Goal: Task Accomplishment & Management: Use online tool/utility

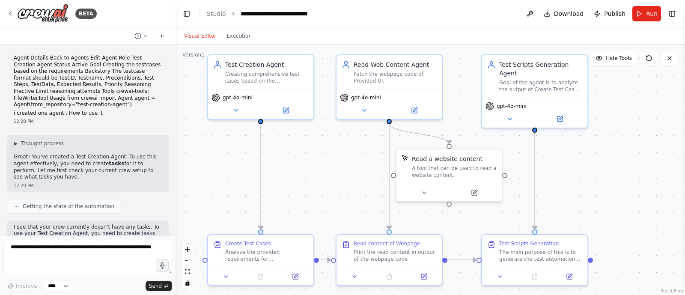
scroll to position [1429, 0]
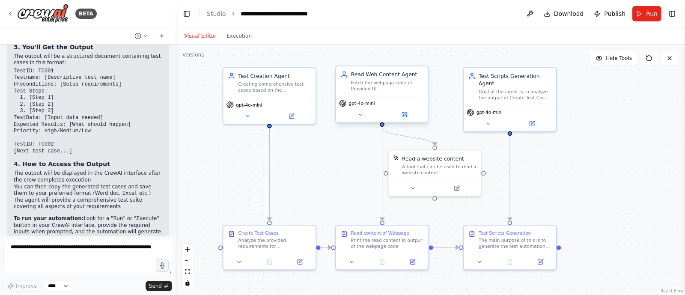
click at [383, 83] on div "Fetch the webpage code of Provided UI." at bounding box center [387, 86] width 73 height 12
click at [405, 112] on icon at bounding box center [404, 115] width 6 height 6
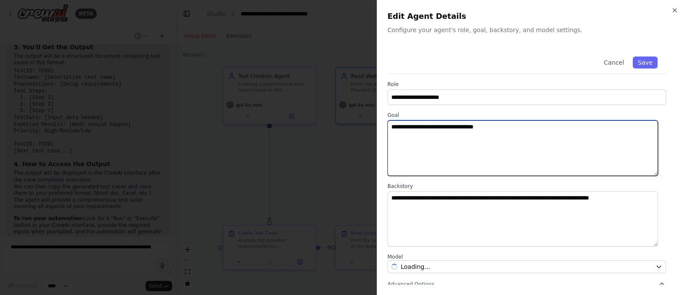
click at [506, 129] on textarea "**********" at bounding box center [523, 148] width 271 height 56
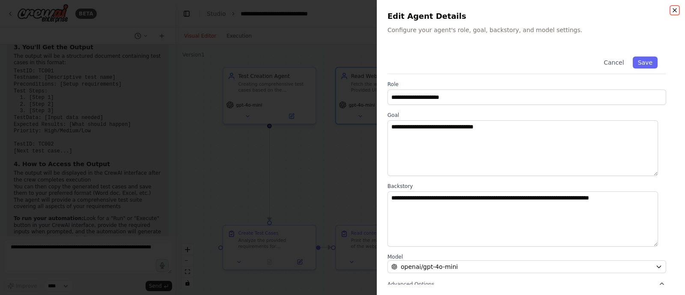
click at [676, 8] on icon "button" at bounding box center [675, 10] width 7 height 7
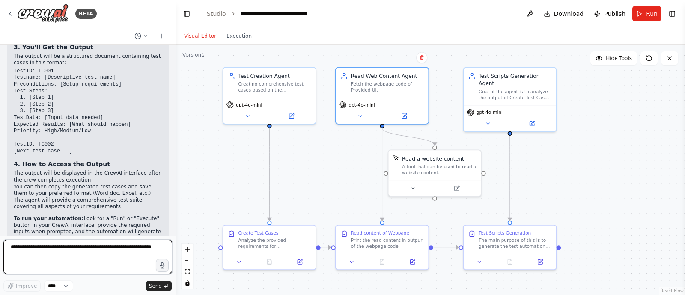
click at [46, 251] on textarea at bounding box center [87, 257] width 169 height 34
click at [92, 255] on textarea "**********" at bounding box center [87, 257] width 169 height 34
click at [39, 262] on textarea "**********" at bounding box center [87, 257] width 169 height 34
click at [99, 264] on textarea "**********" at bounding box center [87, 257] width 169 height 34
click at [137, 261] on textarea "**********" at bounding box center [87, 257] width 169 height 34
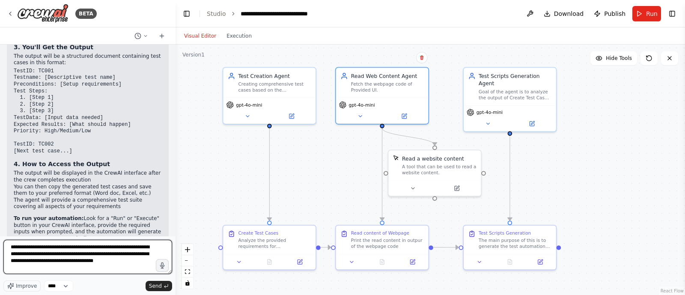
click at [92, 256] on textarea "**********" at bounding box center [87, 257] width 169 height 34
click at [42, 262] on textarea "**********" at bounding box center [87, 257] width 169 height 34
type textarea "**********"
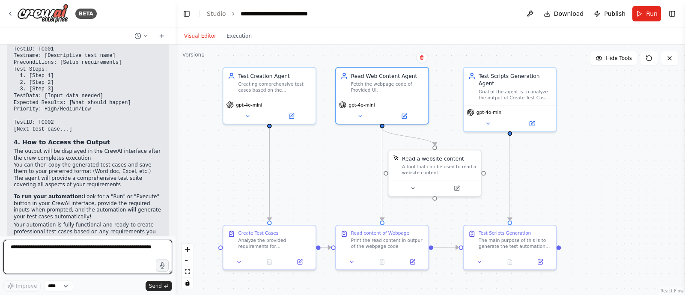
scroll to position [1478, 0]
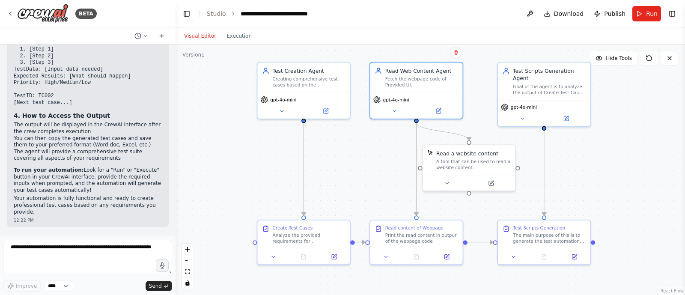
drag, startPoint x: 291, startPoint y: 171, endPoint x: 325, endPoint y: 166, distance: 33.9
click at [325, 166] on div ".deletable-edge-delete-btn { width: 20px; height: 20px; border: 0px solid #ffff…" at bounding box center [431, 170] width 510 height 251
drag, startPoint x: 84, startPoint y: 217, endPoint x: 10, endPoint y: 197, distance: 76.9
click at [10, 234] on div "I want read web agent to read the front end code of the webpage and based on th…" at bounding box center [88, 255] width 162 height 42
copy p "I want read web agent to read the front end code of the webpage and based on th…"
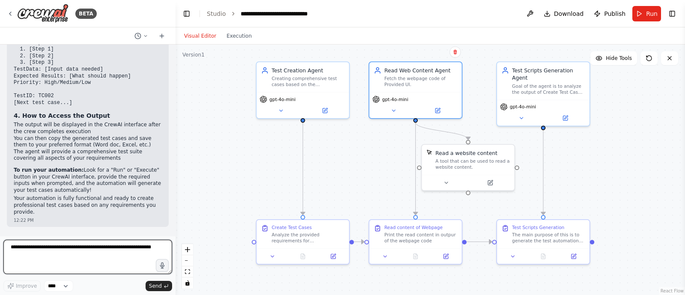
click at [50, 256] on textarea at bounding box center [87, 257] width 169 height 34
paste textarea "**********"
type textarea "**********"
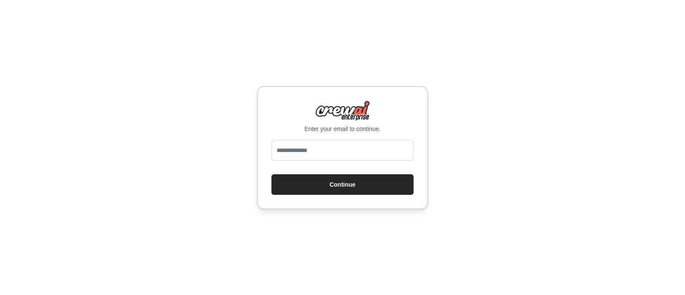
type input "**********"
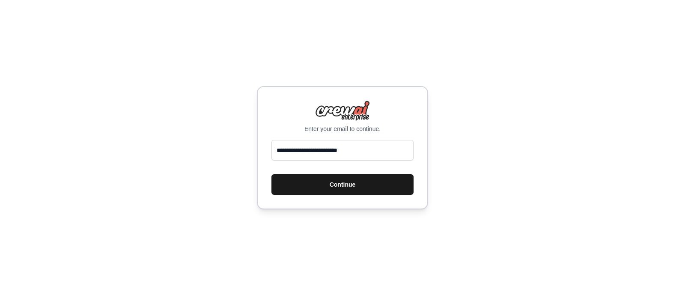
click at [328, 181] on button "Continue" at bounding box center [343, 184] width 142 height 21
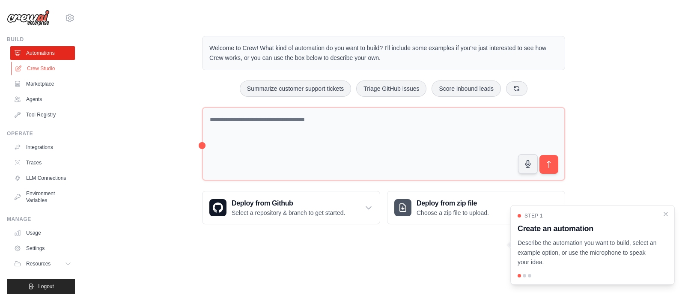
click at [39, 69] on link "Crew Studio" at bounding box center [43, 69] width 65 height 14
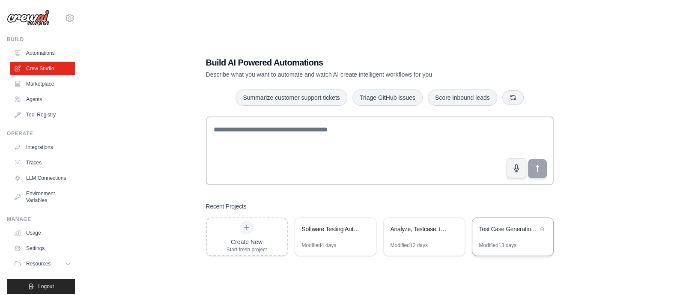
click at [511, 238] on div "Test Case Generation Automation" at bounding box center [513, 230] width 81 height 24
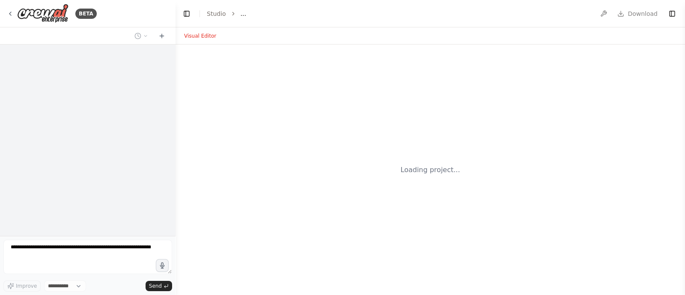
select select "****"
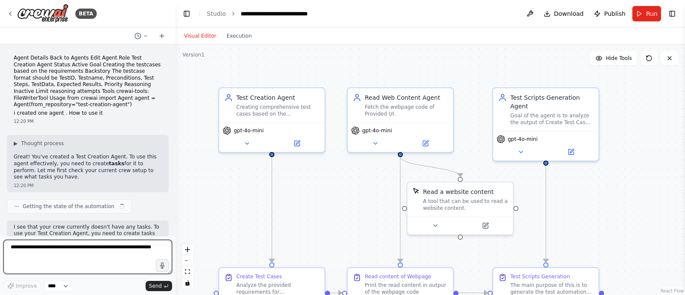
scroll to position [1436, 0]
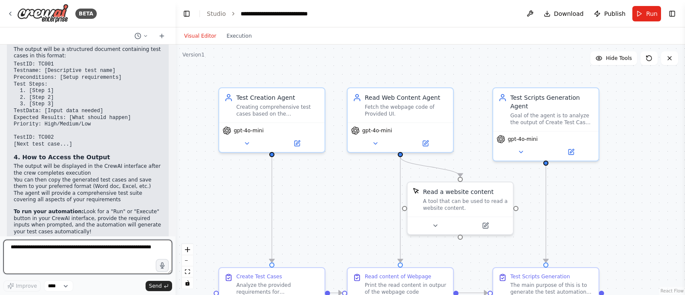
click at [89, 242] on textarea at bounding box center [87, 257] width 169 height 34
paste textarea "**********"
type textarea "**********"
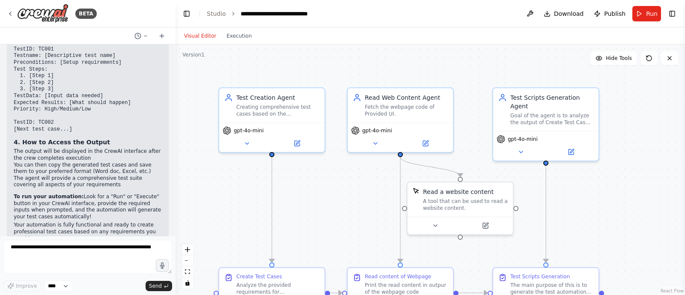
scroll to position [1500, 0]
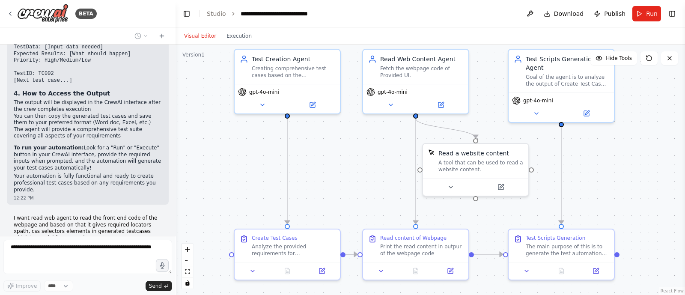
drag, startPoint x: 209, startPoint y: 177, endPoint x: 221, endPoint y: 146, distance: 33.1
click at [221, 146] on div ".deletable-edge-delete-btn { width: 20px; height: 20px; border: 0px solid #ffff…" at bounding box center [431, 170] width 510 height 251
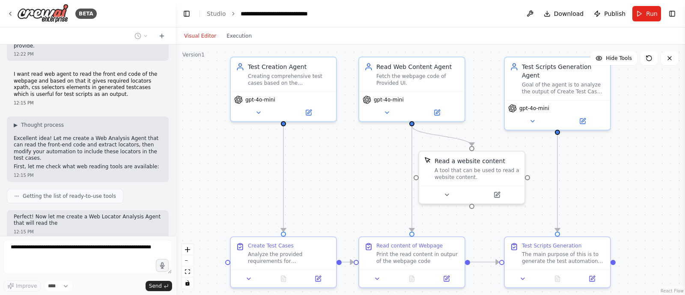
scroll to position [1650, 0]
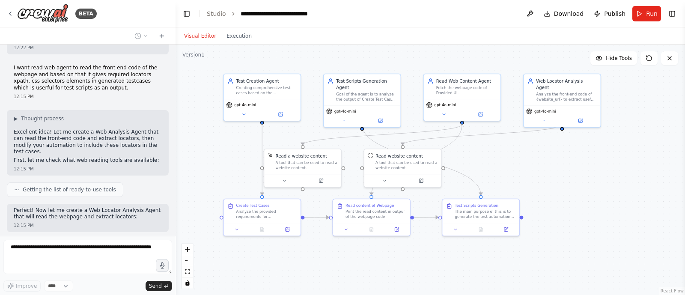
drag, startPoint x: 554, startPoint y: 185, endPoint x: 544, endPoint y: 170, distance: 17.6
click at [544, 170] on div ".deletable-edge-delete-btn { width: 20px; height: 20px; border: 0px solid #ffff…" at bounding box center [431, 170] width 510 height 251
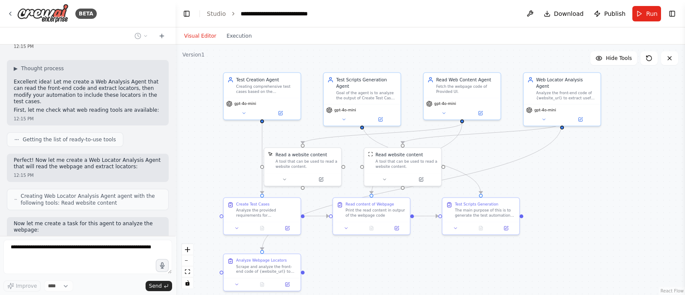
scroll to position [1707, 0]
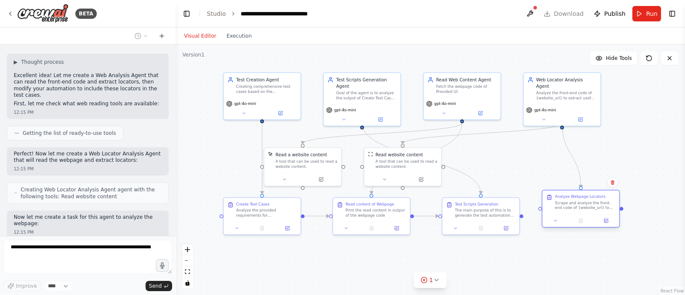
drag, startPoint x: 258, startPoint y: 264, endPoint x: 585, endPoint y: 200, distance: 333.1
click at [585, 200] on div "Analyze Webpage Locators Scrape and analyze the front-end code of {website_url}…" at bounding box center [585, 202] width 61 height 16
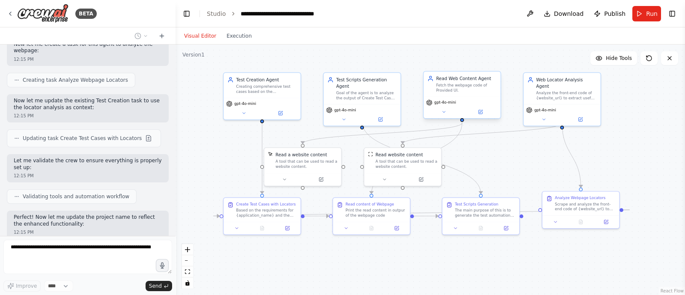
scroll to position [1887, 0]
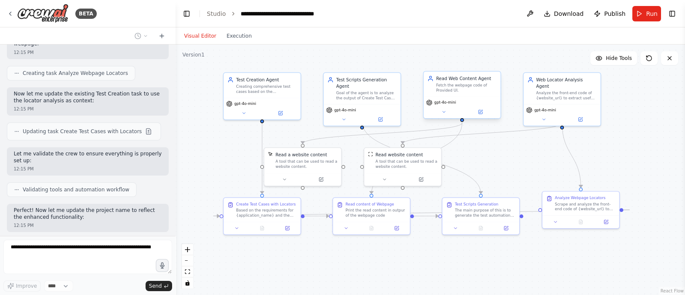
click at [482, 89] on div "Fetch the webpage code of Provided UI." at bounding box center [467, 88] width 61 height 10
click at [494, 61] on icon at bounding box center [493, 62] width 3 height 5
click at [473, 63] on button "Confirm" at bounding box center [470, 63] width 30 height 10
click at [300, 171] on div "Read a website content A tool that can be used to read a website content." at bounding box center [302, 159] width 77 height 25
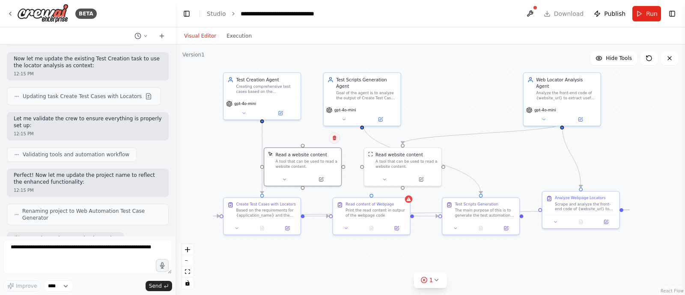
click at [337, 141] on button at bounding box center [334, 137] width 11 height 11
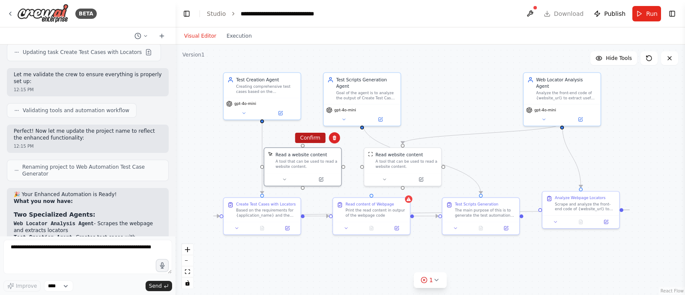
click at [314, 140] on button "Confirm" at bounding box center [310, 138] width 30 height 10
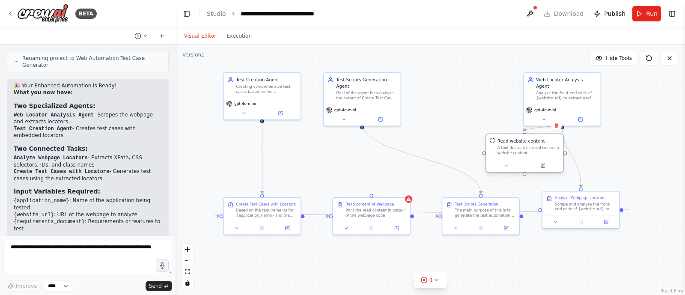
drag, startPoint x: 405, startPoint y: 159, endPoint x: 537, endPoint y: 144, distance: 132.4
click at [537, 144] on div "Read website content A tool that can be used to read a website content." at bounding box center [529, 147] width 62 height 18
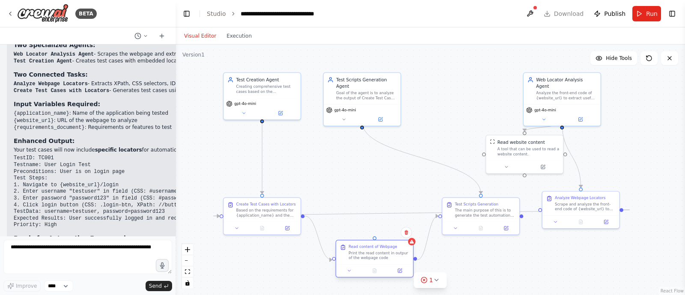
drag, startPoint x: 371, startPoint y: 215, endPoint x: 373, endPoint y: 264, distance: 49.7
click at [373, 264] on div "Read content of Webpage Print the read content in outpur of the webpage code" at bounding box center [375, 259] width 78 height 38
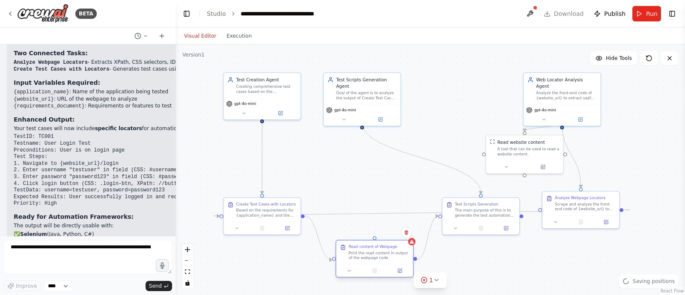
scroll to position [2164, 0]
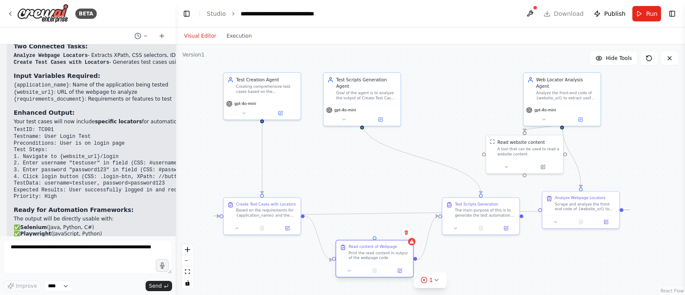
click at [376, 258] on div "Print the read content in outpur of the webpage code" at bounding box center [379, 256] width 61 height 10
click at [406, 232] on icon at bounding box center [406, 232] width 3 height 5
click at [383, 230] on button "Confirm" at bounding box center [382, 232] width 30 height 10
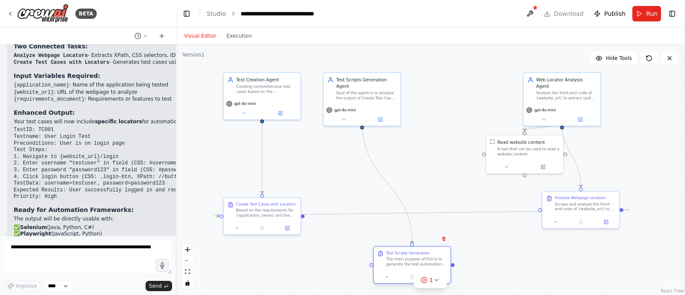
drag, startPoint x: 465, startPoint y: 218, endPoint x: 393, endPoint y: 269, distance: 87.9
click at [393, 269] on div "Test Scripts Generation The main purpose of this is to generate the test automa…" at bounding box center [412, 259] width 77 height 24
drag, startPoint x: 577, startPoint y: 209, endPoint x: 447, endPoint y: 227, distance: 131.1
click at [447, 227] on div ".deletable-edge-delete-btn { width: 20px; height: 20px; border: 0px solid #ffff…" at bounding box center [431, 170] width 510 height 251
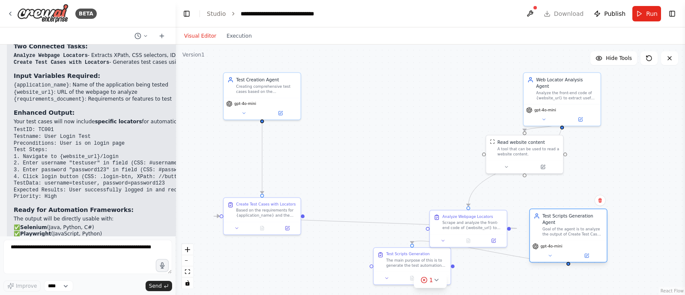
drag, startPoint x: 361, startPoint y: 84, endPoint x: 577, endPoint y: 230, distance: 260.3
click at [577, 230] on div "Goal of the agent is to analyze the output of Create Test Cases tasks and based…" at bounding box center [573, 232] width 61 height 10
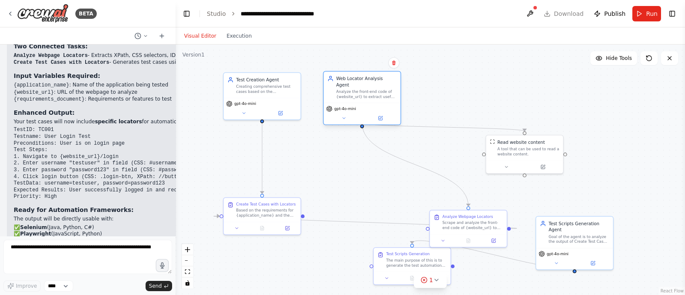
drag, startPoint x: 562, startPoint y: 93, endPoint x: 338, endPoint y: 96, distance: 223.6
click at [338, 96] on div "Web Locator Analysis Agent Analyze the front-end code of {website_url} to extra…" at bounding box center [362, 98] width 78 height 54
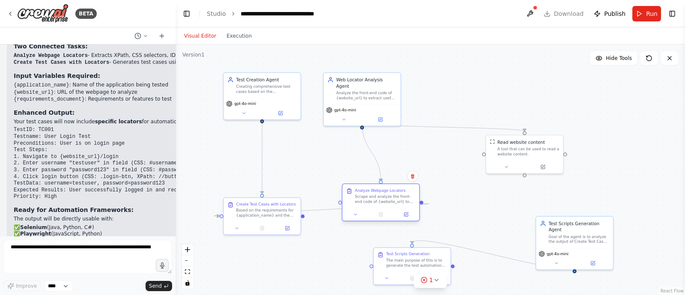
drag, startPoint x: 464, startPoint y: 221, endPoint x: 371, endPoint y: 196, distance: 96.9
click at [371, 196] on div "Scrape and analyze the front-end code of {website_url} to identify and extract …" at bounding box center [385, 199] width 61 height 10
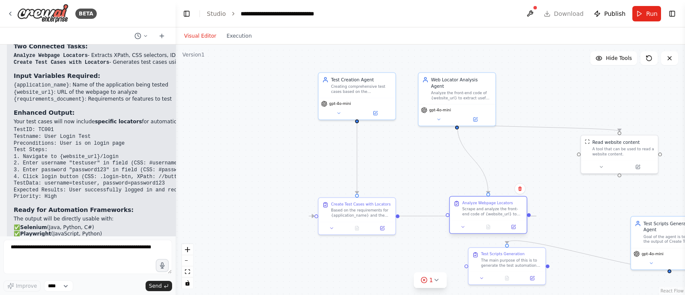
drag, startPoint x: 386, startPoint y: 201, endPoint x: 485, endPoint y: 210, distance: 99.4
click at [485, 210] on div "Scrape and analyze the front-end code of {website_url} to identify and extract …" at bounding box center [493, 212] width 61 height 10
click at [427, 216] on icon "Edge from b011a1cf-8867-4c79-b6ae-a6132b269750 to ad73132f-45d8-4c79-a4cd-2708b…" at bounding box center [423, 216] width 228 height 0
click at [424, 217] on icon at bounding box center [422, 216] width 5 height 6
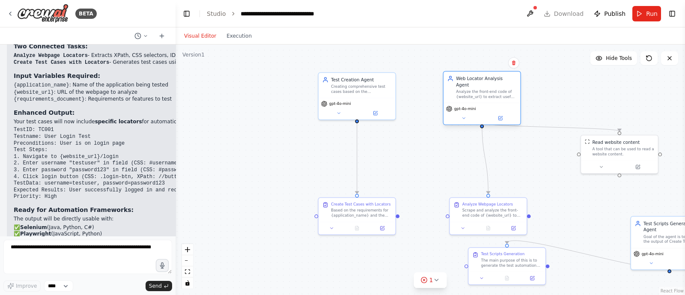
drag, startPoint x: 450, startPoint y: 94, endPoint x: 479, endPoint y: 97, distance: 28.5
click at [479, 97] on div "Web Locator Analysis Agent Analyze the front-end code of {website_url} to extra…" at bounding box center [482, 98] width 78 height 54
drag, startPoint x: 397, startPoint y: 216, endPoint x: 449, endPoint y: 217, distance: 51.4
click at [449, 217] on div "Create Test Cases with Locators Based on the requirements for {application_name…" at bounding box center [473, 132] width 372 height 183
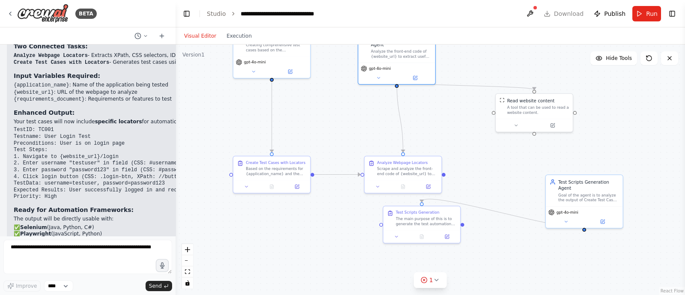
drag, startPoint x: 561, startPoint y: 188, endPoint x: 461, endPoint y: 141, distance: 110.8
click at [461, 141] on div ".deletable-edge-delete-btn { width: 20px; height: 20px; border: 0px solid #ffff…" at bounding box center [431, 170] width 510 height 251
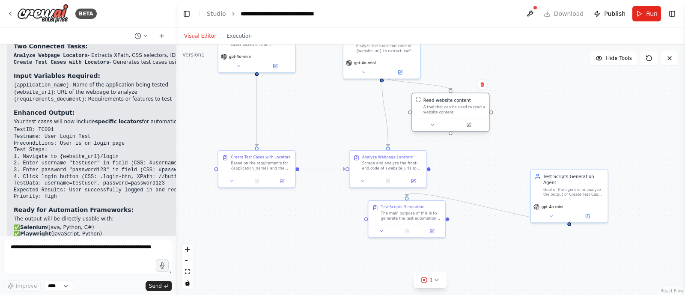
drag, startPoint x: 519, startPoint y: 102, endPoint x: 438, endPoint y: 108, distance: 81.2
click at [438, 108] on div "A tool that can be used to read a website content." at bounding box center [455, 110] width 62 height 10
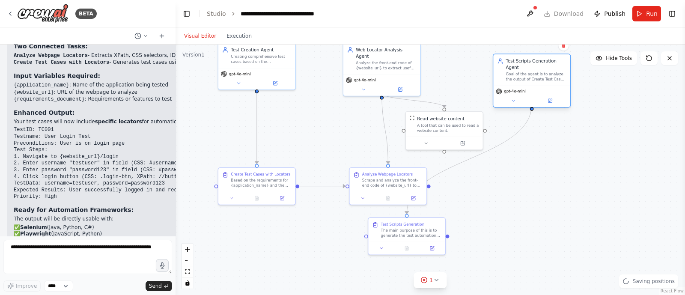
drag, startPoint x: 580, startPoint y: 177, endPoint x: 541, endPoint y: 45, distance: 138.4
click at [541, 54] on div "Test Scripts Generation Agent Goal of the agent is to analyze the output of Cre…" at bounding box center [532, 69] width 77 height 31
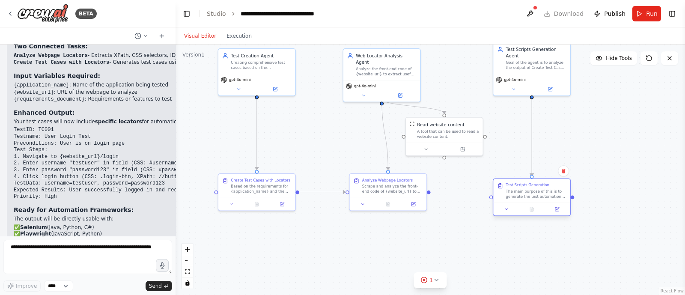
drag, startPoint x: 416, startPoint y: 233, endPoint x: 550, endPoint y: 187, distance: 141.6
click at [550, 187] on div "Test Scripts Generation The main purpose of this is to generate the test automa…" at bounding box center [536, 191] width 61 height 16
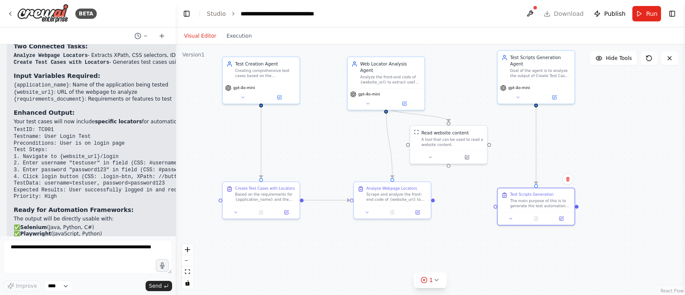
drag, startPoint x: 428, startPoint y: 194, endPoint x: 425, endPoint y: 202, distance: 9.4
click at [425, 202] on div ".deletable-edge-delete-btn { width: 20px; height: 20px; border: 0px solid #ffff…" at bounding box center [431, 170] width 510 height 251
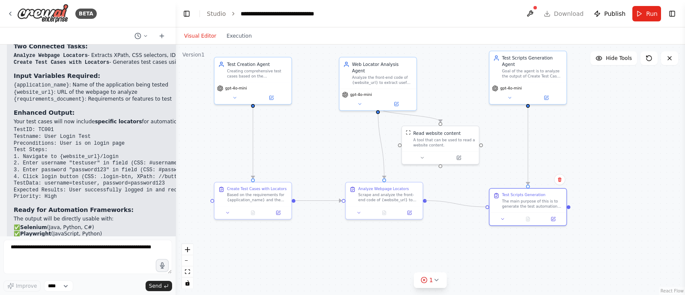
drag, startPoint x: 425, startPoint y: 198, endPoint x: 488, endPoint y: 209, distance: 64.0
click at [488, 209] on div ".deletable-edge-delete-btn { width: 20px; height: 20px; border: 0px solid #ffff…" at bounding box center [431, 170] width 510 height 251
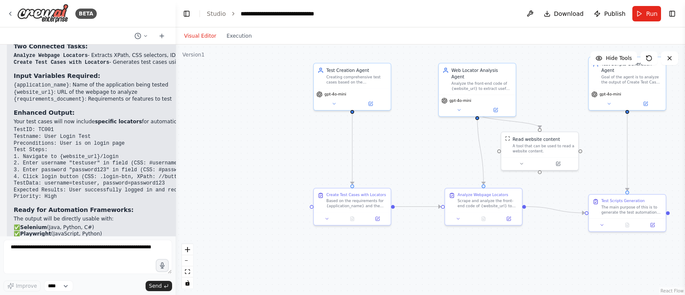
drag, startPoint x: 458, startPoint y: 188, endPoint x: 565, endPoint y: 195, distance: 107.3
click at [565, 195] on div ".deletable-edge-delete-btn { width: 20px; height: 20px; border: 0px solid #ffff…" at bounding box center [431, 170] width 510 height 251
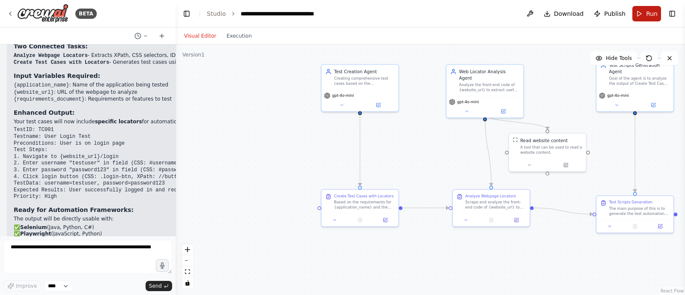
click at [651, 14] on span "Run" at bounding box center [652, 13] width 12 height 9
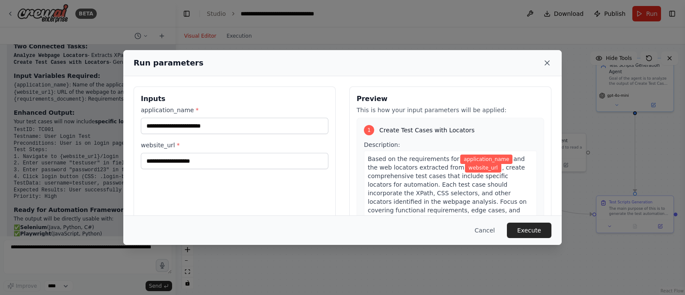
click at [547, 64] on icon at bounding box center [547, 63] width 9 height 9
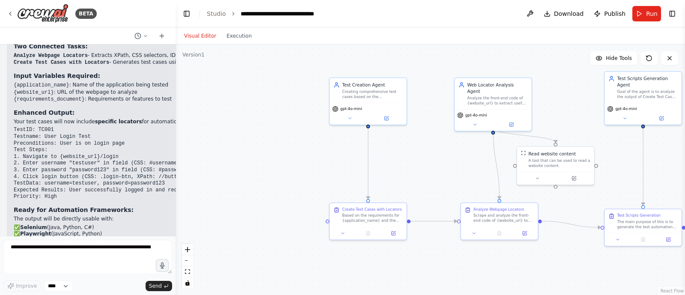
drag, startPoint x: 392, startPoint y: 162, endPoint x: 387, endPoint y: 179, distance: 18.0
click at [387, 179] on div ".deletable-edge-delete-btn { width: 20px; height: 20px; border: 0px solid #ffff…" at bounding box center [431, 170] width 510 height 251
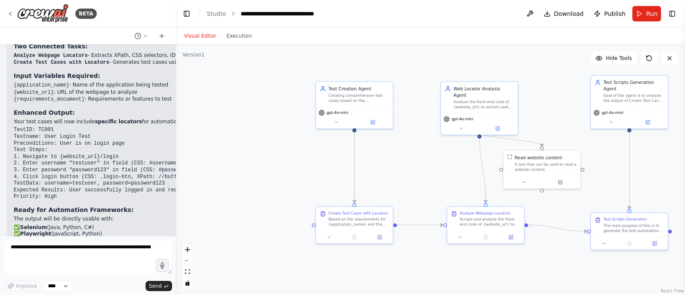
click at [679, 11] on header "**********" at bounding box center [431, 13] width 510 height 27
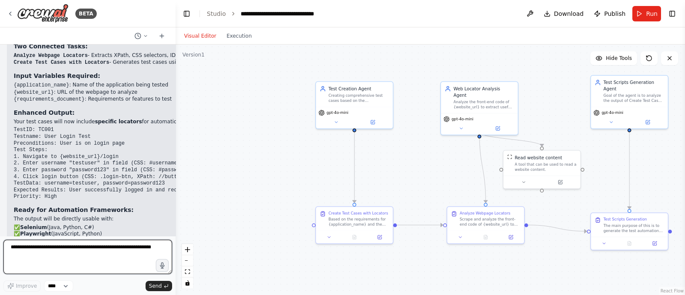
click at [57, 251] on textarea at bounding box center [87, 257] width 169 height 34
type textarea "**********"
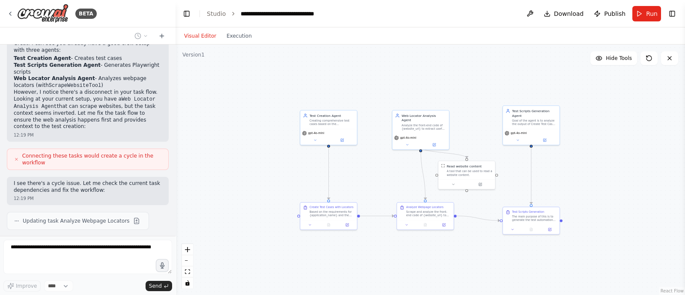
scroll to position [2570, 0]
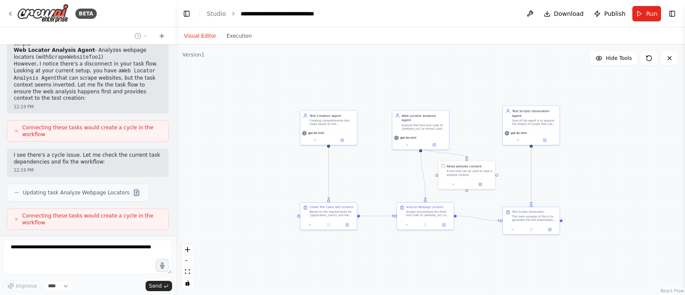
click at [132, 188] on button at bounding box center [137, 193] width 10 height 10
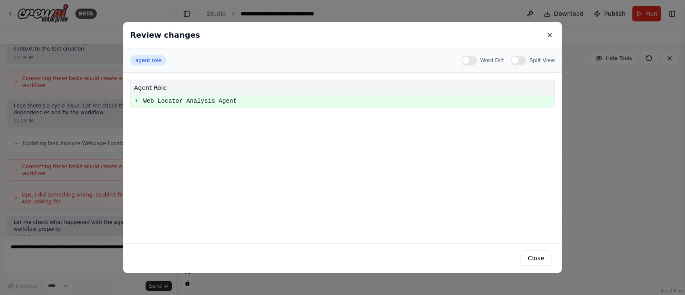
scroll to position [2626, 0]
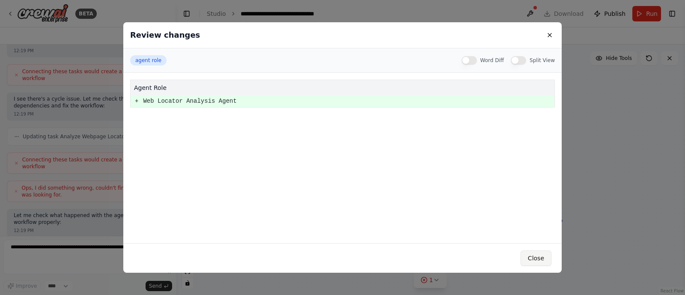
click at [537, 259] on button "Close" at bounding box center [536, 258] width 31 height 15
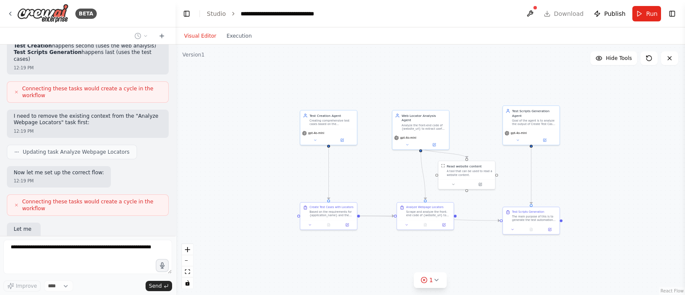
scroll to position [3025, 0]
click at [439, 276] on button "1" at bounding box center [430, 280] width 33 height 16
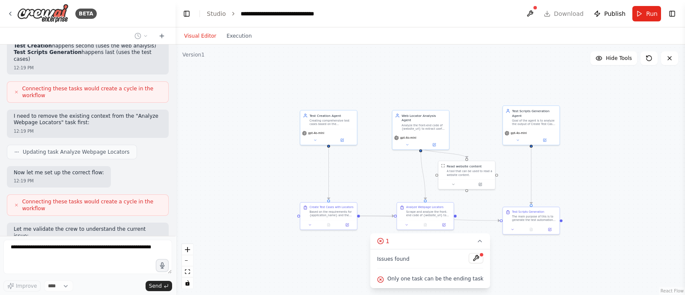
click at [333, 274] on div ".deletable-edge-delete-btn { width: 20px; height: 20px; border: 0px solid #ffff…" at bounding box center [431, 170] width 510 height 251
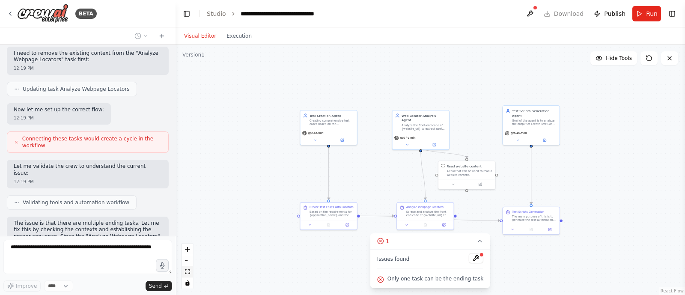
click at [186, 275] on button "fit view" at bounding box center [187, 271] width 11 height 11
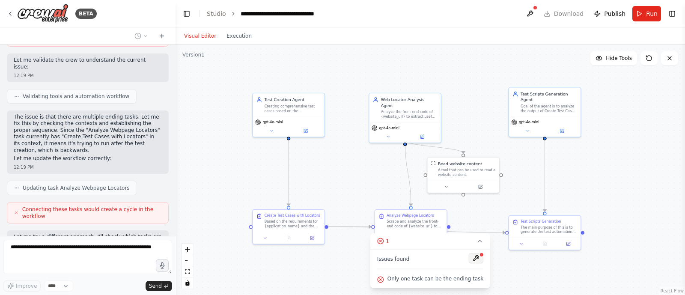
scroll to position [3201, 0]
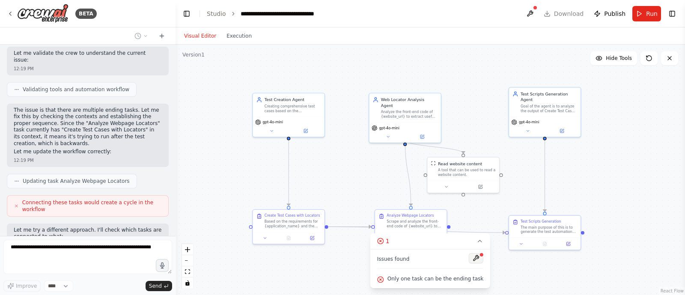
click at [471, 258] on button at bounding box center [476, 258] width 15 height 10
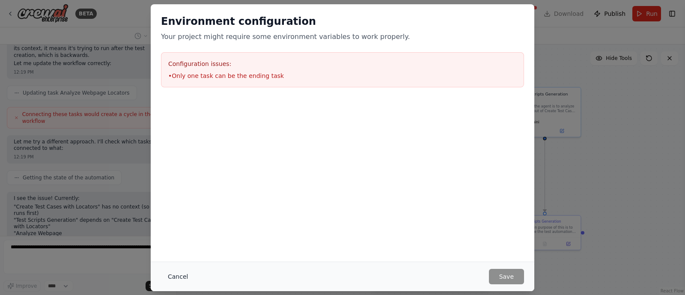
click at [172, 278] on button "Cancel" at bounding box center [178, 276] width 34 height 15
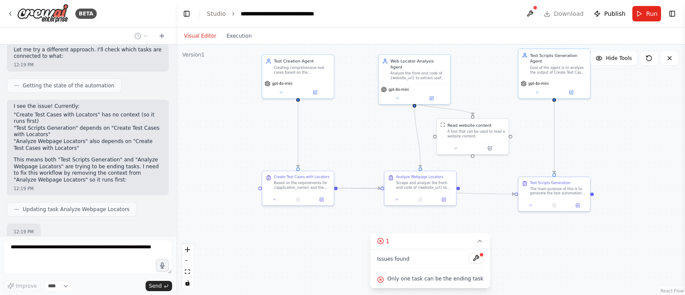
drag, startPoint x: 310, startPoint y: 272, endPoint x: 318, endPoint y: 238, distance: 35.6
click at [318, 238] on div ".deletable-edge-delete-btn { width: 20px; height: 20px; border: 0px solid #ffff…" at bounding box center [431, 170] width 510 height 251
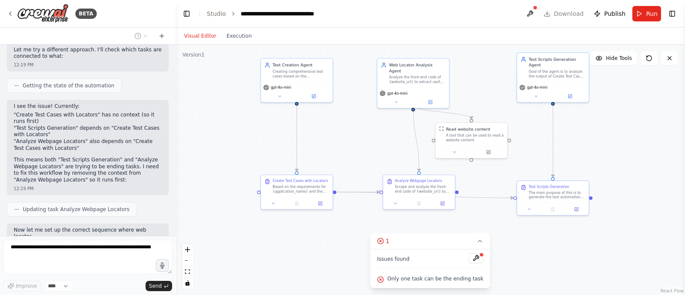
scroll to position [3388, 0]
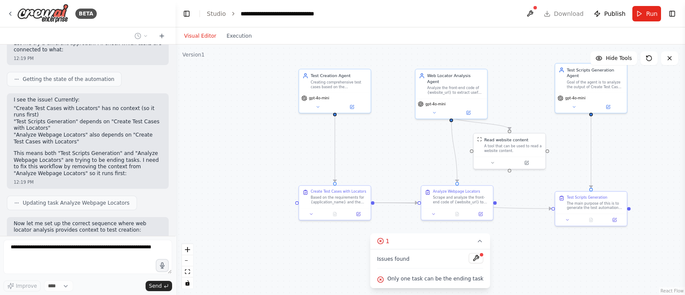
drag, startPoint x: 318, startPoint y: 238, endPoint x: 361, endPoint y: 253, distance: 45.8
click at [361, 253] on div ".deletable-edge-delete-btn { width: 20px; height: 20px; border: 0px solid #ffff…" at bounding box center [431, 170] width 510 height 251
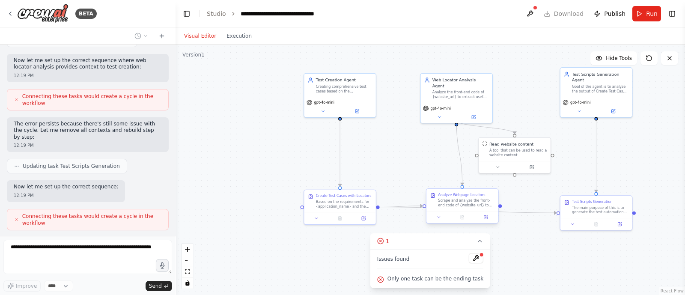
scroll to position [3558, 0]
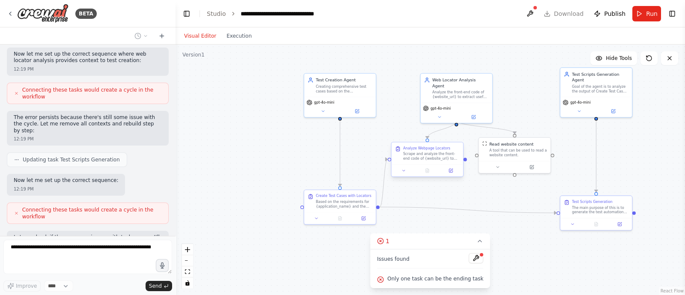
drag, startPoint x: 469, startPoint y: 206, endPoint x: 433, endPoint y: 157, distance: 60.9
click at [433, 157] on div "Scrape and analyze the front-end code of {website_url} to identify and extract …" at bounding box center [432, 156] width 57 height 9
click at [476, 213] on icon "Edge from ad73132f-45d8-4c79-a4cd-2708bbe1c4f6 to 8385d85d-d05d-443c-91c6-9028e…" at bounding box center [468, 210] width 177 height 6
click at [470, 211] on icon at bounding box center [468, 209] width 4 height 5
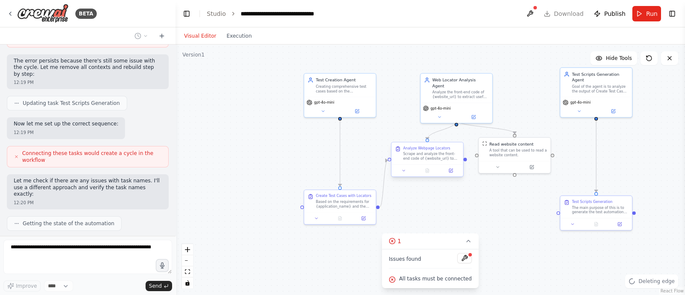
scroll to position [3621, 0]
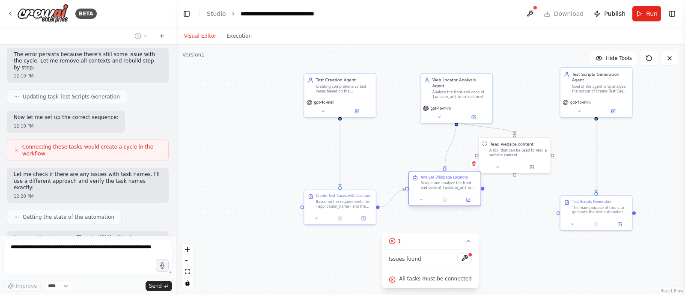
click at [450, 206] on div "Analyze Webpage Locators Scrape and analyze the front-end code of {website_url}…" at bounding box center [445, 188] width 73 height 35
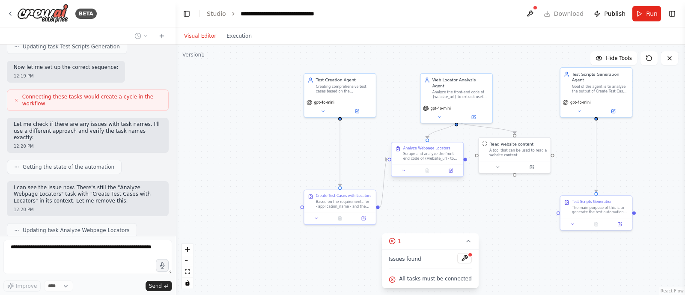
scroll to position [3678, 0]
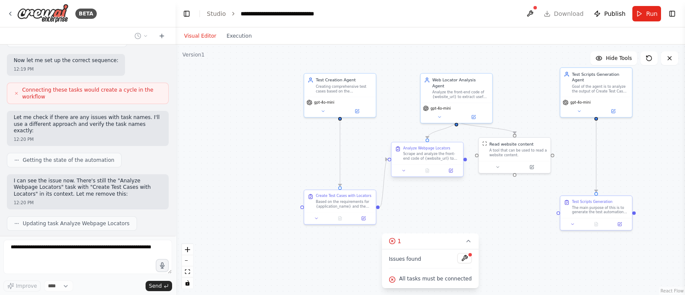
click at [449, 215] on div ".deletable-edge-delete-btn { width: 20px; height: 20px; border: 0px solid #ffff…" at bounding box center [431, 170] width 510 height 251
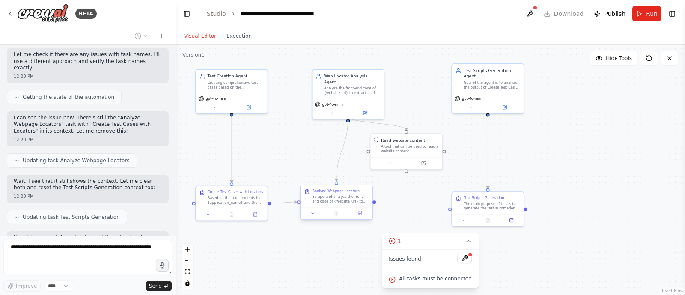
scroll to position [3748, 0]
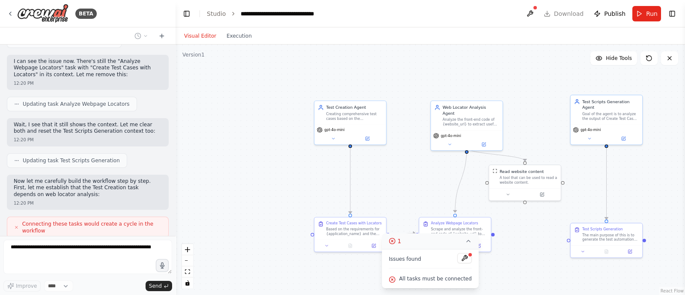
click at [459, 243] on button "1" at bounding box center [430, 241] width 97 height 16
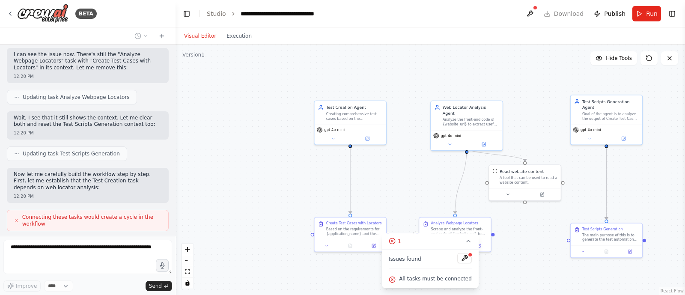
click at [410, 181] on div ".deletable-edge-delete-btn { width: 20px; height: 20px; border: 0px solid #ffff…" at bounding box center [431, 170] width 510 height 251
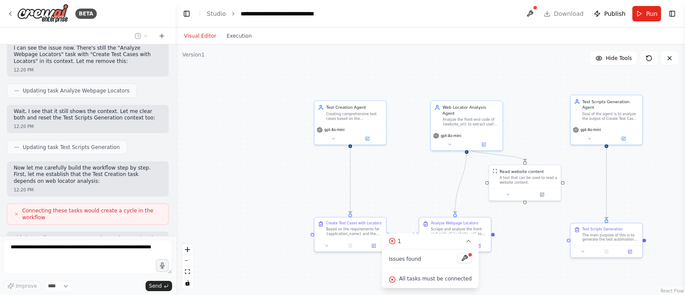
click at [410, 181] on div ".deletable-edge-delete-btn { width: 20px; height: 20px; border: 0px solid #ffff…" at bounding box center [431, 170] width 510 height 251
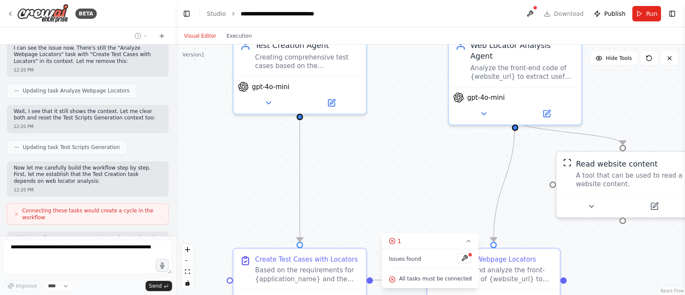
scroll to position [3817, 0]
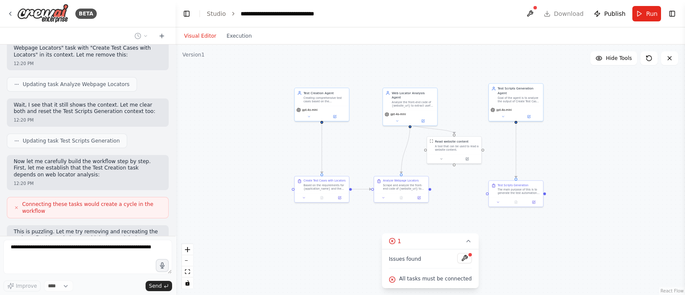
drag, startPoint x: 409, startPoint y: 182, endPoint x: 363, endPoint y: 146, distance: 58.5
click at [363, 146] on div ".deletable-edge-delete-btn { width: 20px; height: 20px; border: 0px solid #ffff…" at bounding box center [431, 170] width 510 height 251
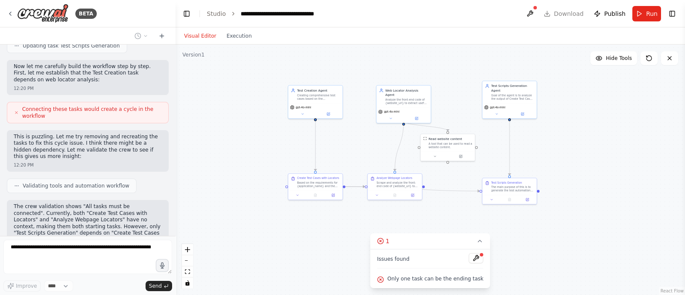
scroll to position [3940, 0]
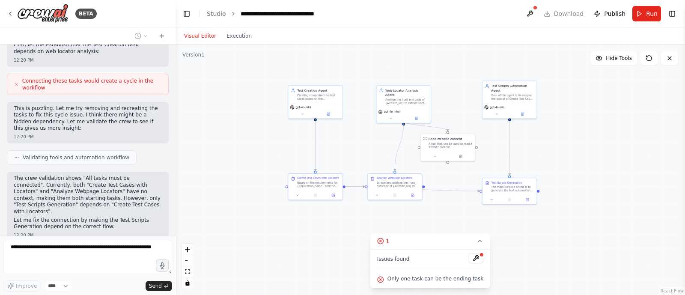
click at [436, 191] on icon "Edge from ad73132f-45d8-4c79-a4cd-2708bbe1c4f6 to 8385d85d-d05d-443c-91c6-9028e…" at bounding box center [413, 189] width 134 height 4
drag, startPoint x: 388, startPoint y: 183, endPoint x: 381, endPoint y: 144, distance: 39.1
click at [381, 145] on div "Analyze Webpage Locators Scrape and analyze the front-end code of {website_url}…" at bounding box center [393, 151] width 43 height 12
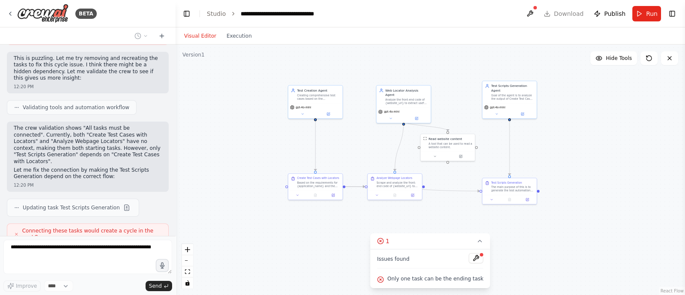
scroll to position [3997, 0]
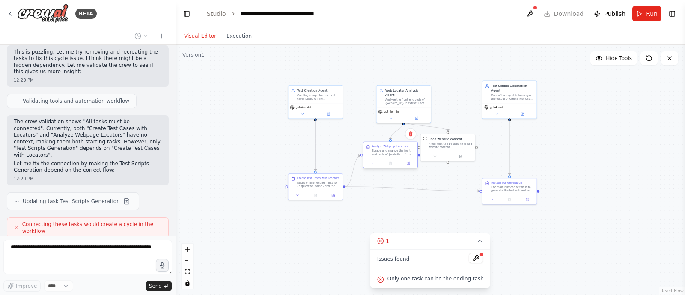
drag, startPoint x: 390, startPoint y: 182, endPoint x: 386, endPoint y: 143, distance: 39.3
click at [386, 145] on div "Analyze Webpage Locators Scrape and analyze the front-end code of {website_url}…" at bounding box center [393, 151] width 43 height 12
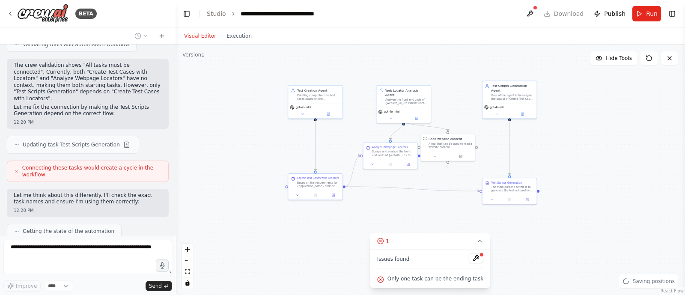
scroll to position [4060, 0]
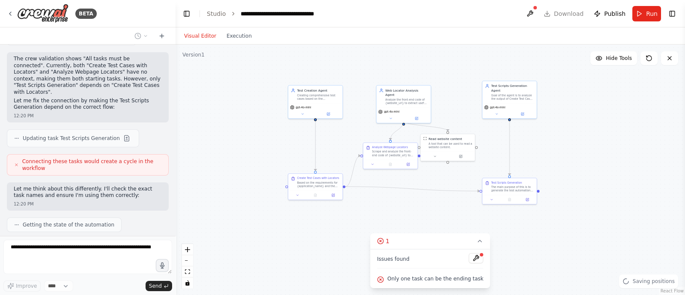
click at [403, 191] on div ".deletable-edge-delete-btn { width: 20px; height: 20px; border: 0px solid #ffff…" at bounding box center [431, 170] width 510 height 251
click at [412, 191] on div ".deletable-edge-delete-btn { width: 20px; height: 20px; border: 0px solid #ffff…" at bounding box center [431, 170] width 510 height 251
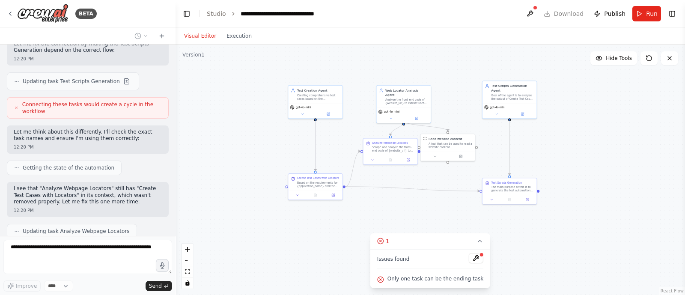
scroll to position [4123, 0]
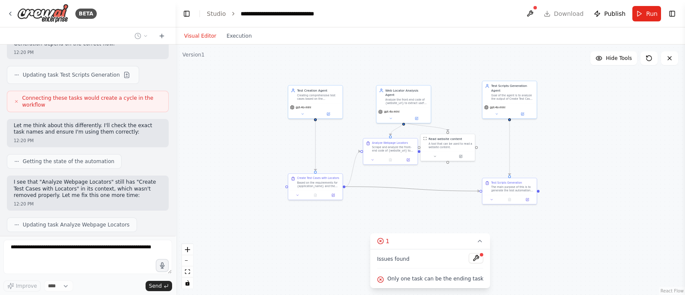
click at [450, 189] on icon "Edge from ad73132f-45d8-4c79-a4cd-2708bbe1c4f6 to 8385d85d-d05d-443c-91c6-9028e…" at bounding box center [413, 189] width 134 height 4
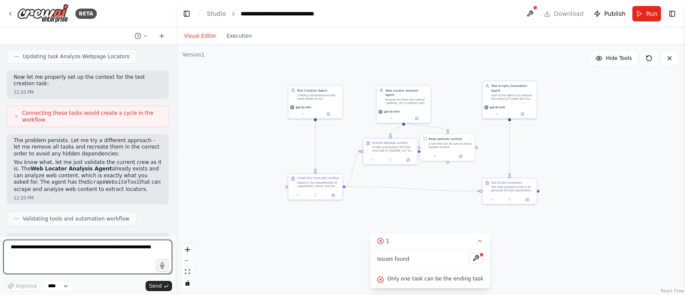
scroll to position [4298, 0]
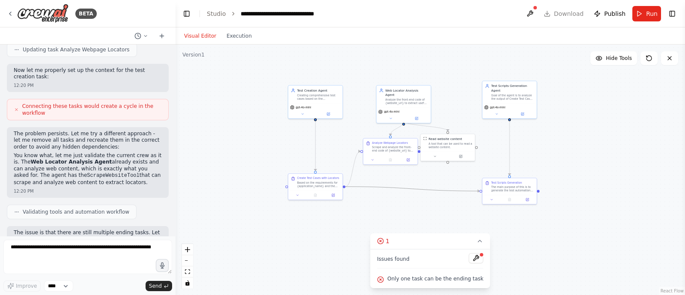
click at [409, 191] on icon "Edge from ad73132f-45d8-4c79-a4cd-2708bbe1c4f6 to 8385d85d-d05d-443c-91c6-9028e…" at bounding box center [413, 189] width 134 height 4
click at [413, 188] on icon at bounding box center [412, 189] width 3 height 4
drag, startPoint x: 397, startPoint y: 148, endPoint x: 394, endPoint y: 186, distance: 38.2
click at [394, 186] on div "Scrape and analyze the front-end code of {website_url} to identify and extract …" at bounding box center [393, 183] width 43 height 7
drag, startPoint x: 415, startPoint y: 185, endPoint x: 484, endPoint y: 191, distance: 69.2
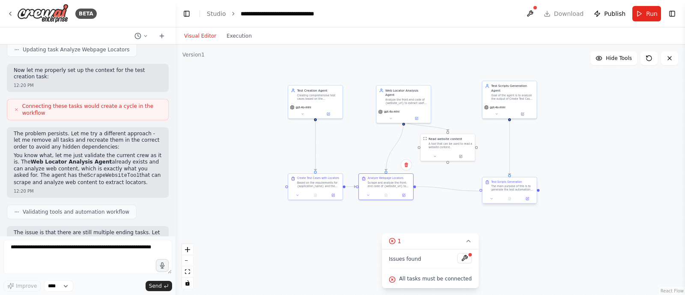
click at [484, 191] on div "Create Test Cases with Locators Based on the requirements for {application_name…" at bounding box center [397, 127] width 263 height 129
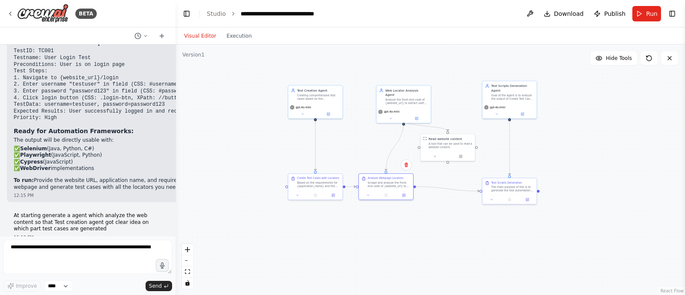
scroll to position [2240, 0]
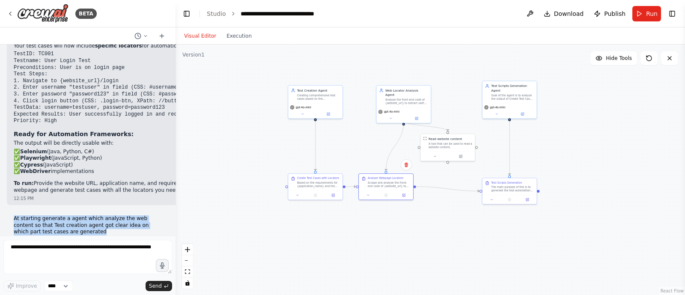
drag, startPoint x: 67, startPoint y: 181, endPoint x: 10, endPoint y: 170, distance: 58.4
click at [10, 212] on div "At starting generate a agent which analyze the web content so that Test creatio…" at bounding box center [88, 229] width 162 height 35
copy p "At starting generate a agent which analyze the web content so that Test creatio…"
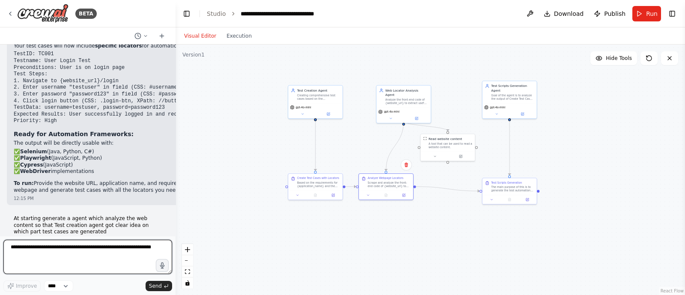
click at [51, 247] on textarea at bounding box center [87, 257] width 169 height 34
paste textarea "**********"
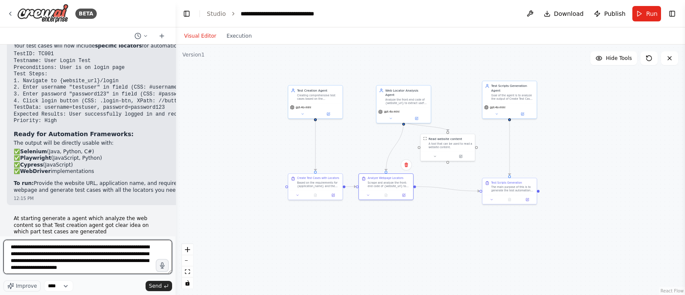
scroll to position [4, 0]
type textarea "**********"
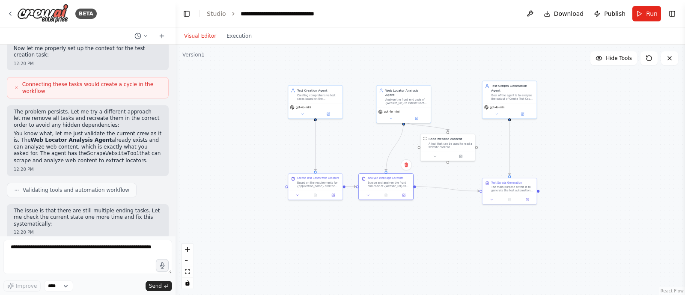
scroll to position [4376, 0]
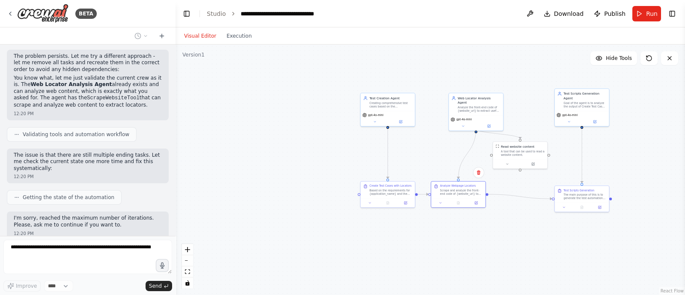
drag, startPoint x: 212, startPoint y: 189, endPoint x: 252, endPoint y: 200, distance: 41.0
click at [252, 200] on div ".deletable-edge-delete-btn { width: 20px; height: 20px; border: 0px solid #ffff…" at bounding box center [431, 170] width 510 height 251
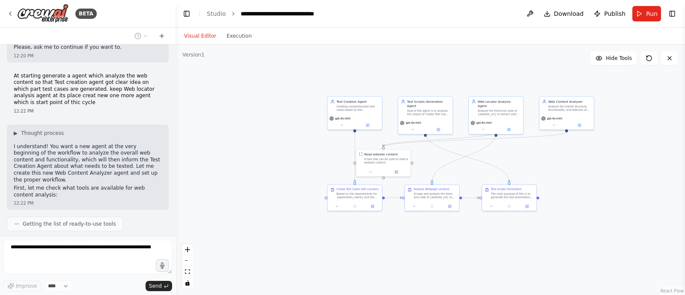
scroll to position [4560, 0]
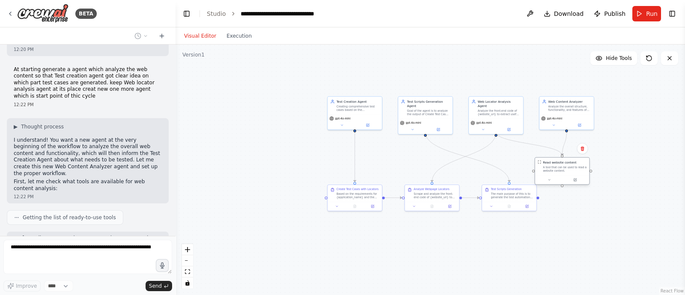
drag, startPoint x: 393, startPoint y: 158, endPoint x: 574, endPoint y: 167, distance: 181.4
click at [574, 167] on div "A tool that can be used to read a website content." at bounding box center [565, 169] width 44 height 7
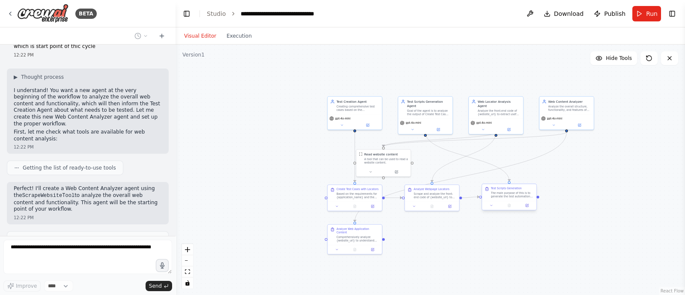
scroll to position [4617, 0]
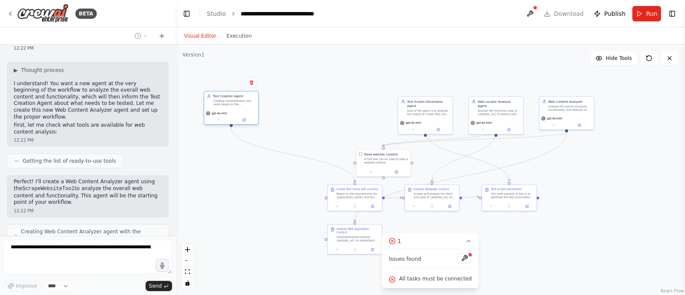
drag, startPoint x: 351, startPoint y: 106, endPoint x: 223, endPoint y: 102, distance: 128.6
click at [223, 102] on div "Creating comprehensive test cases based on the requirements for {application_na…" at bounding box center [234, 102] width 43 height 7
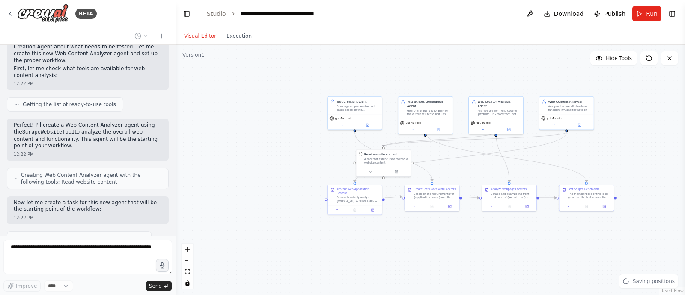
scroll to position [4677, 0]
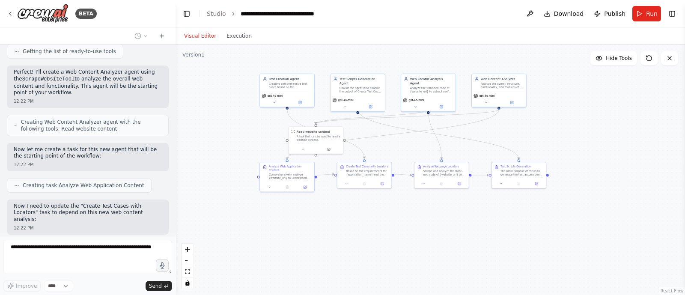
drag, startPoint x: 274, startPoint y: 171, endPoint x: 206, endPoint y: 148, distance: 72.3
click at [206, 148] on div ".deletable-edge-delete-btn { width: 20px; height: 20px; border: 0px solid #ffff…" at bounding box center [431, 170] width 510 height 251
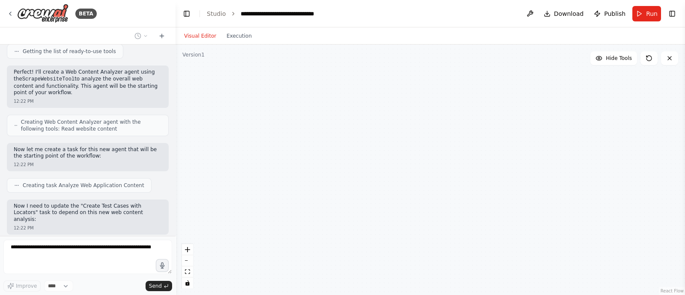
scroll to position [4733, 0]
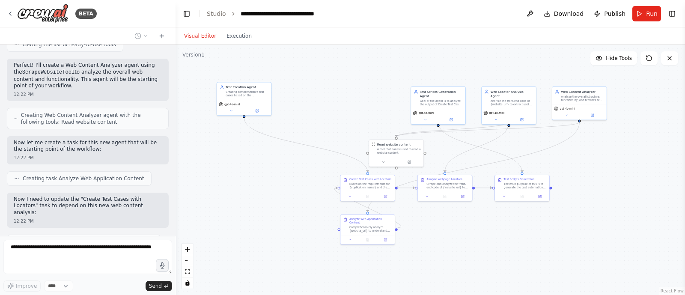
drag, startPoint x: 355, startPoint y: 235, endPoint x: 436, endPoint y: 248, distance: 82.4
click at [436, 248] on div ".deletable-edge-delete-btn { width: 20px; height: 20px; border: 0px solid #ffff…" at bounding box center [431, 170] width 510 height 251
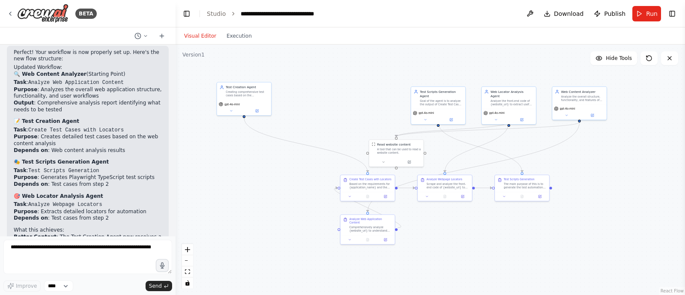
scroll to position [5010, 0]
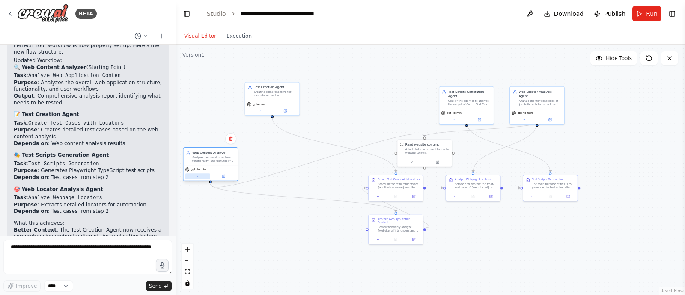
drag, startPoint x: 579, startPoint y: 96, endPoint x: 184, endPoint y: 172, distance: 402.2
click at [184, 172] on div ".deletable-edge-delete-btn { width: 20px; height: 20px; border: 0px solid #ffff…" at bounding box center [431, 170] width 510 height 251
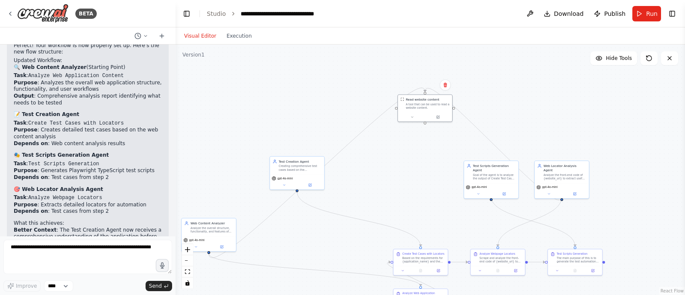
drag, startPoint x: 451, startPoint y: 146, endPoint x: 423, endPoint y: 89, distance: 63.6
click at [423, 138] on div ".deletable-edge-delete-btn { width: 20px; height: 20px; border: 0px solid #ffff…" at bounding box center [502, 202] width 263 height 129
drag, startPoint x: 296, startPoint y: 168, endPoint x: 426, endPoint y: 176, distance: 130.9
click at [426, 176] on div "Creating comprehensive test cases based on the requirements for {application_na…" at bounding box center [428, 176] width 43 height 7
drag, startPoint x: 215, startPoint y: 230, endPoint x: 353, endPoint y: 168, distance: 151.1
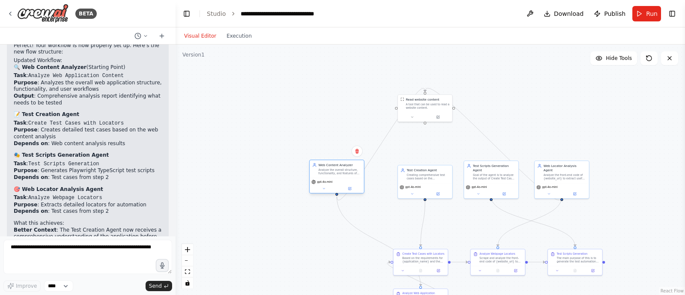
click at [353, 168] on div "Analyze the overall structure, functionality, and features of {website_url} to …" at bounding box center [340, 171] width 43 height 7
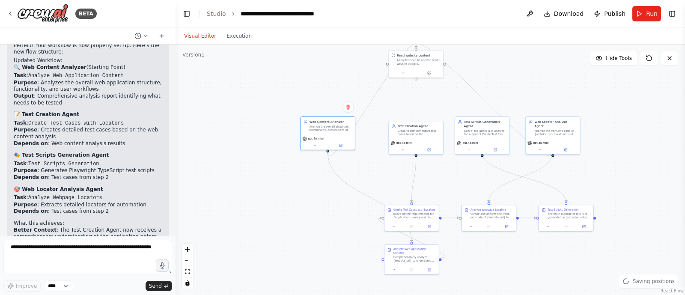
drag, startPoint x: 313, startPoint y: 240, endPoint x: 304, endPoint y: 196, distance: 45.5
click at [304, 196] on div ".deletable-edge-delete-btn { width: 20px; height: 20px; border: 0px solid #ffff…" at bounding box center [431, 170] width 510 height 251
drag, startPoint x: 408, startPoint y: 255, endPoint x: 326, endPoint y: 215, distance: 92.2
click at [326, 215] on div "Comprehensively analyze {website_url} to understand the web application's struc…" at bounding box center [335, 218] width 43 height 7
drag, startPoint x: 412, startPoint y: 61, endPoint x: 415, endPoint y: 75, distance: 14.9
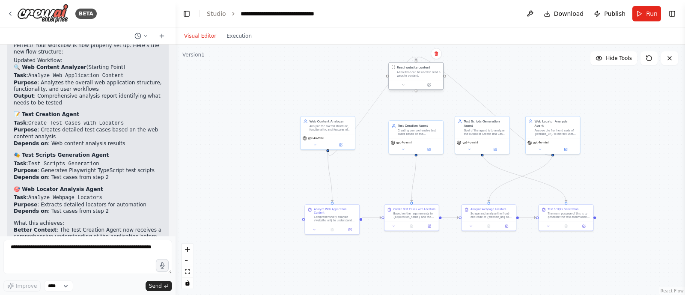
click at [415, 75] on div "A tool that can be used to read a website content." at bounding box center [419, 74] width 44 height 7
drag, startPoint x: 483, startPoint y: 129, endPoint x: 598, endPoint y: 120, distance: 115.6
click at [598, 120] on div "Goal of the agent is to analyze the output of Create Test Cases tasks and based…" at bounding box center [595, 122] width 43 height 7
drag, startPoint x: 550, startPoint y: 126, endPoint x: 483, endPoint y: 130, distance: 67.4
click at [483, 132] on div "Analyze the front-end code of {website_url} to extract useful locators (XPath, …" at bounding box center [494, 135] width 43 height 7
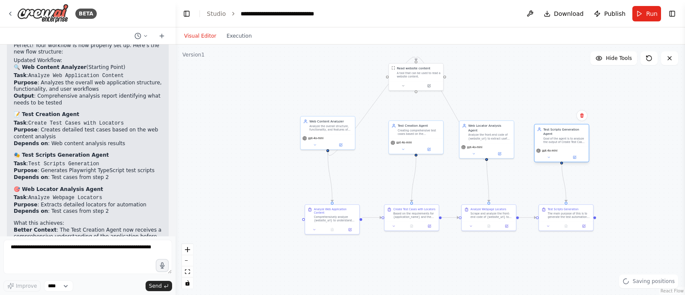
drag, startPoint x: 595, startPoint y: 121, endPoint x: 562, endPoint y: 140, distance: 38.0
click at [562, 140] on div "Test Scripts Generation Agent Goal of the agent is to analyze the output of Cre…" at bounding box center [562, 136] width 54 height 22
click at [651, 16] on span "Run" at bounding box center [652, 13] width 12 height 9
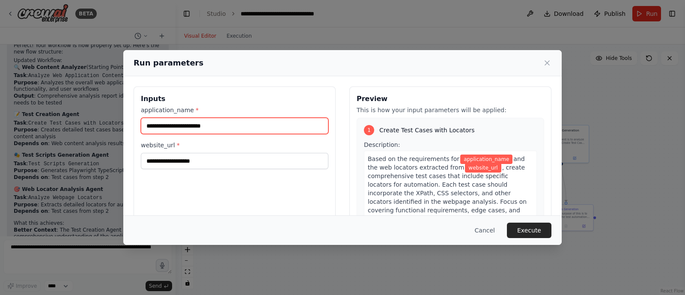
click at [215, 125] on input "application_name *" at bounding box center [235, 126] width 188 height 16
type input "***"
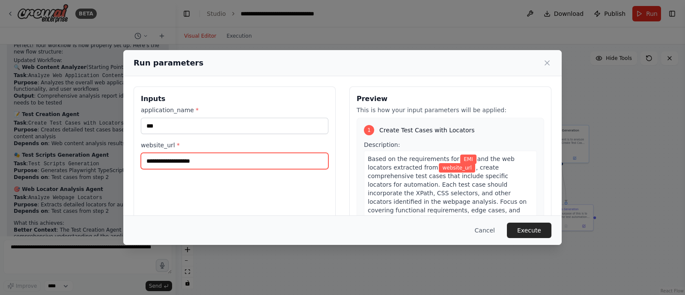
click at [176, 157] on input "website_url *" at bounding box center [235, 161] width 188 height 16
paste input "**********"
type input "**********"
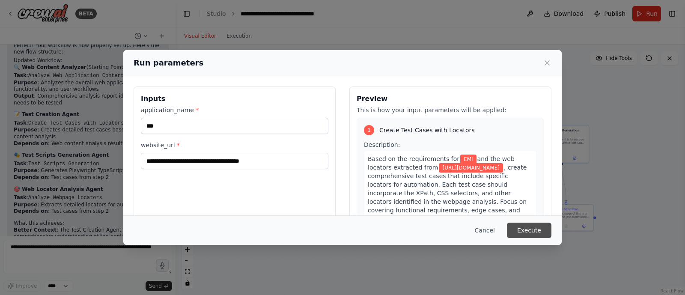
click at [527, 234] on button "Execute" at bounding box center [529, 230] width 45 height 15
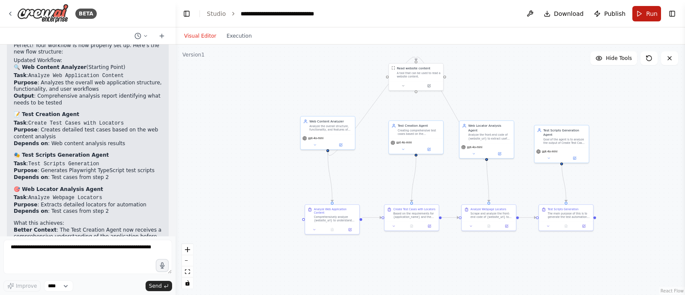
click at [646, 7] on button "Run" at bounding box center [647, 13] width 29 height 15
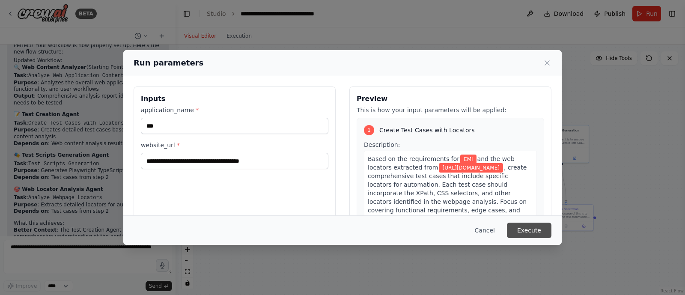
click at [532, 223] on button "Execute" at bounding box center [529, 230] width 45 height 15
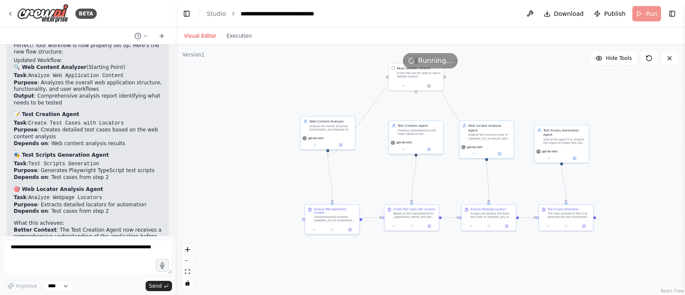
drag, startPoint x: 358, startPoint y: 260, endPoint x: 315, endPoint y: 251, distance: 43.7
click at [315, 251] on div ".deletable-edge-delete-btn { width: 20px; height: 20px; border: 0px solid #ffff…" at bounding box center [431, 170] width 510 height 251
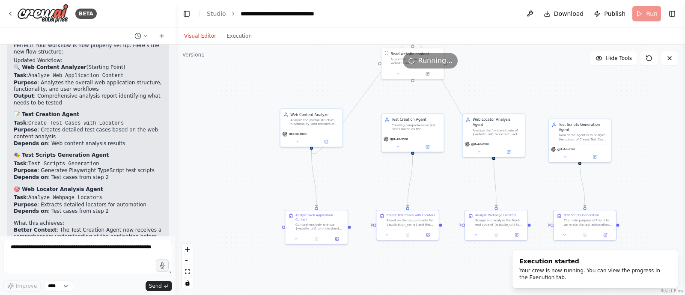
drag, startPoint x: 327, startPoint y: 244, endPoint x: 358, endPoint y: 266, distance: 38.0
click at [358, 266] on div ".deletable-edge-delete-btn { width: 20px; height: 20px; border: 0px solid #ffff…" at bounding box center [431, 170] width 510 height 251
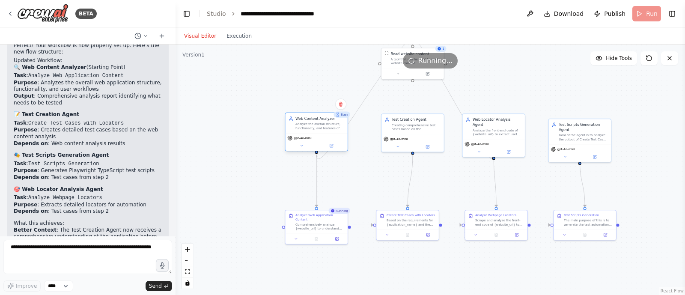
drag, startPoint x: 305, startPoint y: 125, endPoint x: 311, endPoint y: 132, distance: 9.8
click at [311, 132] on div "Web Content Analyzer Analyze the overall structure, functionality, and features…" at bounding box center [316, 123] width 62 height 20
drag, startPoint x: 412, startPoint y: 126, endPoint x: 404, endPoint y: 127, distance: 7.3
click at [404, 127] on div "Creating comprehensive test cases based on the requirements for {application_na…" at bounding box center [411, 126] width 49 height 8
click at [493, 127] on div "Analyze the front-end code of {website_url} to extract useful locators (XPath, …" at bounding box center [497, 131] width 49 height 8
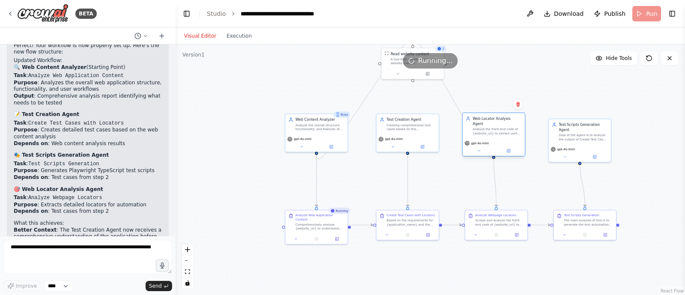
click at [497, 129] on div "Analyze the front-end code of {website_url} to extract useful locators (XPath, …" at bounding box center [497, 131] width 49 height 8
drag, startPoint x: 497, startPoint y: 129, endPoint x: 503, endPoint y: 128, distance: 5.6
click at [503, 128] on div "Analyze the front-end code of {website_url} to extract useful locators (XPath, …" at bounding box center [502, 131] width 49 height 8
click at [506, 219] on div "Scrape and analyze the front-end code of {website_url} to identify and extract …" at bounding box center [502, 222] width 49 height 8
drag, startPoint x: 571, startPoint y: 129, endPoint x: 576, endPoint y: 120, distance: 10.2
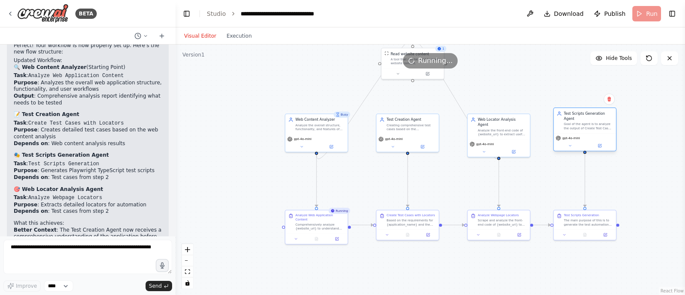
click at [576, 122] on div "Goal of the agent is to analyze the output of Create Test Cases tasks and based…" at bounding box center [588, 126] width 49 height 8
click at [317, 236] on icon at bounding box center [316, 238] width 4 height 4
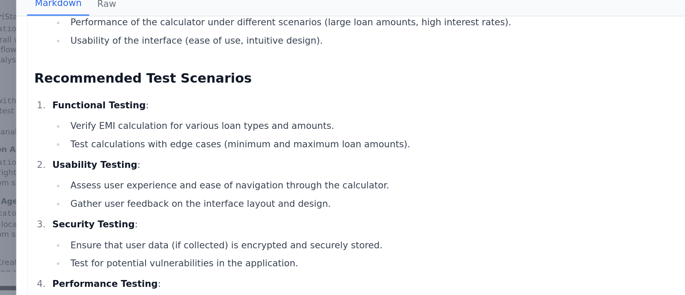
scroll to position [774, 0]
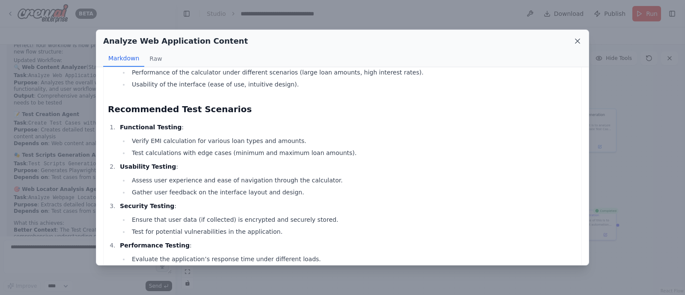
click at [577, 43] on icon at bounding box center [578, 41] width 9 height 9
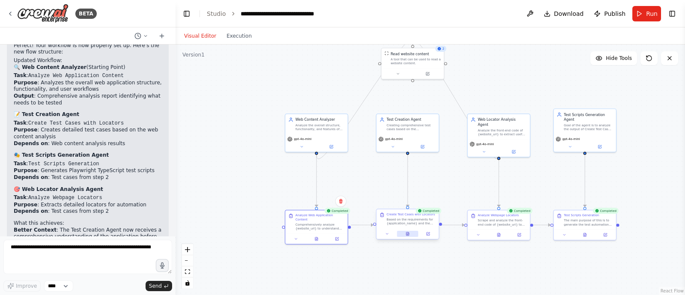
click at [409, 235] on icon at bounding box center [408, 233] width 3 height 3
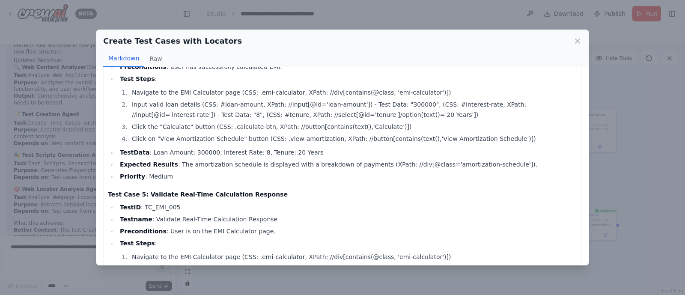
scroll to position [614, 0]
click at [574, 39] on icon at bounding box center [578, 41] width 9 height 9
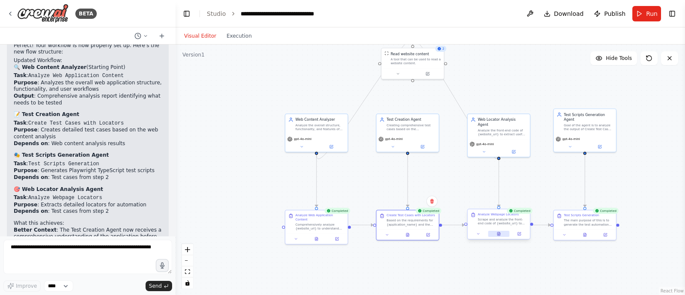
click at [496, 231] on button at bounding box center [498, 234] width 21 height 6
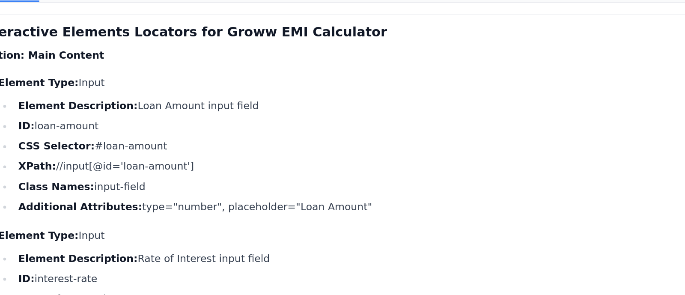
drag, startPoint x: 226, startPoint y: 159, endPoint x: 265, endPoint y: 157, distance: 39.1
click at [265, 157] on ul "Element Description: Loan Amount input field ID: loan-amount CSS Selector: #loa…" at bounding box center [349, 158] width 458 height 70
click at [265, 157] on li "CSS Selector: #loan-amount" at bounding box center [353, 152] width 448 height 10
drag, startPoint x: 265, startPoint y: 157, endPoint x: 277, endPoint y: 156, distance: 11.6
click at [277, 156] on li "CSS Selector: #loan-amount" at bounding box center [353, 152] width 448 height 10
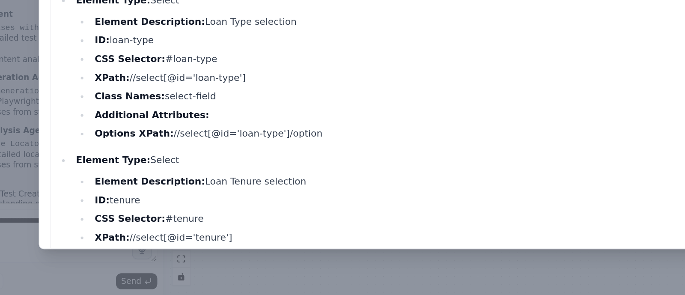
scroll to position [191, 0]
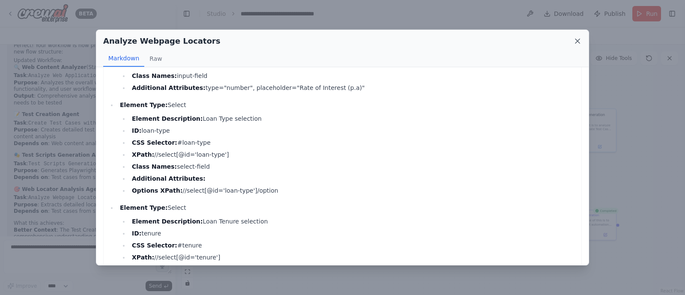
click at [577, 42] on icon at bounding box center [578, 41] width 9 height 9
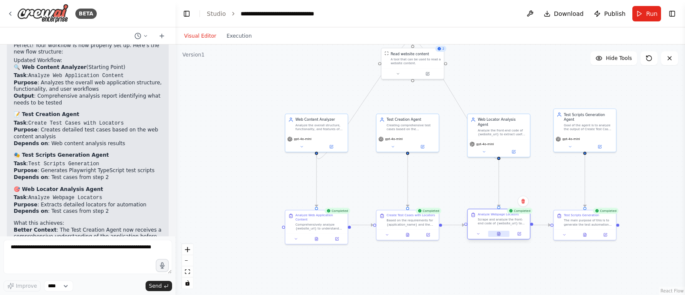
click at [498, 234] on icon at bounding box center [498, 234] width 1 height 0
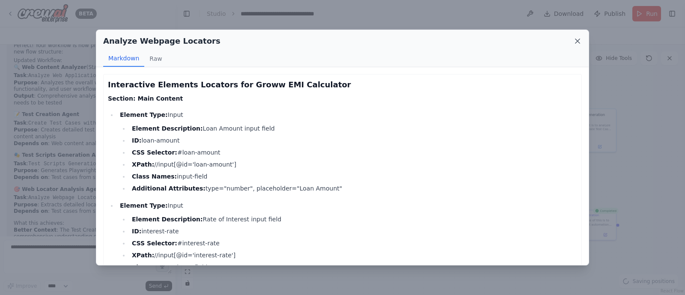
click at [577, 44] on icon at bounding box center [578, 41] width 9 height 9
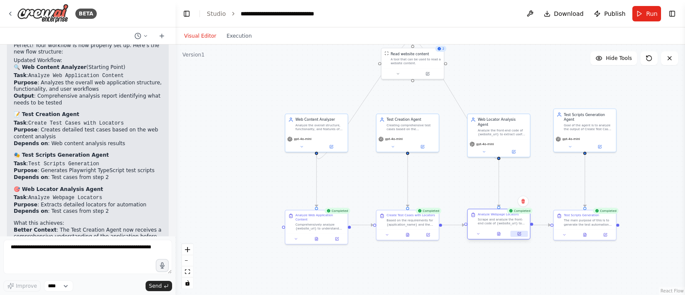
click at [521, 233] on icon at bounding box center [520, 233] width 3 height 3
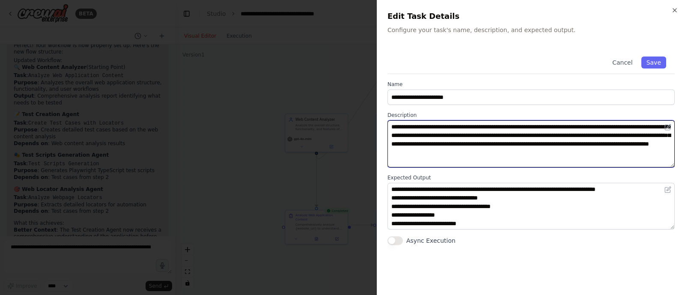
click at [559, 159] on textarea "**********" at bounding box center [531, 143] width 287 height 47
drag, startPoint x: 655, startPoint y: 152, endPoint x: 551, endPoint y: 153, distance: 104.1
click at [551, 153] on textarea "**********" at bounding box center [531, 143] width 287 height 47
click at [650, 154] on textarea "**********" at bounding box center [531, 143] width 287 height 47
type textarea "**********"
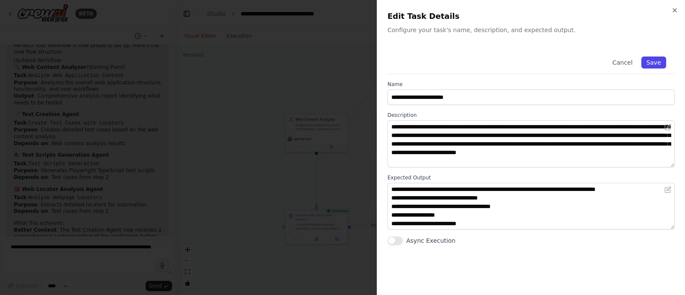
click at [653, 57] on button "Save" at bounding box center [654, 63] width 25 height 12
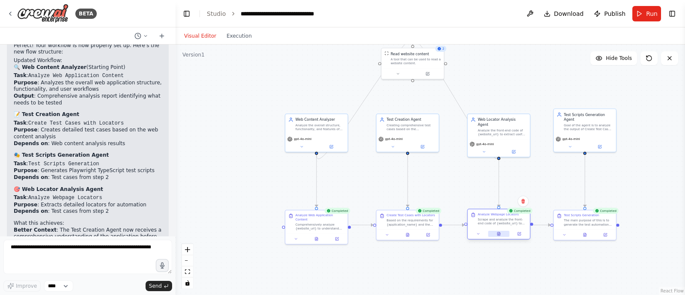
click at [498, 235] on icon at bounding box center [499, 233] width 3 height 3
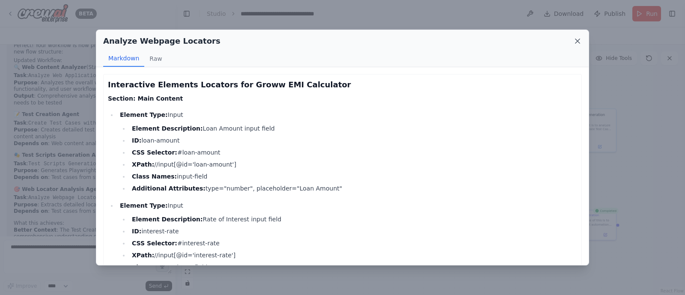
click at [577, 44] on icon at bounding box center [578, 41] width 9 height 9
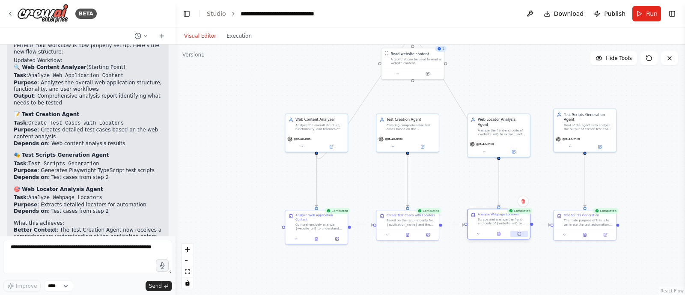
click at [518, 235] on icon at bounding box center [519, 234] width 3 height 3
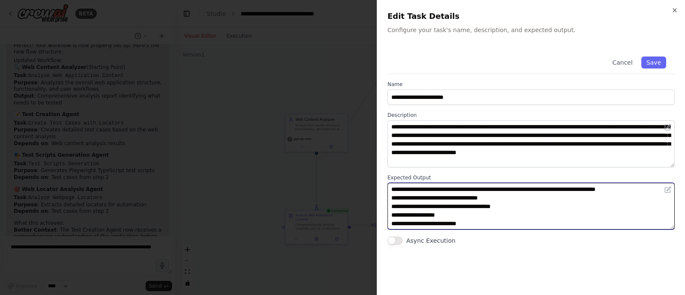
click at [651, 191] on textarea "**********" at bounding box center [531, 206] width 287 height 47
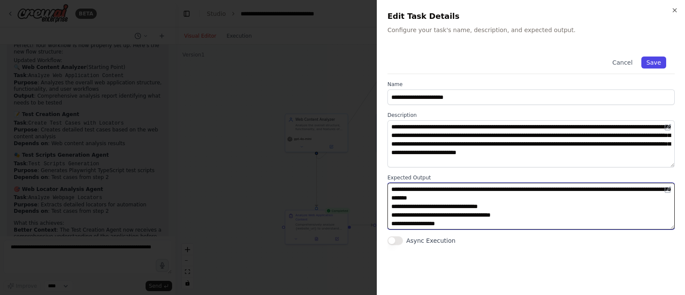
type textarea "**********"
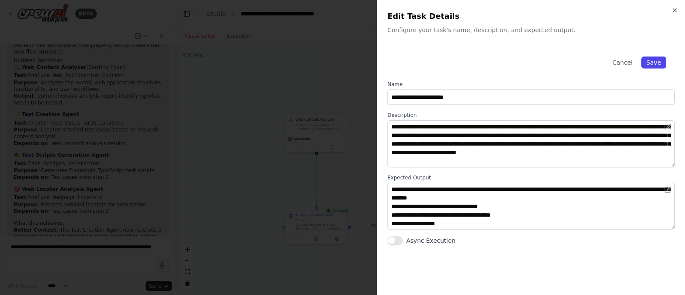
click at [659, 65] on button "Save" at bounding box center [654, 63] width 25 height 12
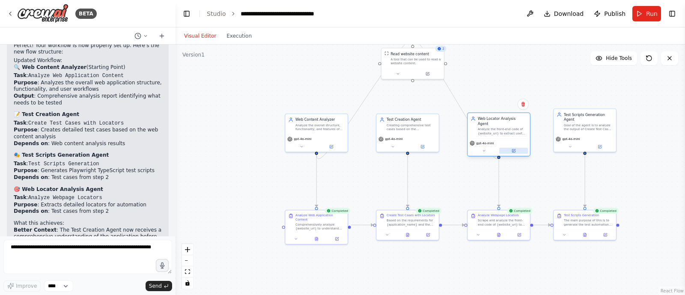
click at [516, 148] on button at bounding box center [514, 151] width 29 height 6
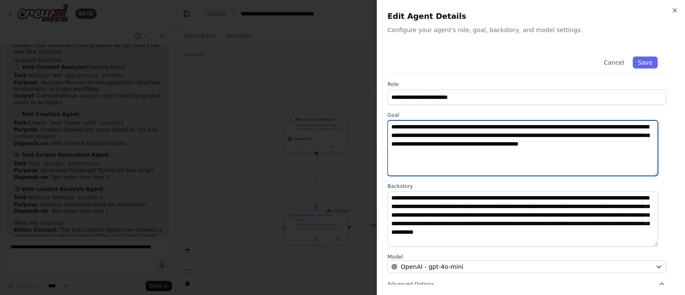
click at [415, 156] on textarea "**********" at bounding box center [523, 148] width 271 height 56
paste textarea "**********"
type textarea "**********"
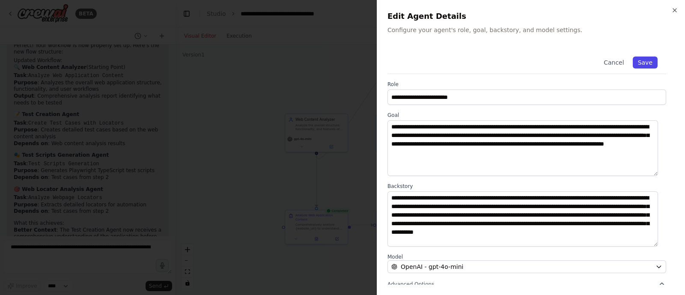
click at [638, 62] on button "Save" at bounding box center [645, 63] width 25 height 12
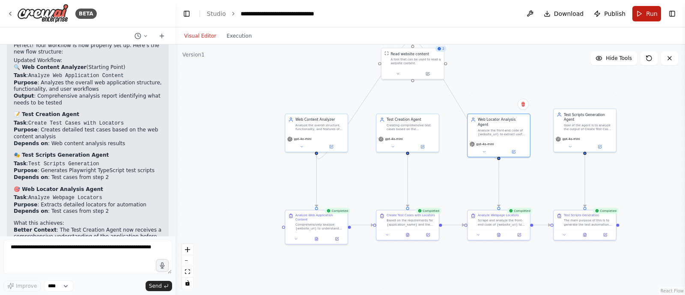
click at [648, 14] on span "Run" at bounding box center [652, 13] width 12 height 9
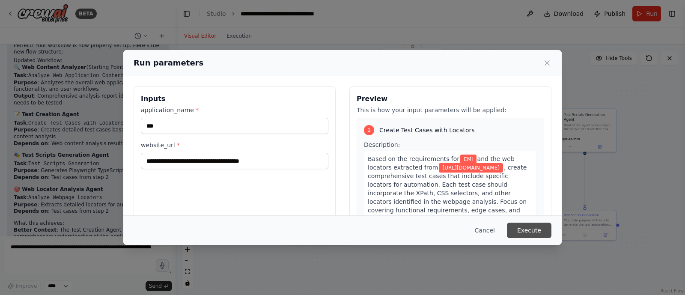
click at [518, 228] on button "Execute" at bounding box center [529, 230] width 45 height 15
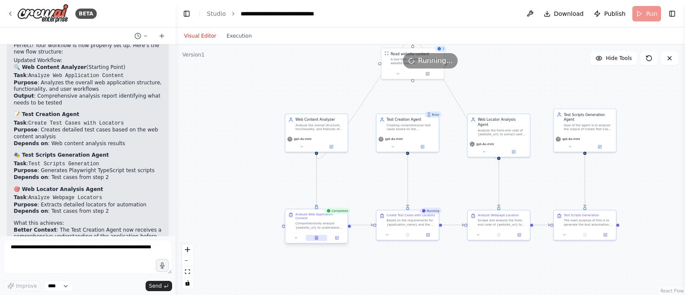
click at [315, 236] on button at bounding box center [316, 238] width 21 height 6
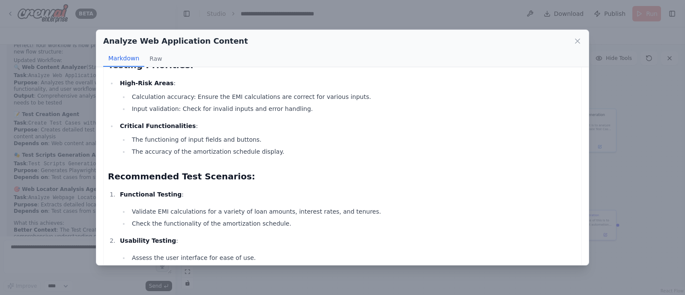
scroll to position [803, 0]
click at [577, 39] on icon at bounding box center [578, 41] width 4 height 4
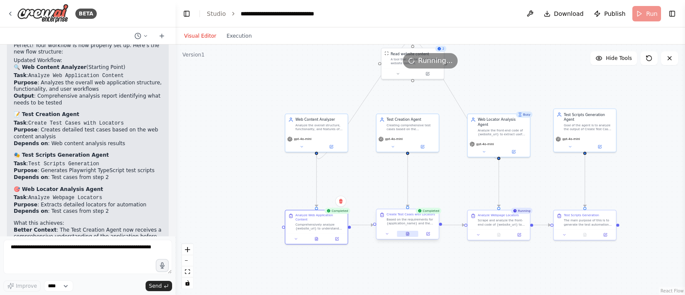
click at [409, 232] on icon at bounding box center [408, 234] width 4 height 4
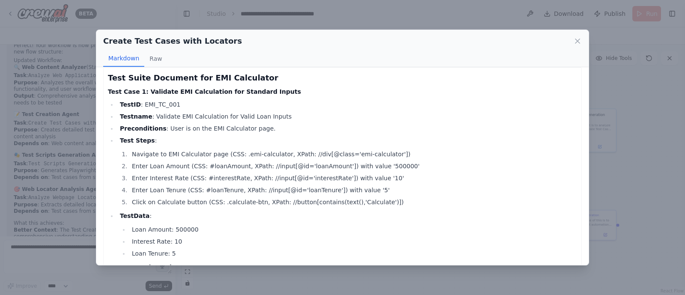
scroll to position [7, 0]
click at [577, 43] on icon at bounding box center [578, 41] width 9 height 9
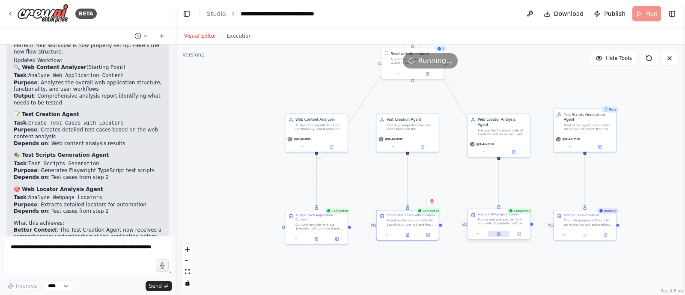
click at [502, 233] on button at bounding box center [498, 234] width 21 height 6
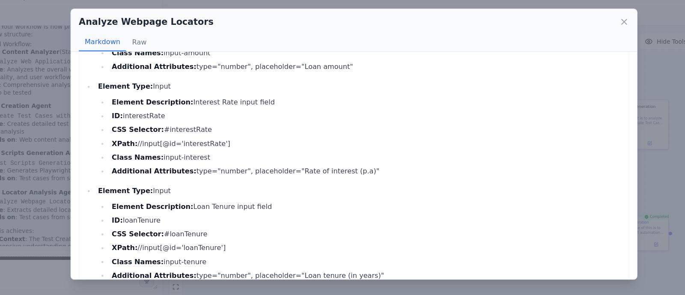
scroll to position [49, 0]
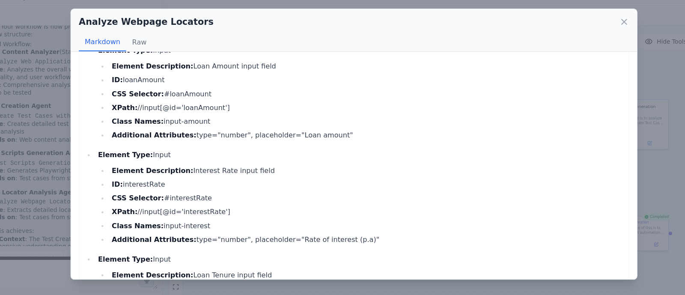
drag, startPoint x: 227, startPoint y: 116, endPoint x: 150, endPoint y: 114, distance: 77.6
click at [150, 114] on li "XPath: //input[@id='loanAmount']" at bounding box center [353, 116] width 448 height 10
copy li "//input[@id='loanAmount']"
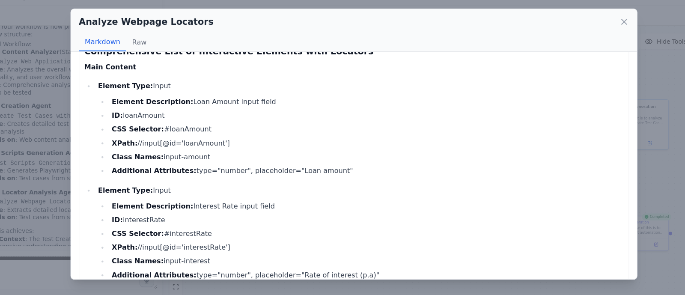
scroll to position [18, 0]
click at [260, 147] on li "XPath: //input[@id='loanAmount']" at bounding box center [353, 146] width 448 height 10
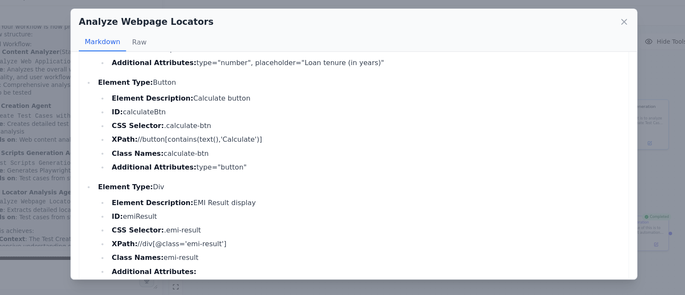
scroll to position [302, 0]
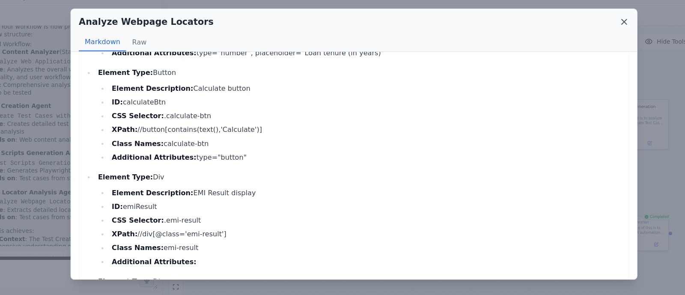
click at [577, 44] on icon at bounding box center [578, 41] width 9 height 9
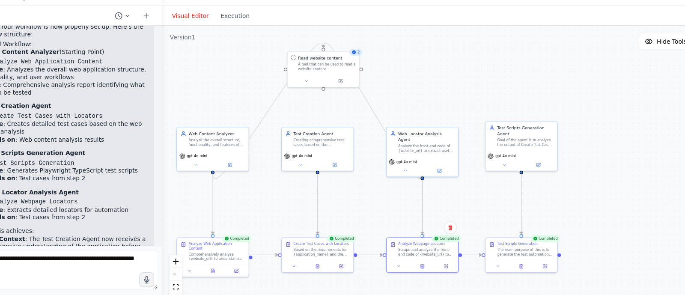
drag, startPoint x: 338, startPoint y: 81, endPoint x: 239, endPoint y: 98, distance: 100.4
click at [239, 98] on div ".deletable-edge-delete-btn { width: 20px; height: 20px; border: 0px solid #ffff…" at bounding box center [431, 170] width 510 height 251
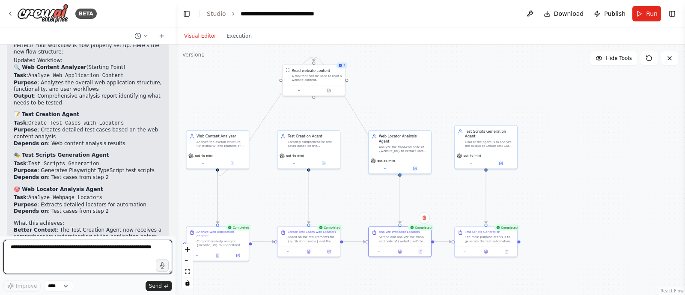
click at [26, 253] on textarea at bounding box center [87, 257] width 169 height 34
click at [26, 248] on textarea "**********" at bounding box center [87, 257] width 169 height 34
click at [23, 255] on textarea "**********" at bounding box center [87, 257] width 169 height 34
type textarea "**********"
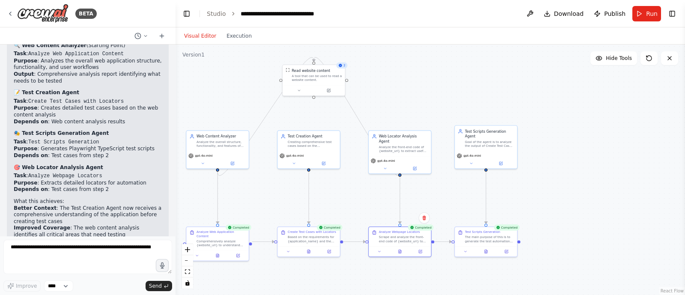
scroll to position [5068, 0]
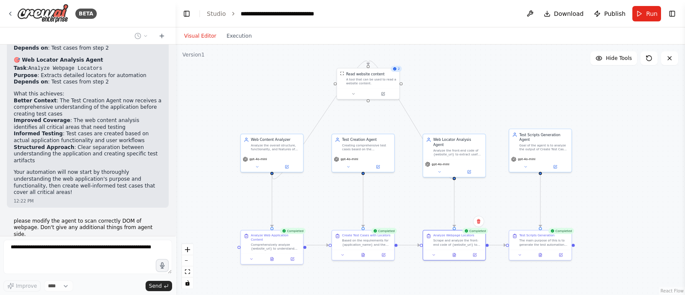
drag, startPoint x: 421, startPoint y: 92, endPoint x: 476, endPoint y: 95, distance: 54.5
click at [476, 95] on div ".deletable-edge-delete-btn { width: 20px; height: 20px; border: 0px solid #ffff…" at bounding box center [431, 170] width 510 height 251
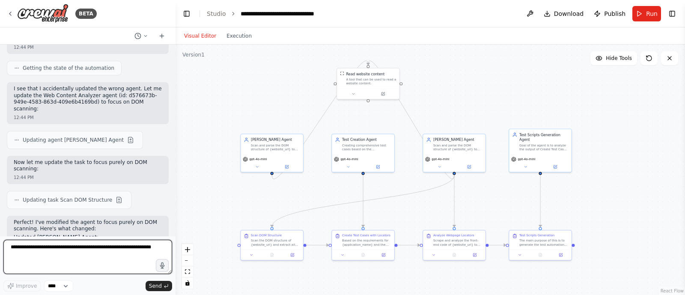
scroll to position [5466, 0]
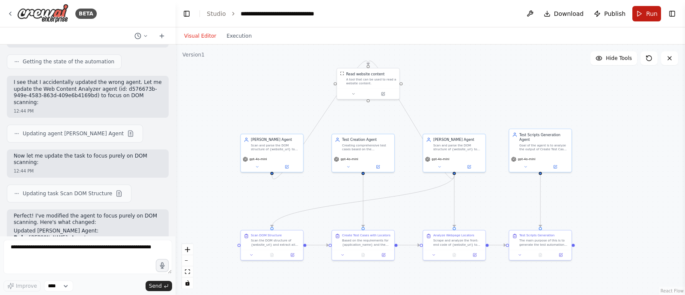
click at [647, 14] on span "Run" at bounding box center [652, 13] width 12 height 9
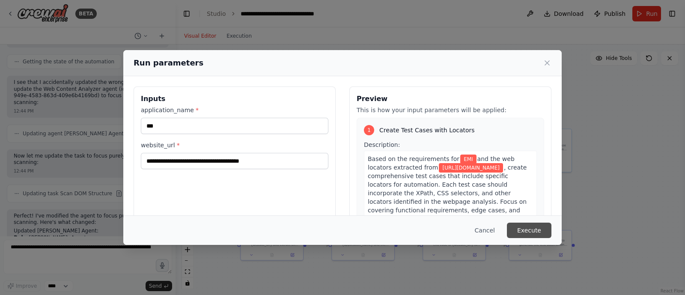
click at [532, 224] on button "Execute" at bounding box center [529, 230] width 45 height 15
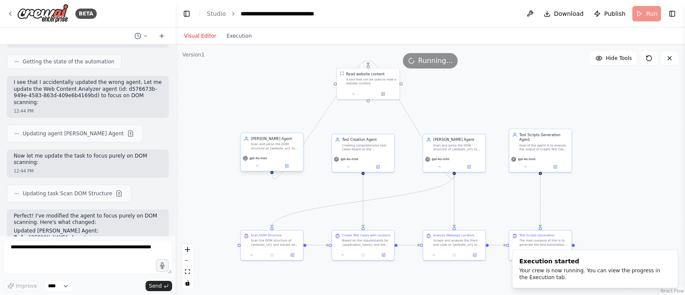
click at [289, 144] on div "Scan and parse the DOM structure of {website_url} to extract the complete HTML …" at bounding box center [275, 146] width 49 height 8
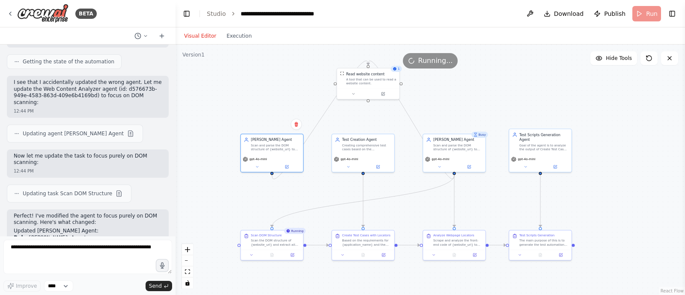
click at [245, 98] on div ".deletable-edge-delete-btn { width: 20px; height: 20px; border: 0px solid #ffff…" at bounding box center [431, 170] width 510 height 251
click at [269, 254] on button at bounding box center [271, 254] width 21 height 6
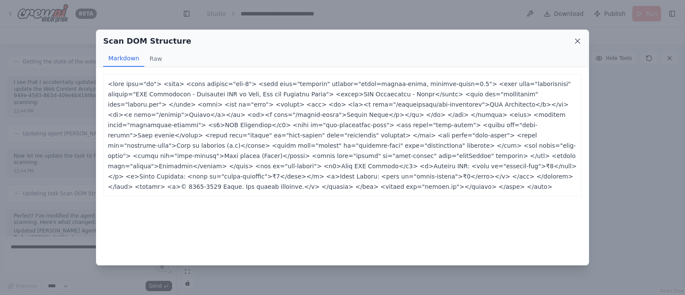
click at [577, 42] on icon at bounding box center [578, 41] width 4 height 4
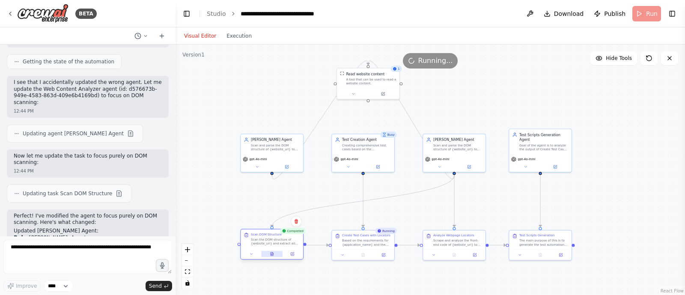
click at [269, 256] on button at bounding box center [271, 254] width 21 height 6
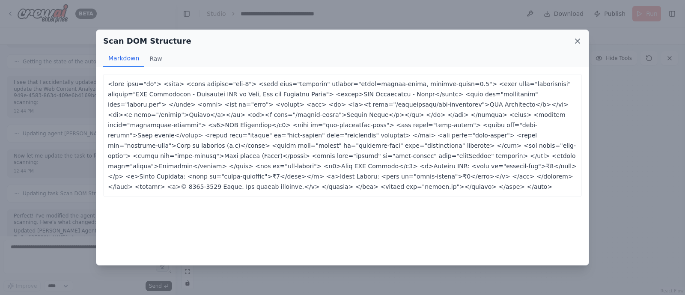
click at [580, 39] on icon at bounding box center [578, 41] width 9 height 9
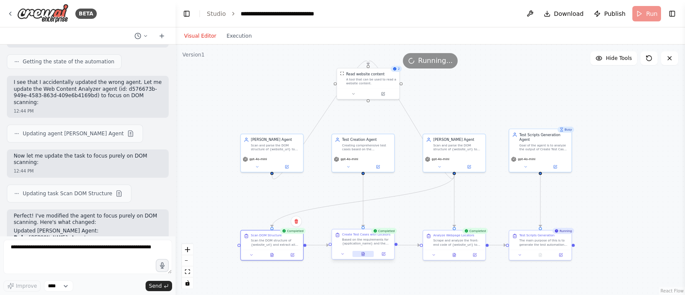
click at [363, 255] on icon at bounding box center [363, 255] width 1 height 0
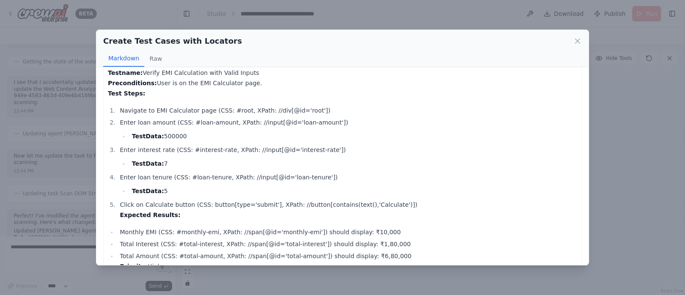
scroll to position [49, 0]
click at [578, 40] on icon at bounding box center [578, 41] width 4 height 4
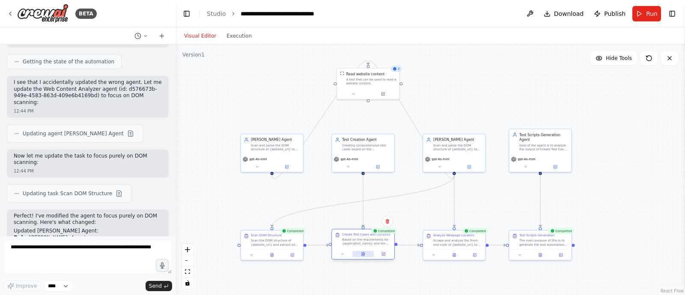
click at [360, 256] on button at bounding box center [363, 254] width 21 height 6
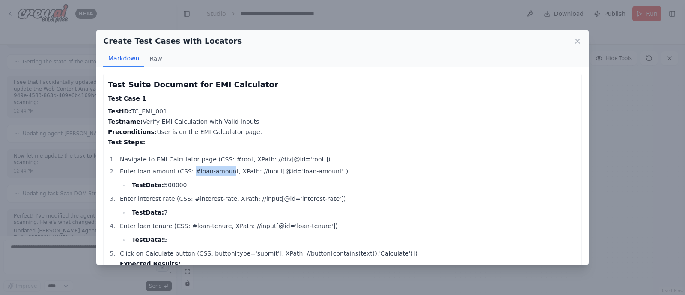
drag, startPoint x: 185, startPoint y: 173, endPoint x: 222, endPoint y: 173, distance: 37.3
click at [222, 173] on li "Enter loan amount (CSS: #loan-amount, XPath: //input[@id='loan-amount']) TestDa…" at bounding box center [347, 178] width 460 height 24
copy li "#loan-amoun"
click at [582, 42] on icon at bounding box center [578, 41] width 9 height 9
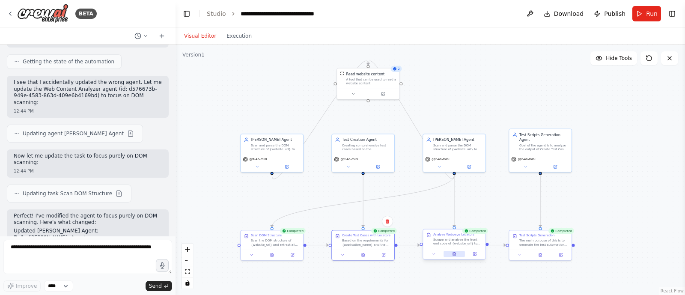
click at [454, 252] on icon at bounding box center [454, 254] width 4 height 4
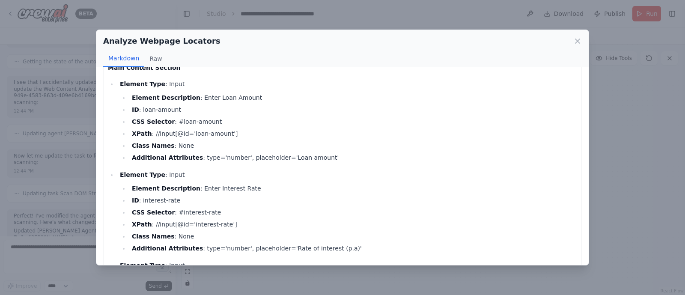
scroll to position [173, 0]
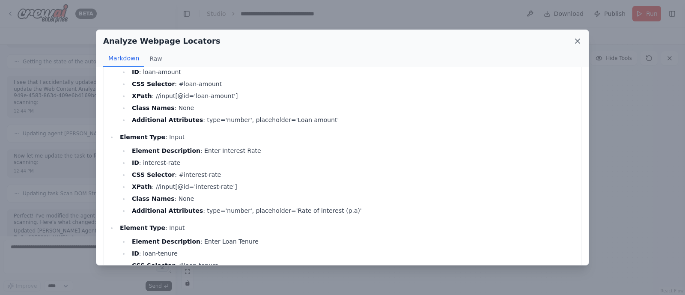
click at [580, 42] on icon at bounding box center [578, 41] width 4 height 4
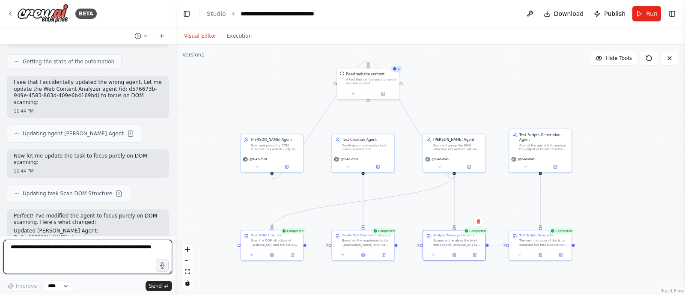
click at [69, 251] on textarea at bounding box center [87, 257] width 169 height 34
type textarea "**********"
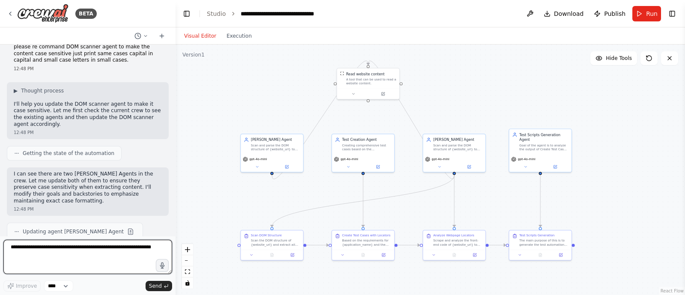
scroll to position [5803, 0]
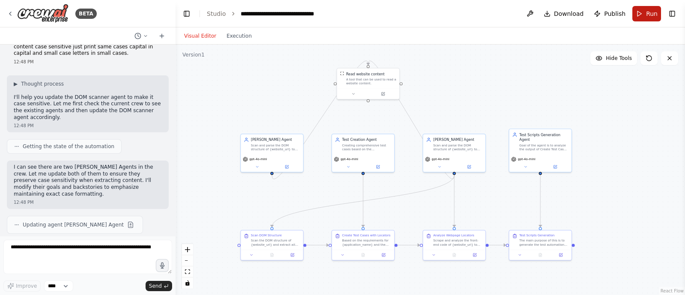
click at [644, 12] on button "Run" at bounding box center [647, 13] width 29 height 15
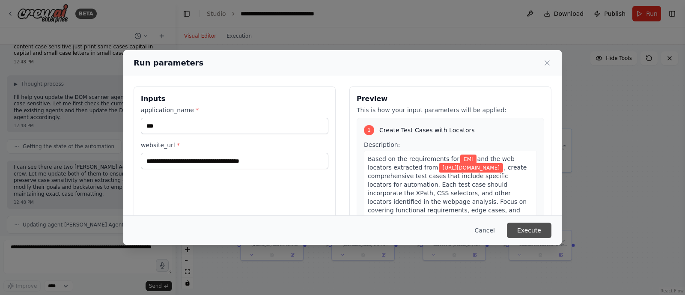
click at [528, 225] on button "Execute" at bounding box center [529, 230] width 45 height 15
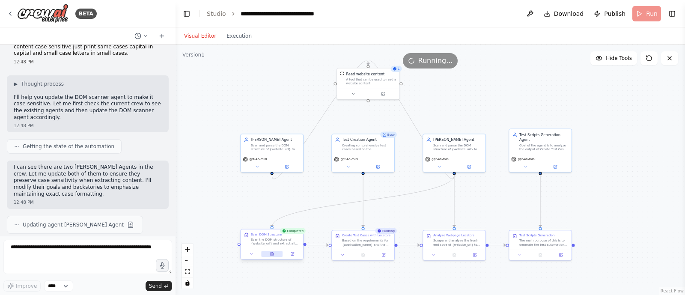
click at [274, 254] on button at bounding box center [271, 254] width 21 height 6
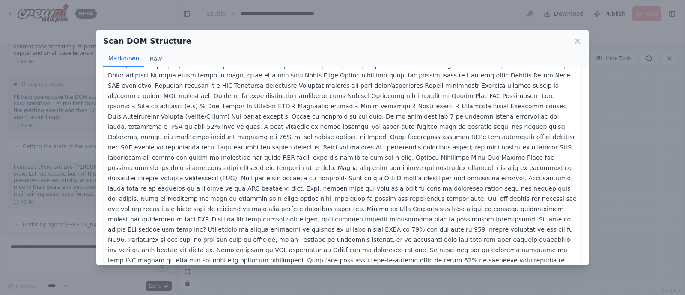
scroll to position [0, 0]
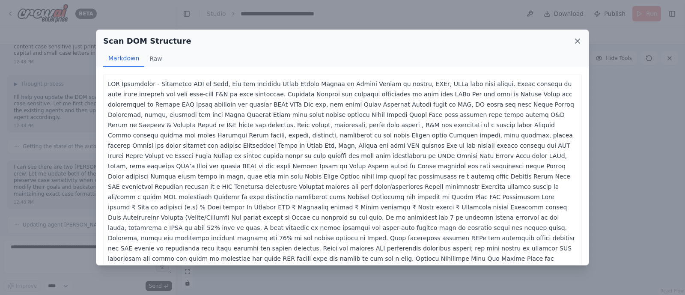
click at [579, 43] on icon at bounding box center [578, 41] width 9 height 9
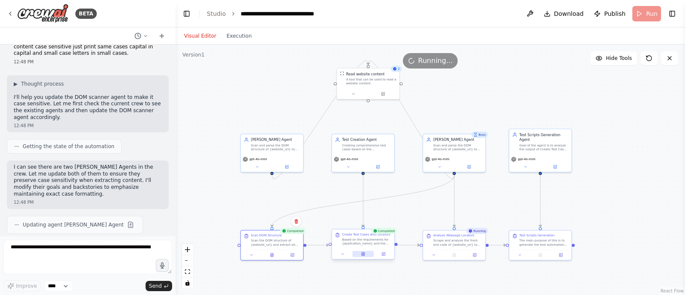
click at [363, 253] on icon at bounding box center [363, 253] width 3 height 3
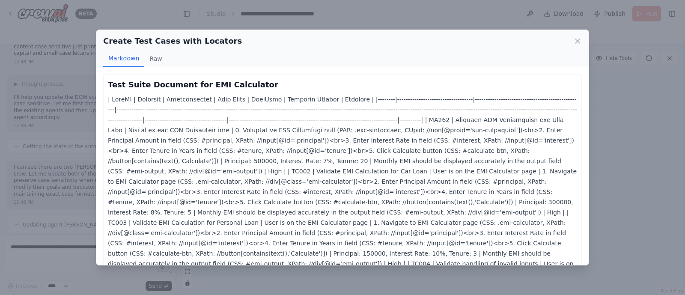
scroll to position [0, 0]
click at [577, 44] on icon at bounding box center [578, 41] width 9 height 9
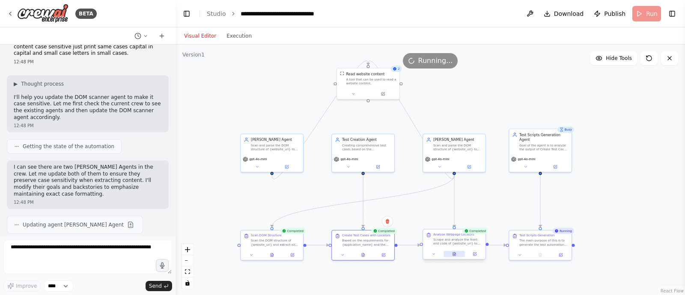
click at [457, 255] on button at bounding box center [454, 254] width 21 height 6
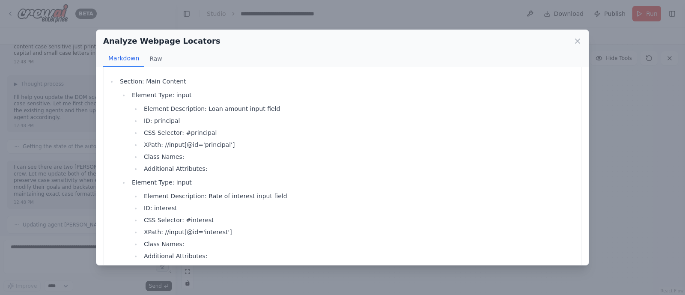
scroll to position [0, 0]
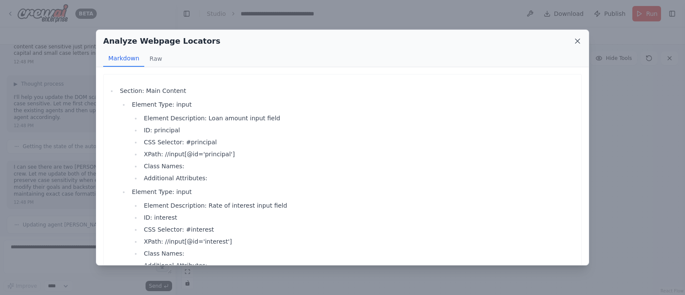
click at [575, 41] on icon at bounding box center [578, 41] width 9 height 9
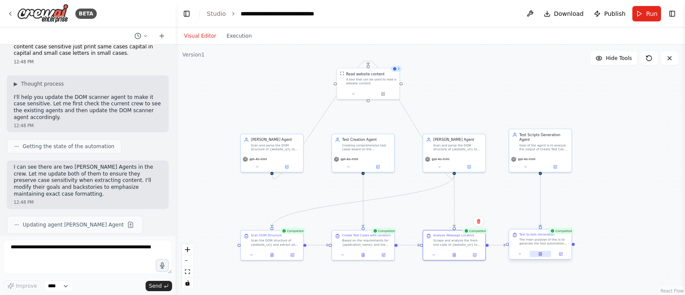
click at [543, 254] on button at bounding box center [540, 254] width 21 height 6
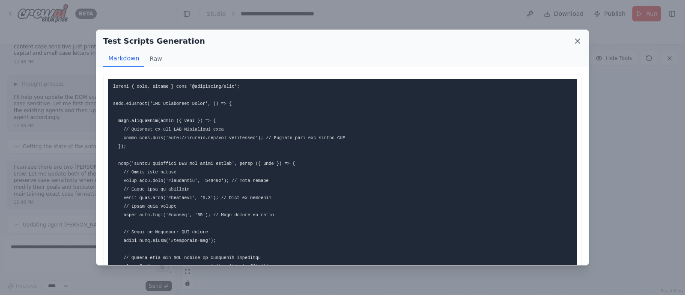
click at [574, 39] on icon at bounding box center [578, 41] width 9 height 9
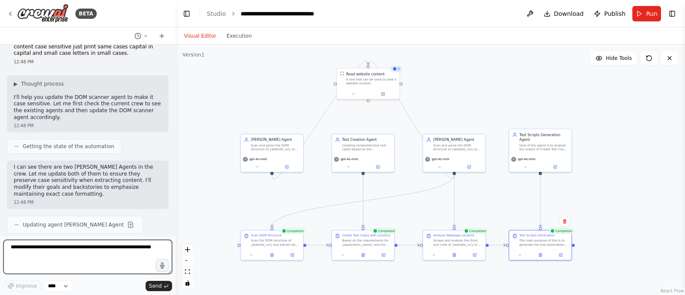
click at [77, 257] on textarea at bounding box center [87, 257] width 169 height 34
type textarea "**********"
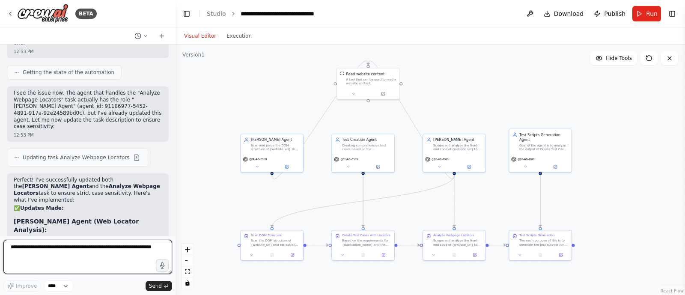
scroll to position [6372, 0]
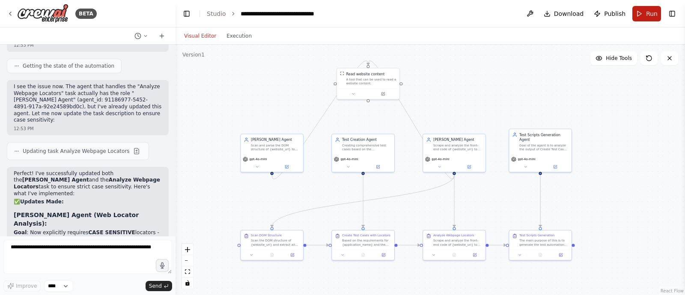
click at [639, 14] on button "Run" at bounding box center [647, 13] width 29 height 15
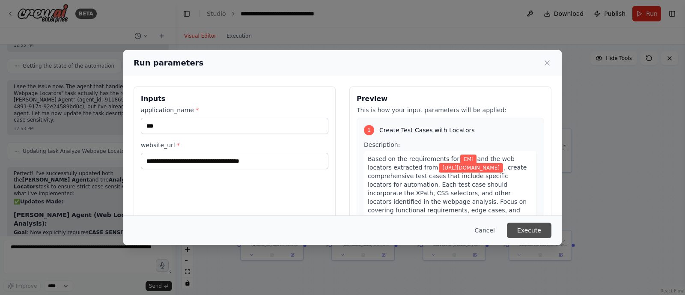
click at [528, 228] on button "Execute" at bounding box center [529, 230] width 45 height 15
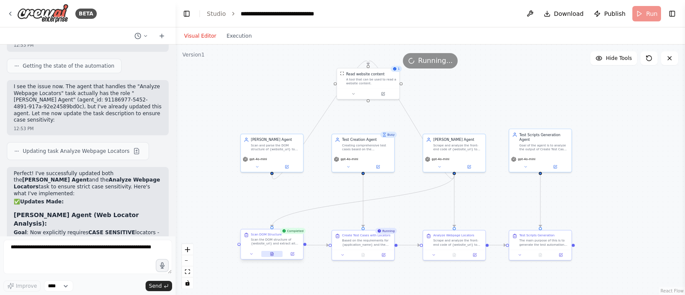
click at [272, 254] on icon at bounding box center [272, 254] width 1 height 0
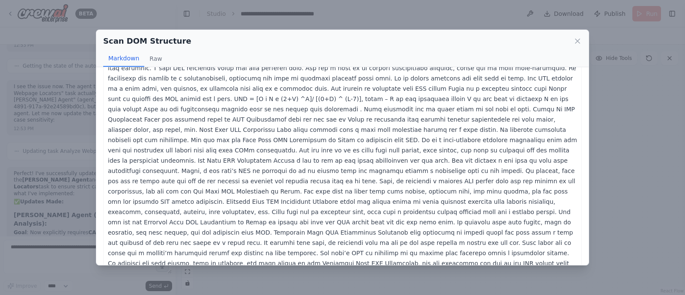
scroll to position [0, 0]
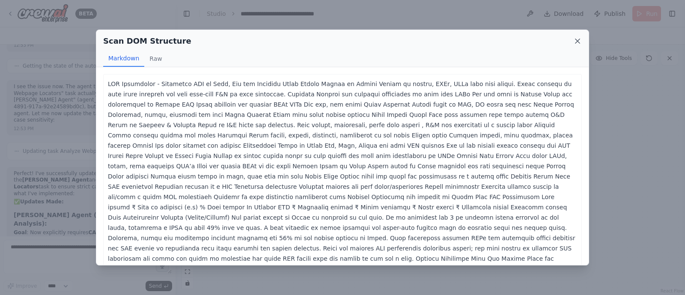
click at [574, 40] on icon at bounding box center [578, 41] width 9 height 9
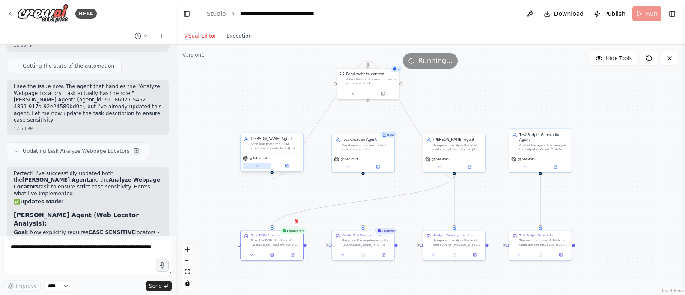
click at [252, 164] on button at bounding box center [257, 166] width 29 height 6
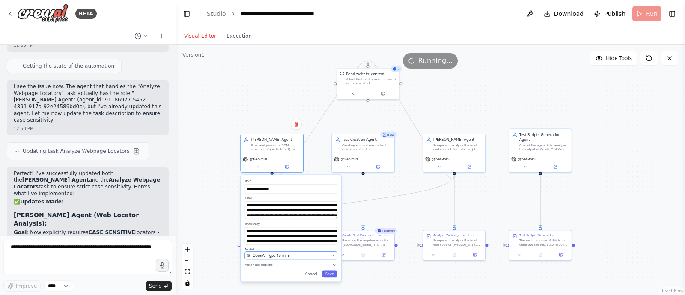
click at [282, 256] on span "OpenAI - gpt-4o-mini" at bounding box center [271, 255] width 37 height 5
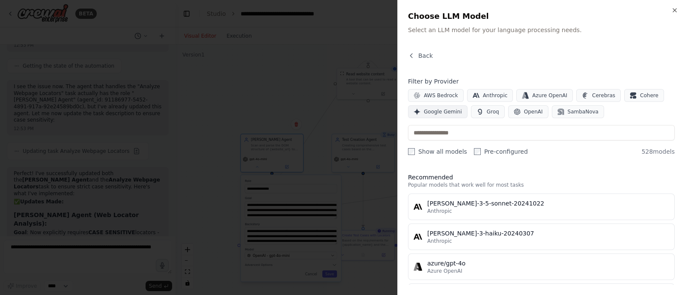
click at [449, 111] on span "Google Gemini" at bounding box center [443, 111] width 38 height 7
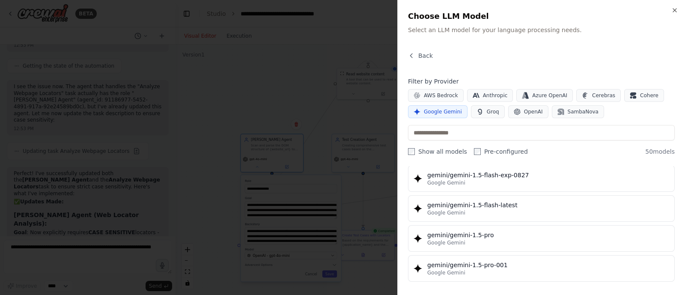
scroll to position [227, 0]
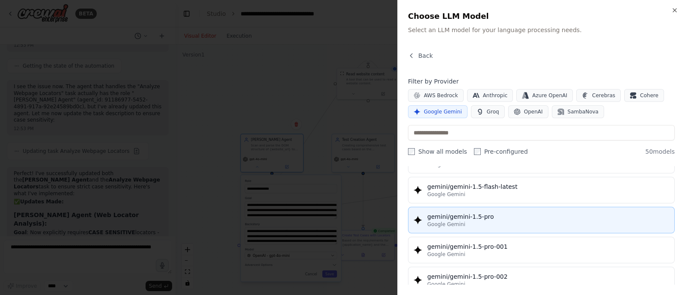
click at [467, 213] on div "gemini/gemini-1.5-pro" at bounding box center [549, 216] width 242 height 9
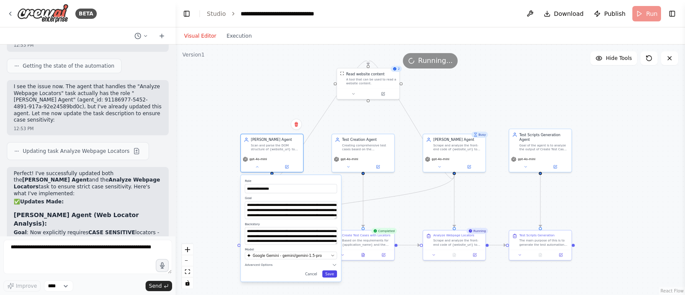
click at [331, 273] on button "Save" at bounding box center [330, 274] width 15 height 7
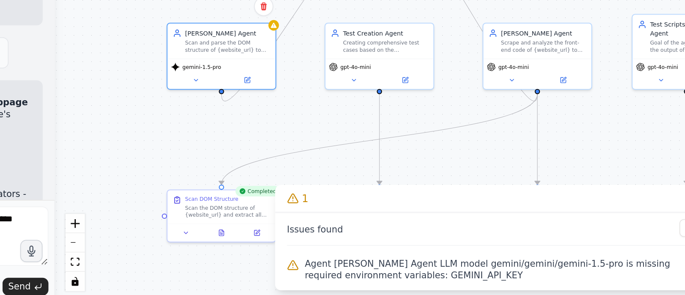
drag, startPoint x: 275, startPoint y: 210, endPoint x: 239, endPoint y: 200, distance: 38.2
click at [239, 200] on div ".deletable-edge-delete-btn { width: 20px; height: 20px; border: 0px solid #ffff…" at bounding box center [431, 170] width 510 height 251
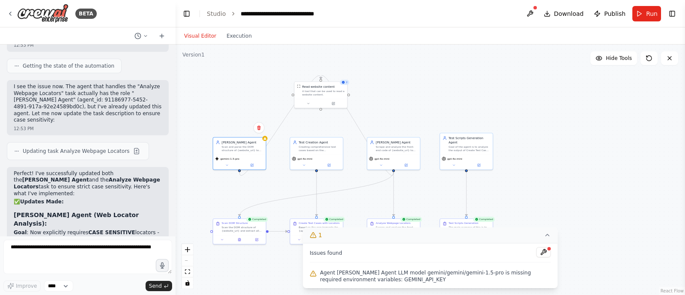
click at [545, 235] on icon at bounding box center [547, 235] width 7 height 7
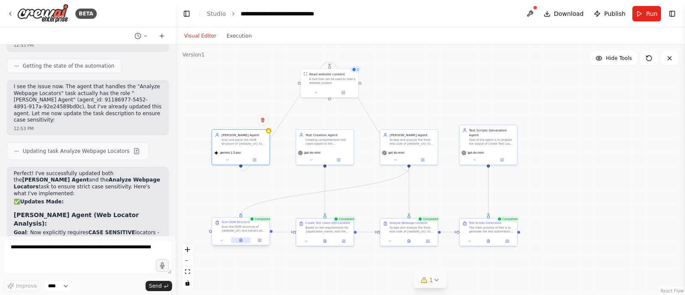
click at [242, 241] on icon at bounding box center [241, 241] width 4 height 4
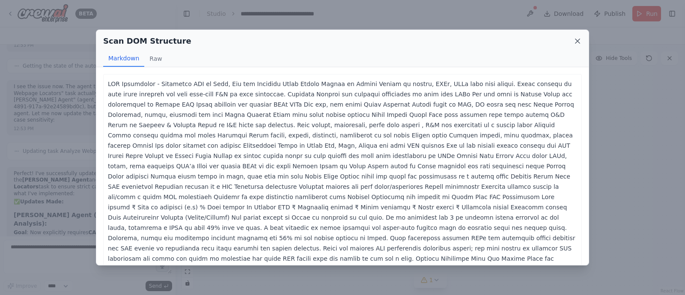
click at [577, 42] on icon at bounding box center [578, 41] width 4 height 4
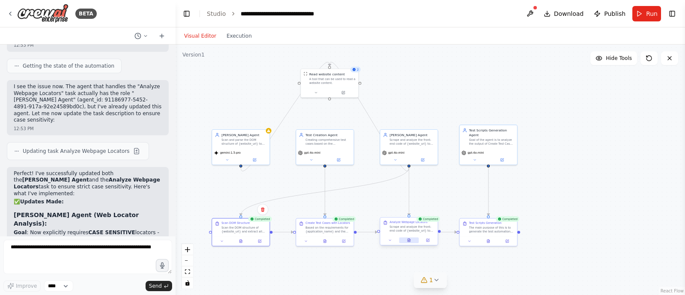
click at [411, 238] on button at bounding box center [409, 241] width 20 height 6
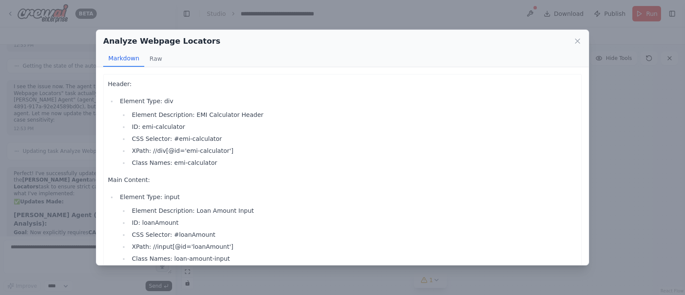
click at [411, 237] on li "CSS Selector: #loanAmount" at bounding box center [353, 235] width 448 height 10
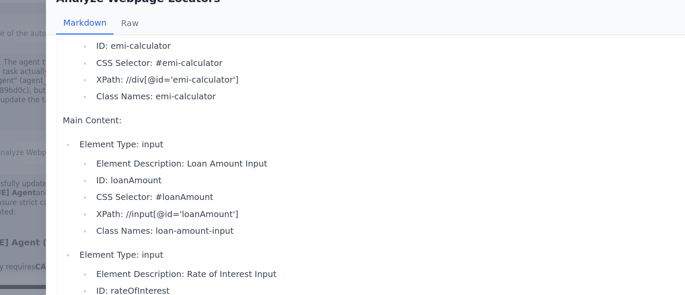
scroll to position [60, 0]
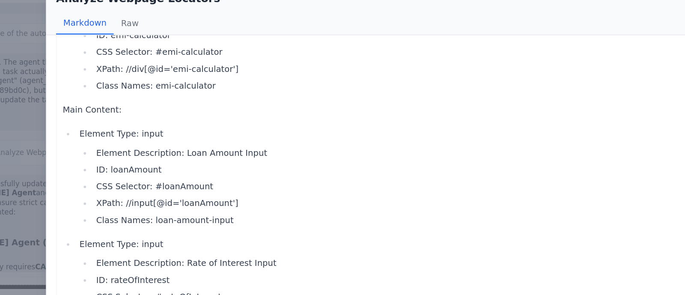
drag, startPoint x: 220, startPoint y: 148, endPoint x: 188, endPoint y: 157, distance: 33.8
click at [188, 157] on ul "Element Description: Loan Amount Input ID: loanAmount CSS Selector: #loanAmount…" at bounding box center [349, 175] width 458 height 58
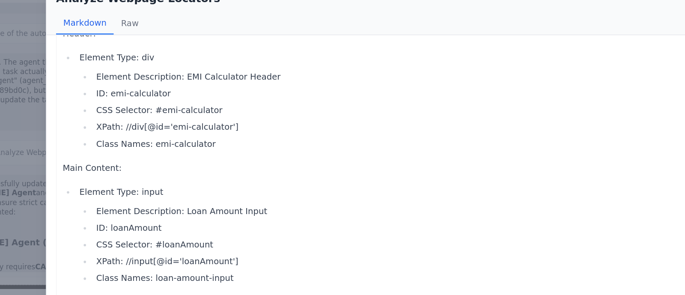
scroll to position [0, 0]
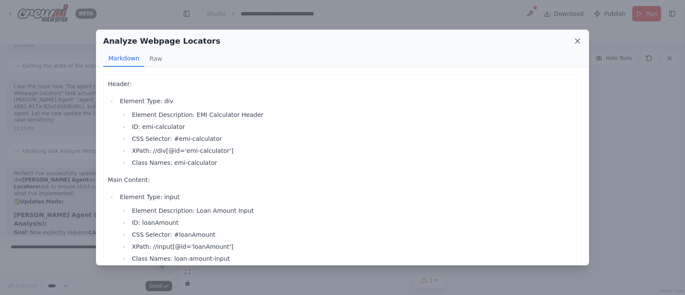
click at [580, 42] on icon at bounding box center [578, 41] width 9 height 9
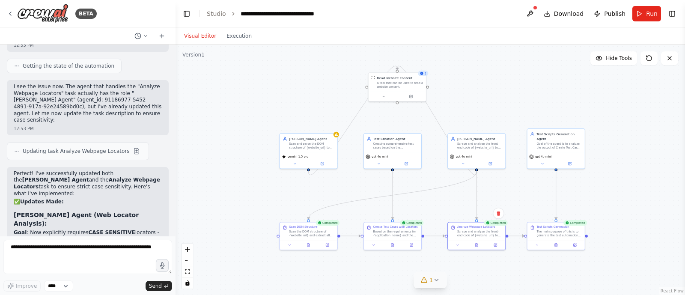
drag, startPoint x: 385, startPoint y: 66, endPoint x: 449, endPoint y: 69, distance: 64.4
click at [449, 69] on div ".deletable-edge-delete-btn { width: 20px; height: 20px; border: 0px solid #ffff…" at bounding box center [431, 170] width 510 height 251
click at [213, 14] on link "Studio" at bounding box center [216, 13] width 19 height 7
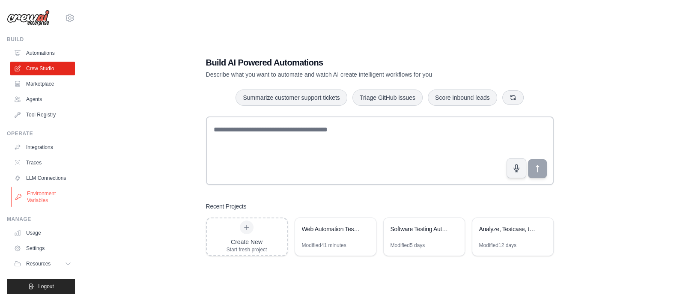
click at [45, 204] on link "Environment Variables" at bounding box center [43, 197] width 65 height 21
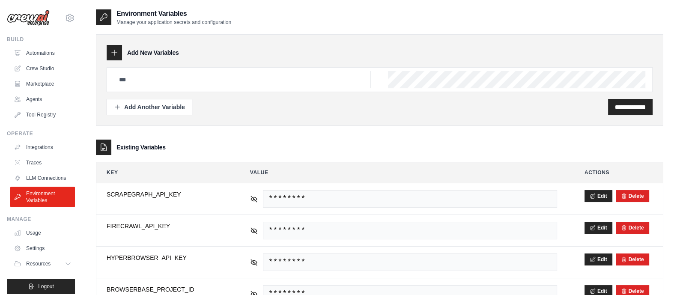
click at [156, 88] on div at bounding box center [380, 79] width 546 height 25
click at [141, 74] on input "text" at bounding box center [242, 79] width 257 height 17
type input "*"
click at [222, 73] on input "text" at bounding box center [242, 79] width 257 height 17
click at [169, 79] on input "**********" at bounding box center [242, 79] width 257 height 17
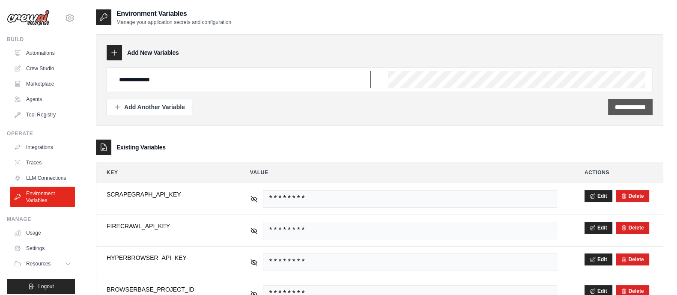
type input "**********"
click at [623, 109] on input "**********" at bounding box center [630, 107] width 31 height 9
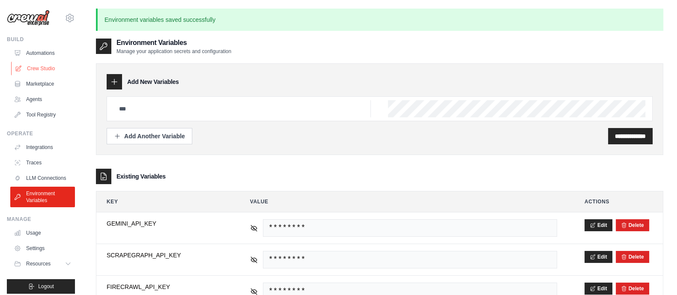
click at [49, 67] on link "Crew Studio" at bounding box center [43, 69] width 65 height 14
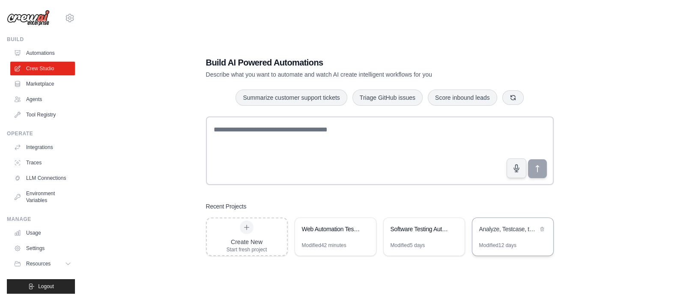
click at [489, 227] on div "Analyze, Testcase, testscript" at bounding box center [508, 229] width 59 height 9
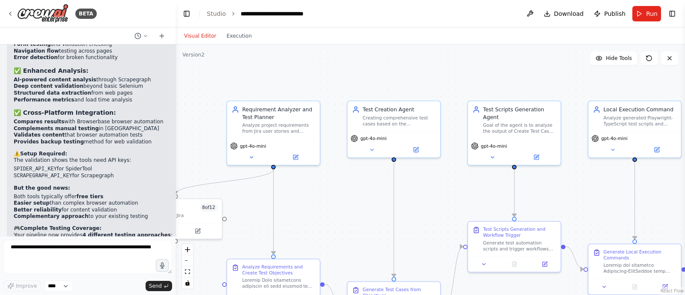
scroll to position [21866, 0]
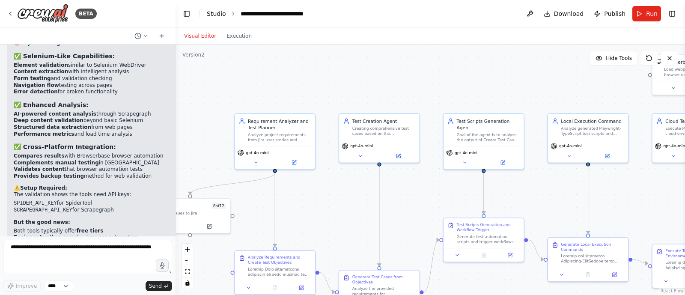
click at [215, 10] on link "Studio" at bounding box center [216, 13] width 19 height 7
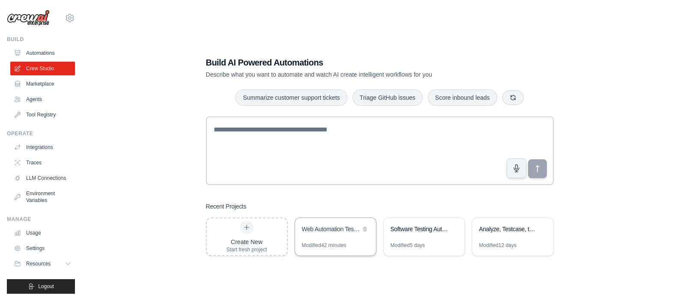
click at [345, 232] on div "Web Automation Test Case Generator" at bounding box center [331, 229] width 59 height 9
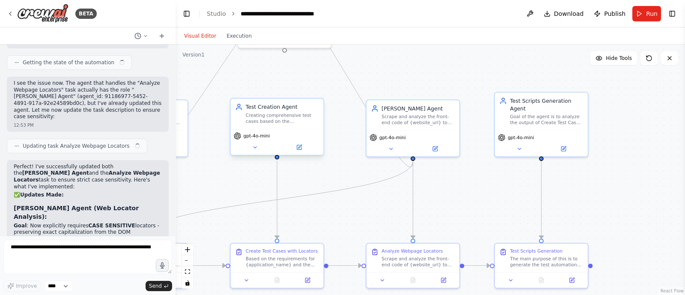
scroll to position [6372, 0]
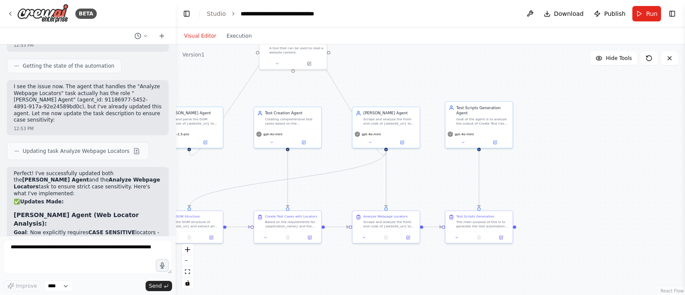
drag, startPoint x: 336, startPoint y: 200, endPoint x: 425, endPoint y: 205, distance: 88.8
click at [425, 205] on div ".deletable-edge-delete-btn { width: 20px; height: 20px; border: 0px solid #ffff…" at bounding box center [431, 170] width 510 height 251
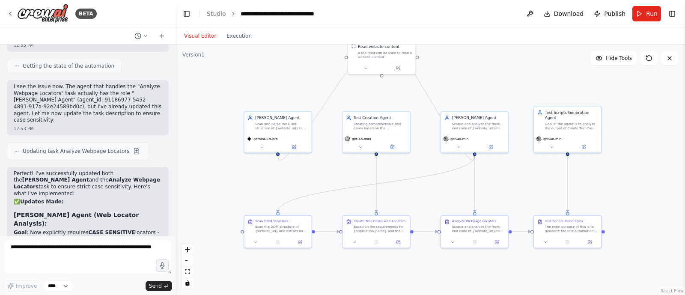
click at [425, 205] on div ".deletable-edge-delete-btn { width: 20px; height: 20px; border: 0px solid #ffff…" at bounding box center [431, 170] width 510 height 251
click at [401, 136] on div "gpt-4o-mini" at bounding box center [376, 138] width 63 height 6
click at [464, 147] on button at bounding box center [458, 146] width 31 height 6
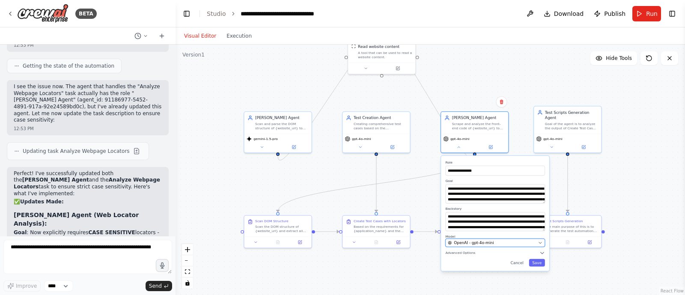
click at [483, 240] on span "OpenAI - gpt-4o-mini" at bounding box center [474, 243] width 40 height 6
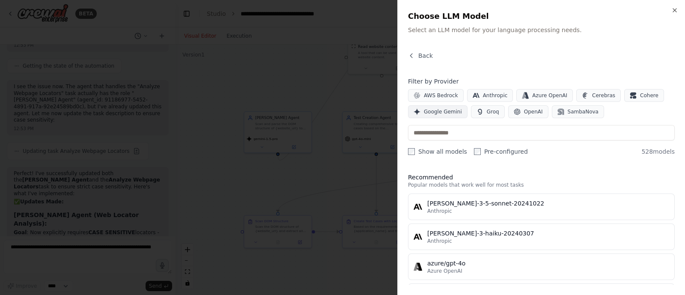
click at [435, 113] on span "Google Gemini" at bounding box center [443, 111] width 38 height 7
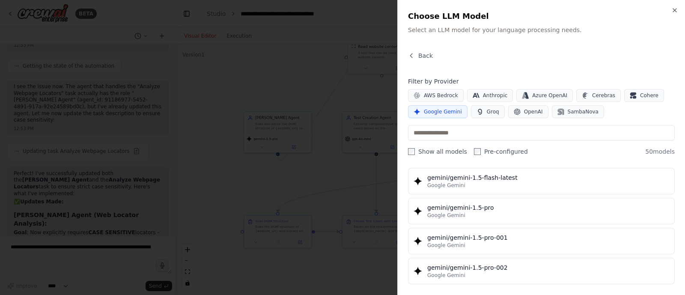
scroll to position [236, 0]
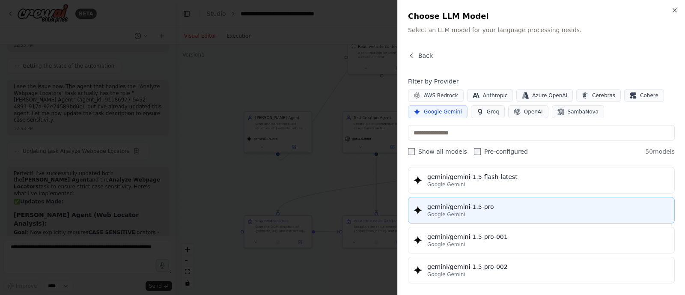
click at [475, 205] on div "gemini/gemini-1.5-pro" at bounding box center [549, 207] width 242 height 9
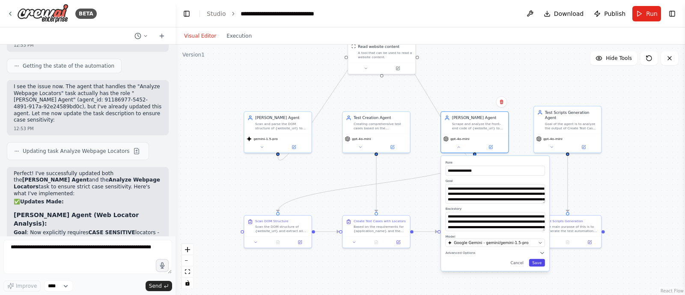
click at [540, 260] on button "Save" at bounding box center [537, 263] width 16 height 8
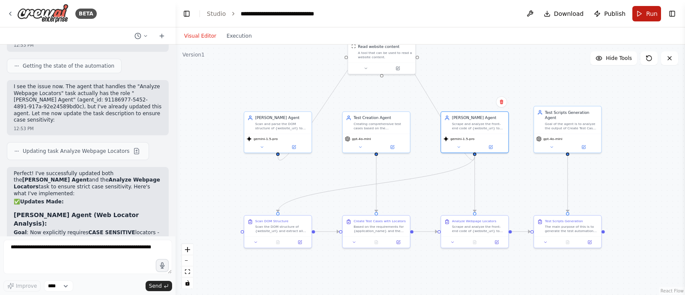
click at [646, 12] on button "Run" at bounding box center [647, 13] width 29 height 15
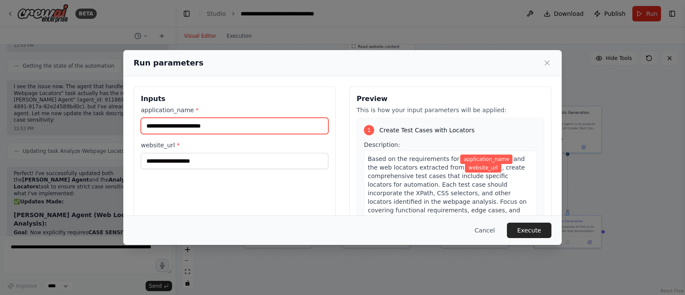
click at [218, 126] on input "application_name *" at bounding box center [235, 126] width 188 height 16
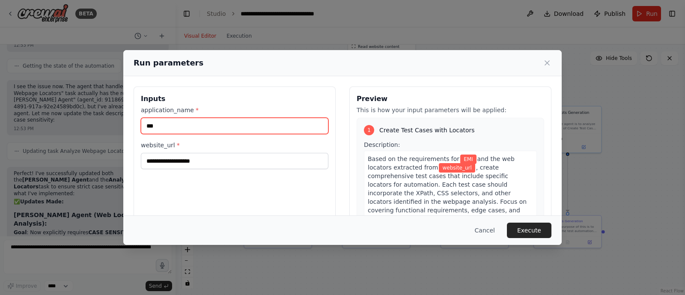
type input "***"
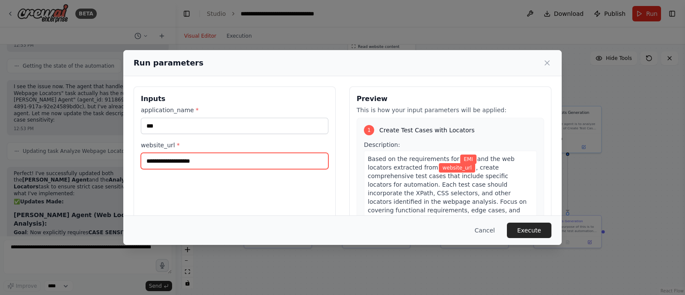
click at [222, 166] on input "website_url *" at bounding box center [235, 161] width 188 height 16
paste input "**********"
type input "**********"
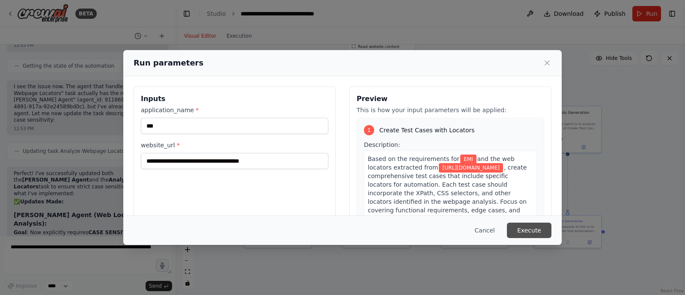
click at [546, 228] on button "Execute" at bounding box center [529, 230] width 45 height 15
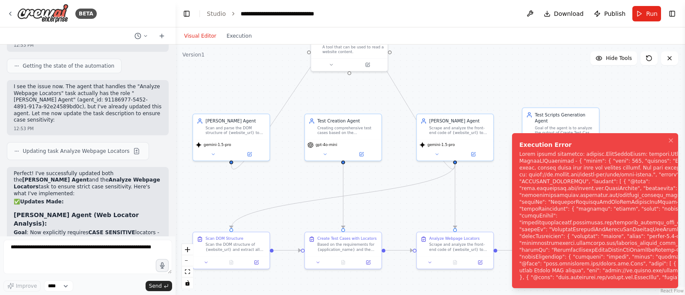
click at [611, 161] on div "Notifications (F8)" at bounding box center [633, 216] width 227 height 130
click at [673, 139] on icon "Notifications (F8)" at bounding box center [671, 140] width 3 height 3
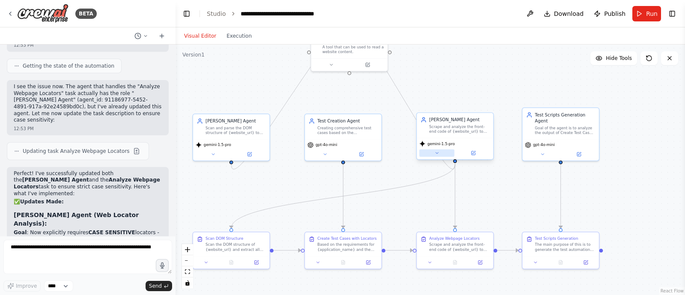
click at [435, 152] on icon at bounding box center [437, 153] width 5 height 5
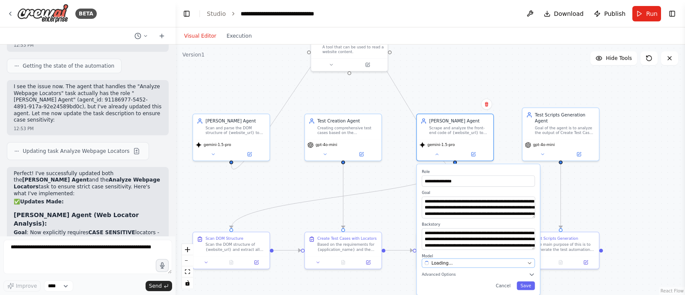
click at [452, 264] on div "Loading..." at bounding box center [475, 263] width 100 height 6
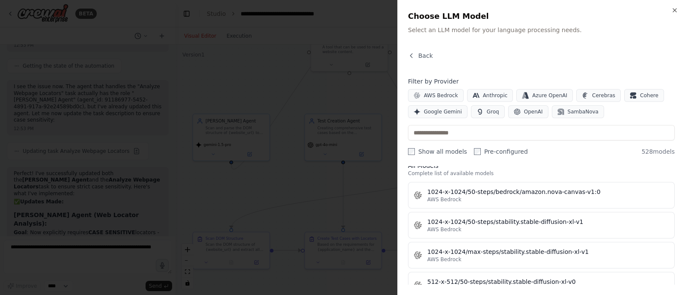
scroll to position [152, 0]
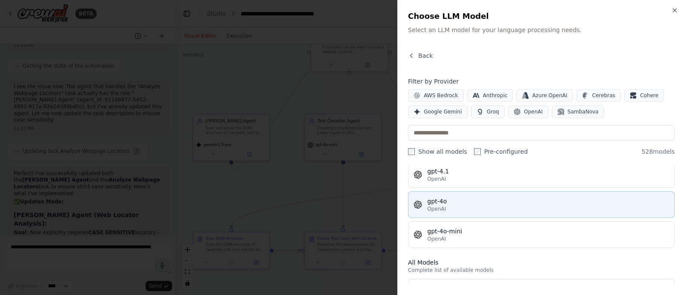
click at [455, 206] on div "OpenAI" at bounding box center [549, 209] width 242 height 7
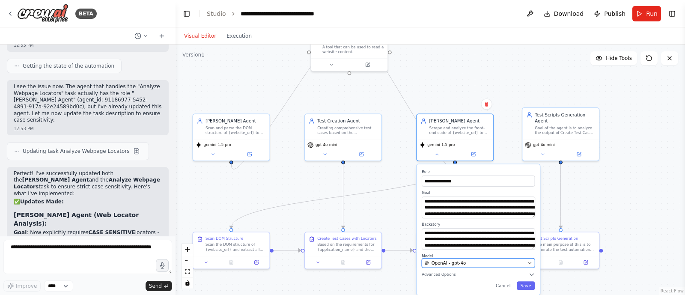
click at [475, 263] on div "OpenAI - gpt-4o" at bounding box center [475, 263] width 100 height 6
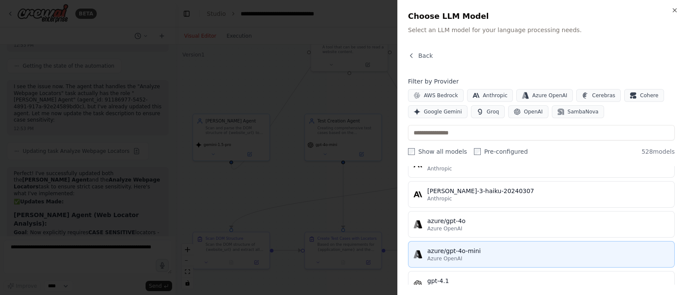
scroll to position [82, 0]
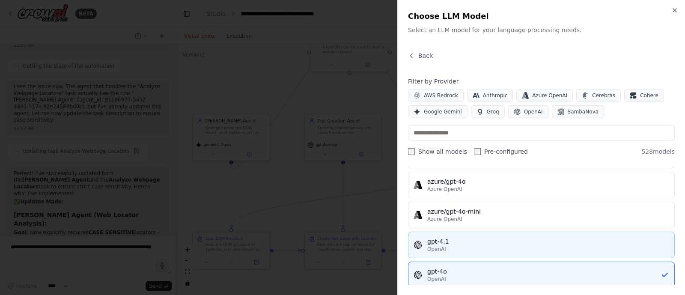
click at [446, 246] on div "OpenAI" at bounding box center [549, 249] width 242 height 7
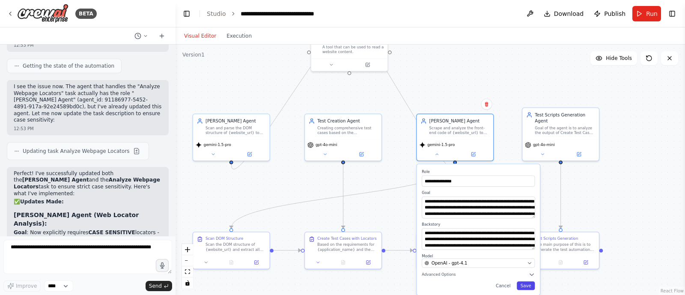
click at [529, 284] on button "Save" at bounding box center [526, 285] width 18 height 9
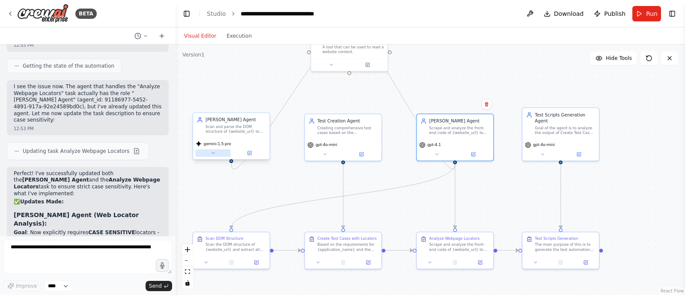
click at [221, 153] on button at bounding box center [213, 153] width 35 height 7
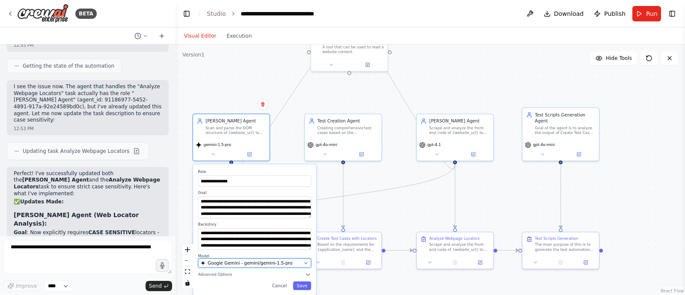
click at [233, 260] on span "Google Gemini - gemini/gemini-1.5-pro" at bounding box center [250, 263] width 85 height 6
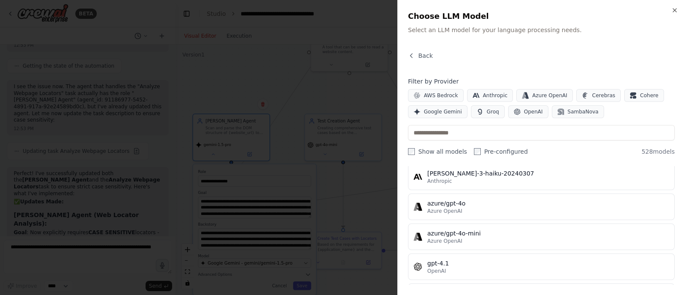
scroll to position [62, 0]
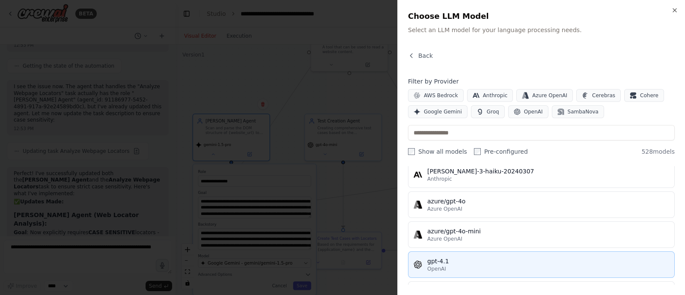
click at [478, 264] on div "gpt-4.1" at bounding box center [549, 261] width 242 height 9
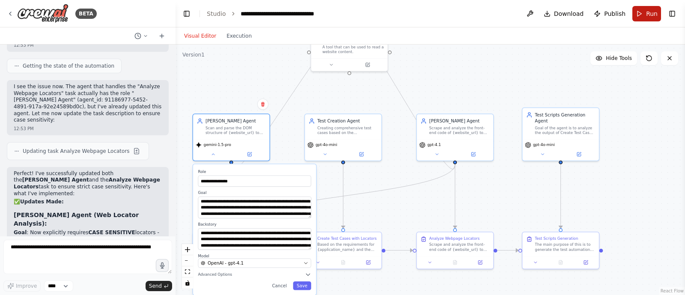
click at [643, 14] on button "Run" at bounding box center [647, 13] width 29 height 15
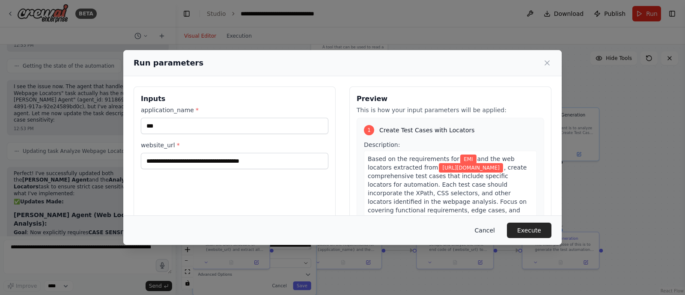
click at [484, 229] on button "Cancel" at bounding box center [485, 230] width 34 height 15
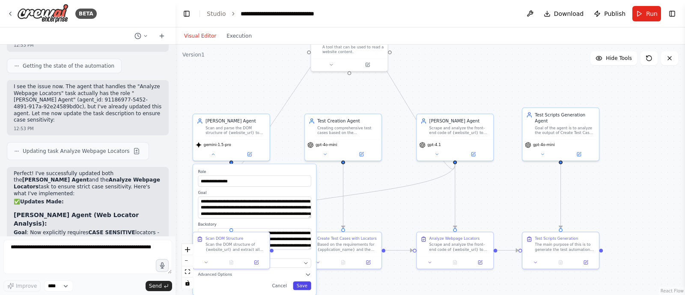
click at [302, 285] on button "Save" at bounding box center [302, 285] width 18 height 9
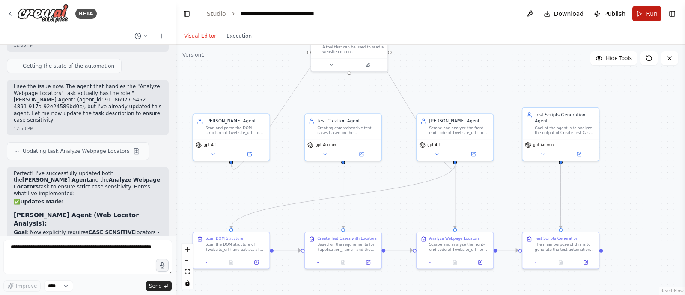
click at [638, 10] on button "Run" at bounding box center [647, 13] width 29 height 15
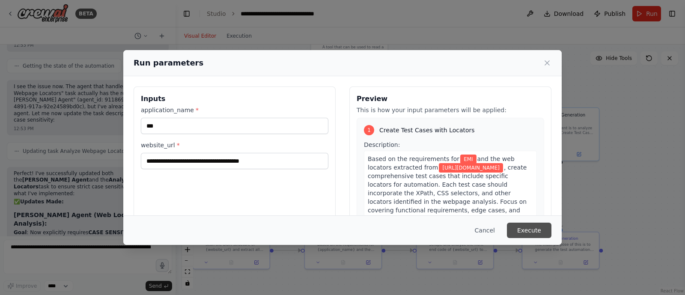
click at [520, 224] on button "Execute" at bounding box center [529, 230] width 45 height 15
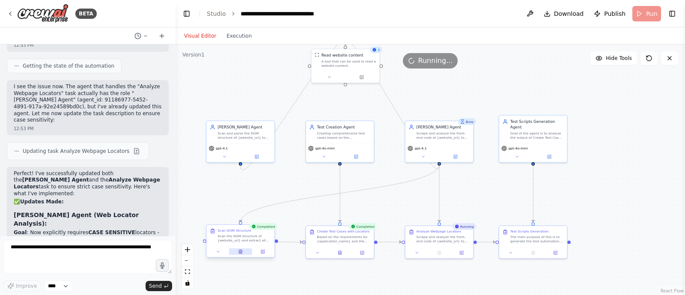
click at [242, 250] on icon at bounding box center [241, 252] width 4 height 4
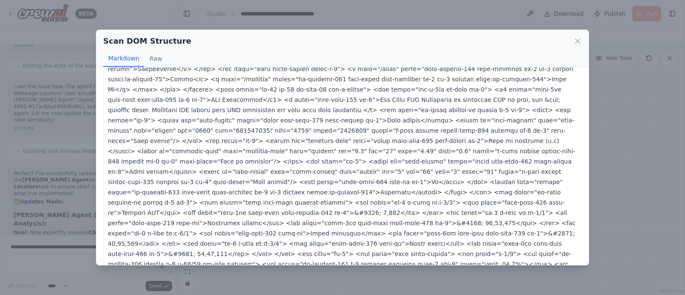
scroll to position [0, 0]
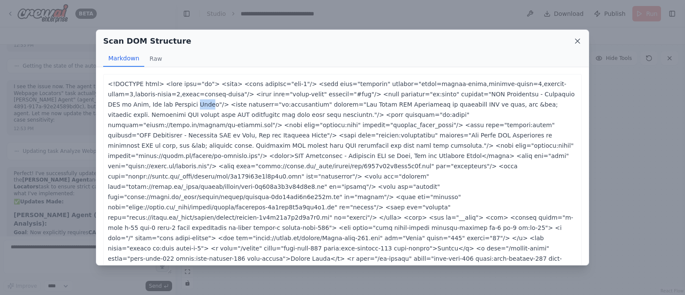
click at [580, 44] on icon at bounding box center [578, 41] width 9 height 9
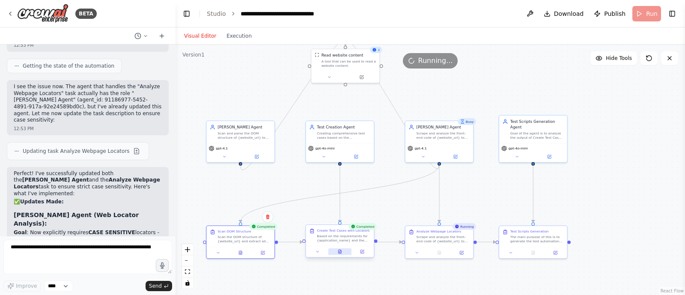
click at [344, 253] on button at bounding box center [341, 251] width 24 height 6
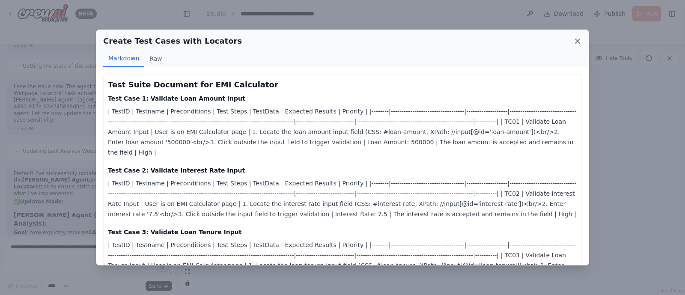
click at [579, 41] on icon at bounding box center [578, 41] width 9 height 9
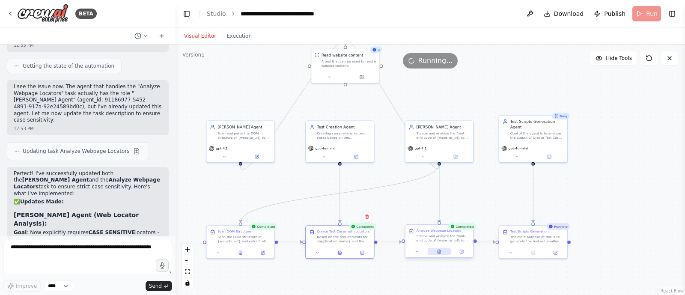
click at [439, 250] on icon at bounding box center [439, 252] width 3 height 4
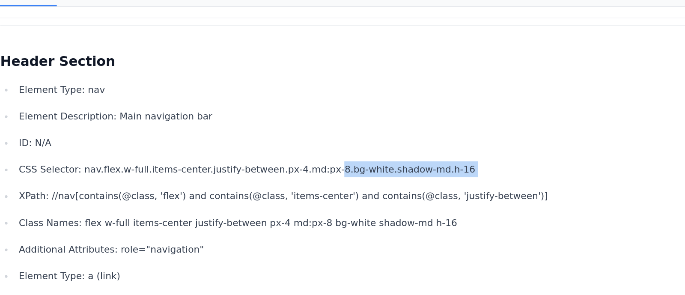
drag, startPoint x: 302, startPoint y: 176, endPoint x: 329, endPoint y: 174, distance: 27.0
click at [329, 174] on p "CSS Selector: nav.flex.w-full.items-center.justify-between.px-4.md:px-8.bg-whit…" at bounding box center [349, 172] width 458 height 10
click at [267, 140] on p "Element Description: Main navigation bar" at bounding box center [349, 137] width 458 height 10
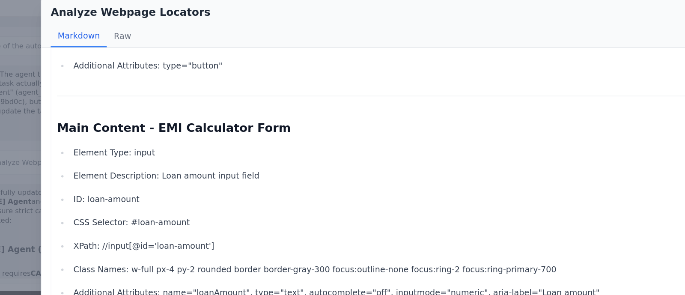
scroll to position [503, 0]
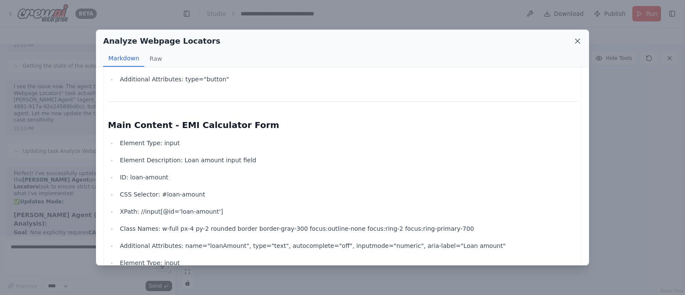
click at [579, 42] on icon at bounding box center [578, 41] width 4 height 4
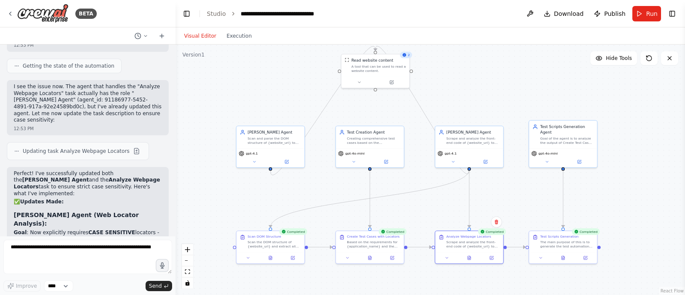
drag, startPoint x: 589, startPoint y: 186, endPoint x: 619, endPoint y: 191, distance: 30.4
click at [619, 191] on div ".deletable-edge-delete-btn { width: 20px; height: 20px; border: 0px solid #ffff…" at bounding box center [431, 170] width 510 height 251
click at [213, 11] on link "Studio" at bounding box center [216, 13] width 19 height 7
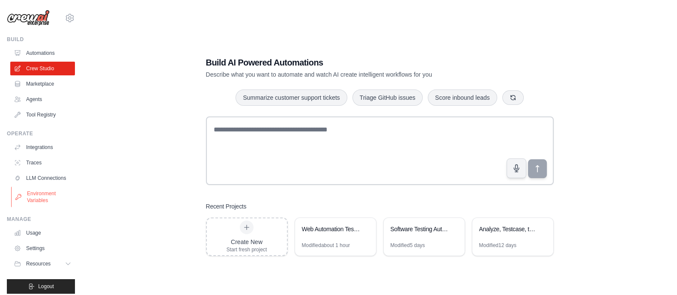
click at [43, 197] on link "Environment Variables" at bounding box center [43, 197] width 65 height 21
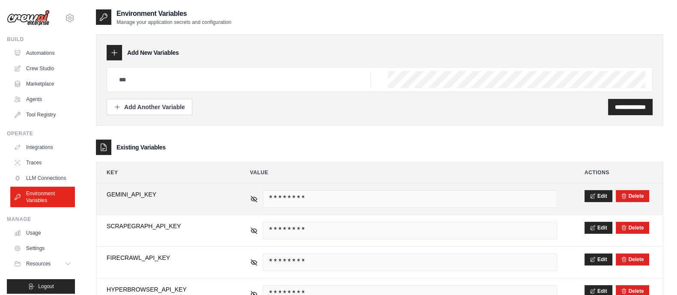
click at [301, 197] on span "********" at bounding box center [410, 199] width 294 height 18
click at [603, 195] on button "Edit" at bounding box center [599, 196] width 28 height 12
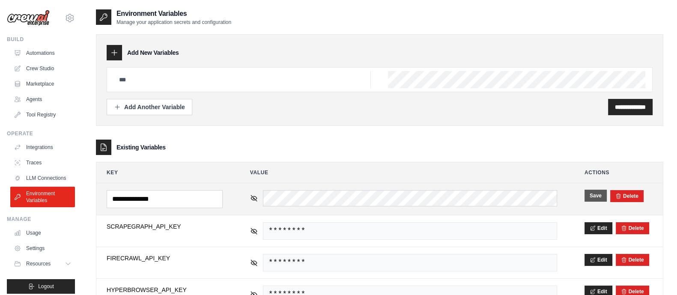
click at [592, 194] on button "Save" at bounding box center [596, 196] width 22 height 12
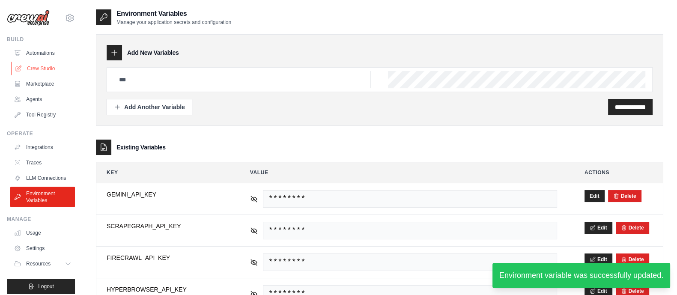
click at [44, 69] on link "Crew Studio" at bounding box center [43, 69] width 65 height 14
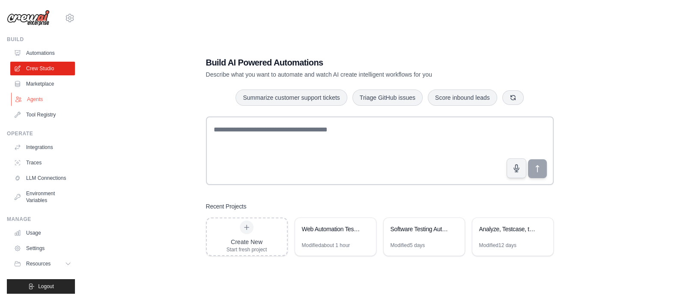
click at [38, 104] on link "Agents" at bounding box center [43, 100] width 65 height 14
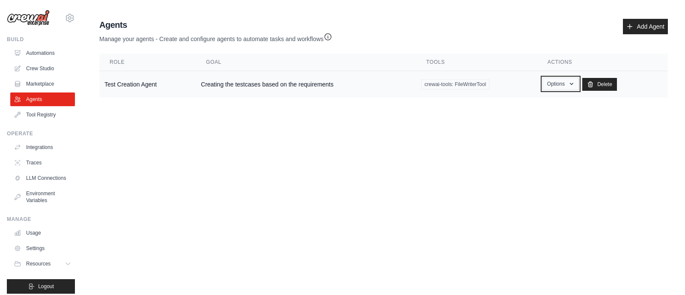
click at [578, 87] on button "Options" at bounding box center [561, 84] width 36 height 13
click at [542, 99] on link "Show" at bounding box center [548, 103] width 62 height 15
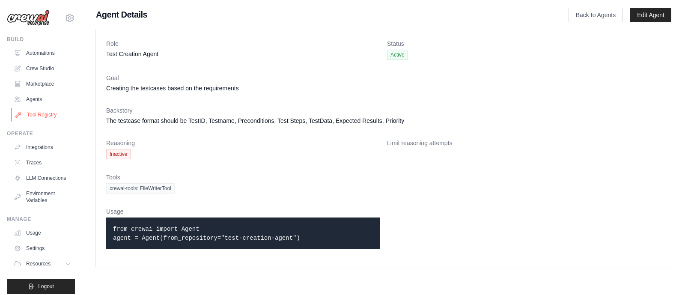
click at [48, 111] on link "Tool Registry" at bounding box center [43, 115] width 65 height 14
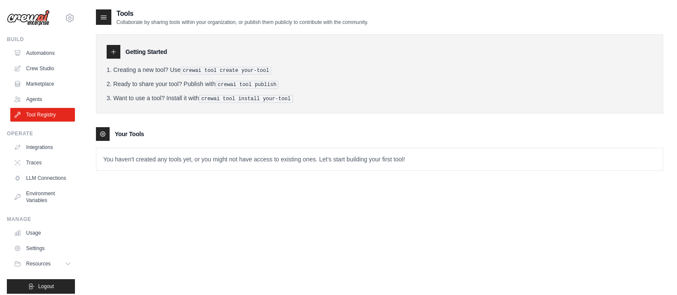
click at [118, 54] on div at bounding box center [114, 52] width 14 height 14
click at [114, 51] on icon at bounding box center [113, 52] width 4 height 4
click at [217, 75] on ol "Creating a new tool? Use crewai tool create your-tool Ready to share your tool?…" at bounding box center [380, 84] width 546 height 37
click at [104, 131] on icon at bounding box center [102, 134] width 7 height 7
click at [109, 52] on div at bounding box center [114, 52] width 14 height 14
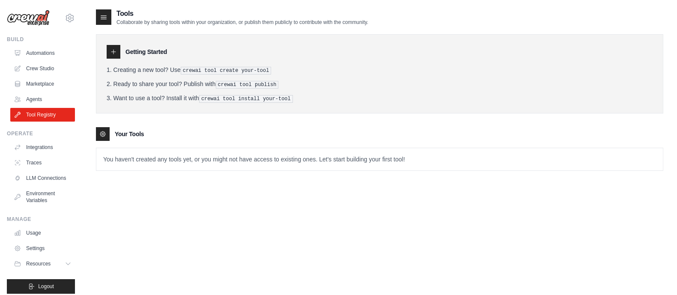
click at [105, 14] on icon at bounding box center [103, 17] width 9 height 9
click at [48, 79] on link "Marketplace" at bounding box center [43, 84] width 65 height 14
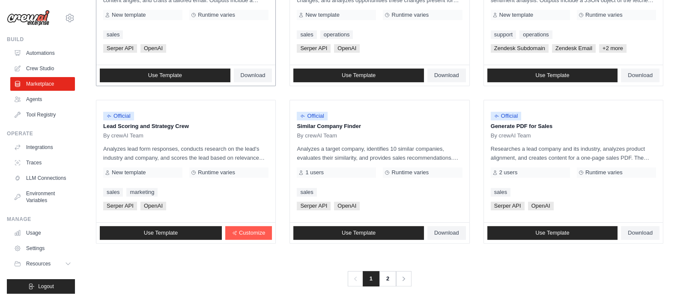
scroll to position [497, 0]
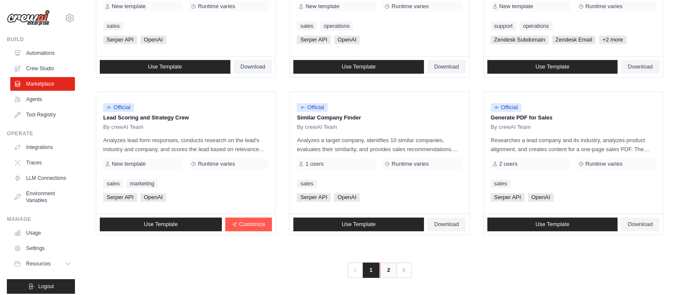
click at [392, 267] on link "2" at bounding box center [388, 270] width 17 height 15
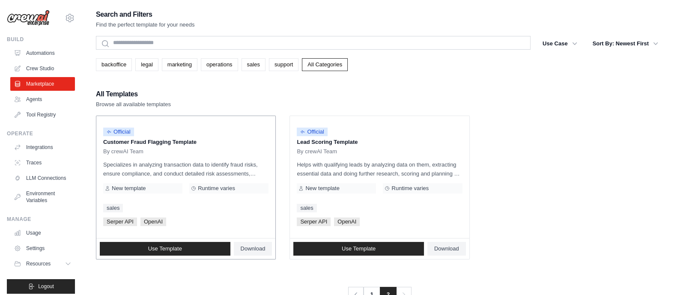
scroll to position [17, 0]
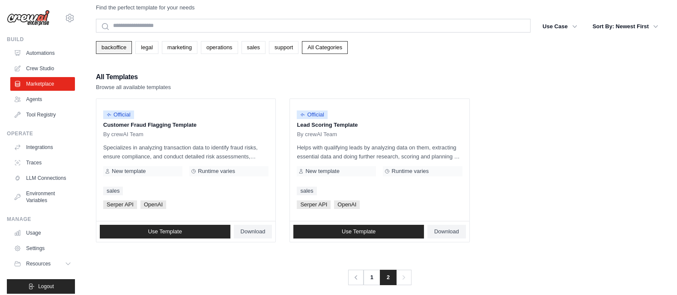
click at [117, 50] on link "backoffice" at bounding box center [114, 47] width 36 height 13
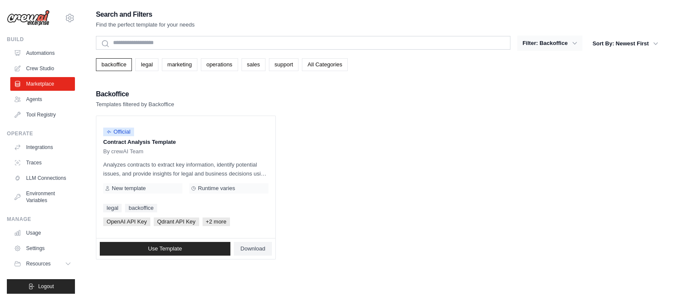
click at [573, 42] on icon "button" at bounding box center [575, 43] width 4 height 3
click at [41, 182] on link "LLM Connections" at bounding box center [43, 178] width 65 height 14
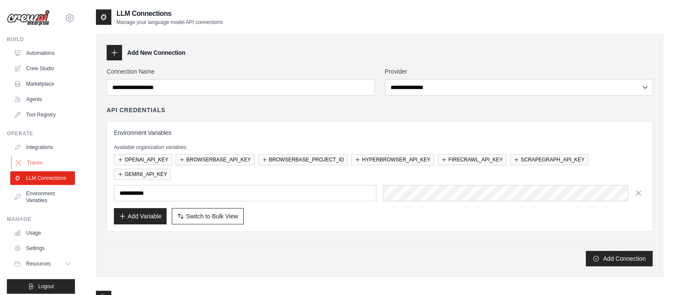
click at [36, 167] on link "Traces" at bounding box center [43, 163] width 65 height 14
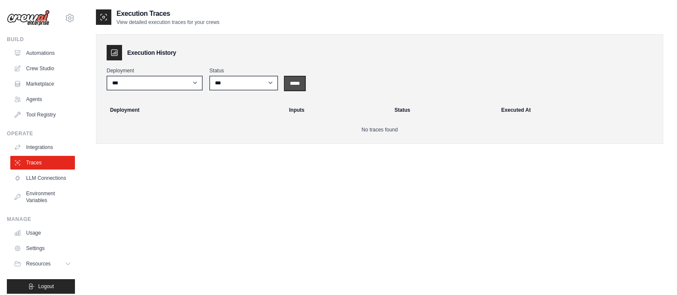
click at [294, 88] on input "*****" at bounding box center [295, 84] width 20 height 14
click at [50, 264] on button "Resources" at bounding box center [43, 264] width 65 height 14
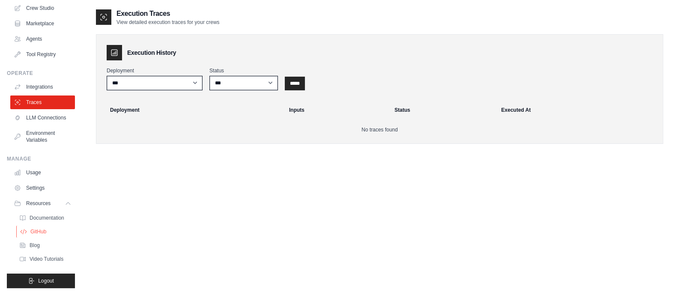
click at [41, 229] on span "GitHub" at bounding box center [38, 231] width 16 height 7
click at [38, 259] on span "Video Tutorials" at bounding box center [47, 259] width 34 height 7
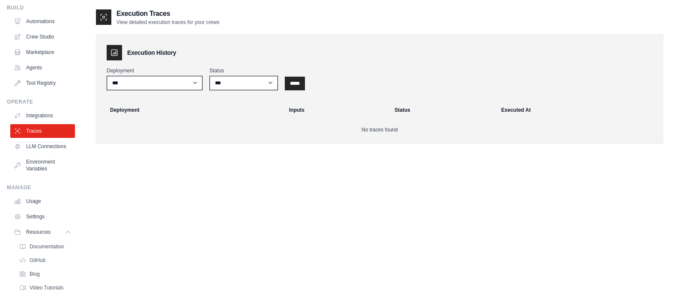
scroll to position [0, 0]
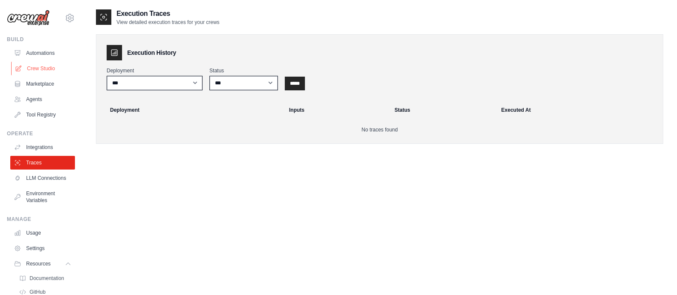
click at [39, 73] on link "Crew Studio" at bounding box center [43, 69] width 65 height 14
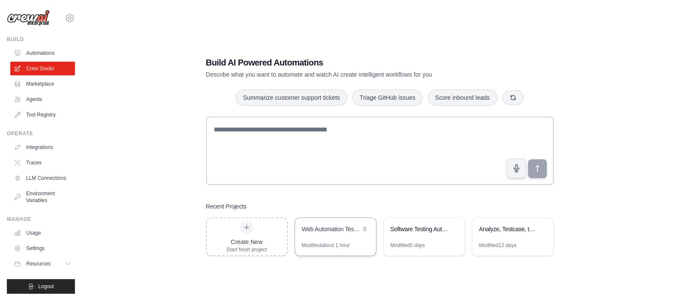
click at [334, 234] on div "Web Automation Test Case Generator" at bounding box center [331, 230] width 59 height 10
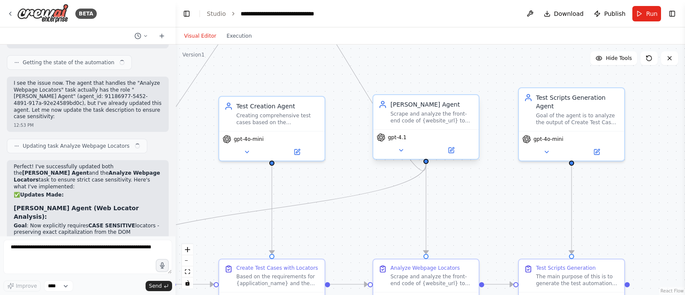
scroll to position [6372, 0]
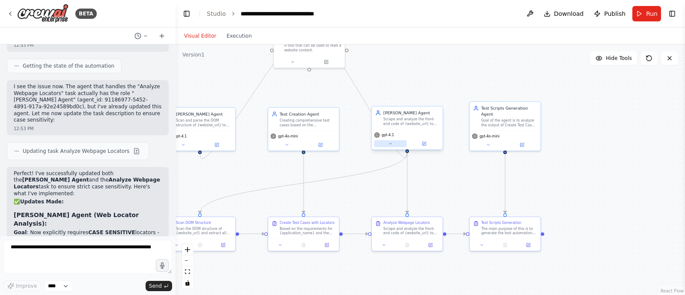
click at [392, 143] on icon at bounding box center [390, 143] width 2 height 1
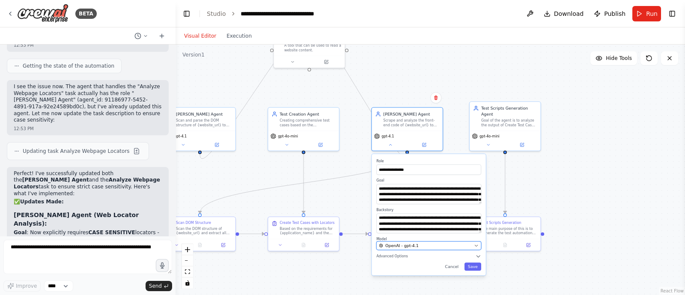
click at [435, 243] on div "OpenAI - gpt-4.1" at bounding box center [425, 246] width 93 height 6
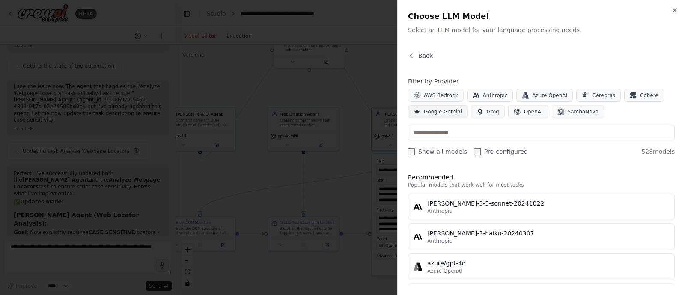
click at [429, 114] on span "Google Gemini" at bounding box center [443, 111] width 38 height 7
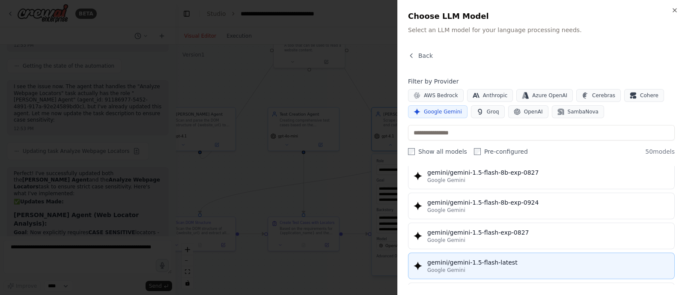
scroll to position [227, 0]
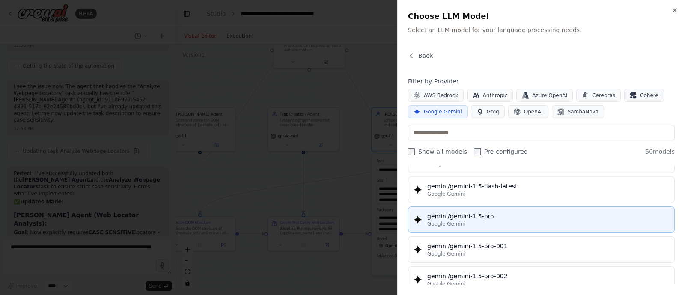
click at [474, 214] on div "gemini/gemini-1.5-pro" at bounding box center [549, 216] width 242 height 9
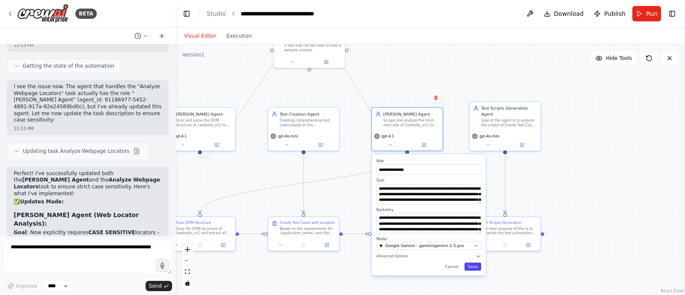
click at [478, 267] on button "Save" at bounding box center [473, 267] width 17 height 8
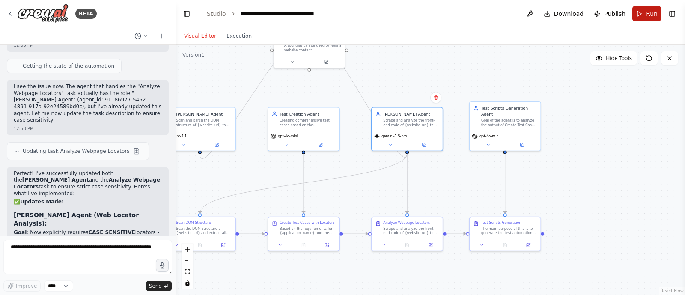
click at [646, 13] on button "Run" at bounding box center [647, 13] width 29 height 15
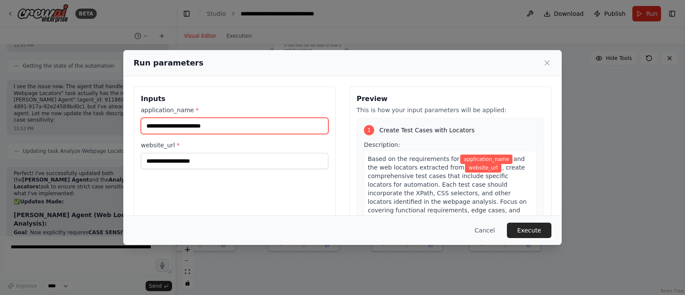
click at [210, 125] on input "application_name *" at bounding box center [235, 126] width 188 height 16
type input "***"
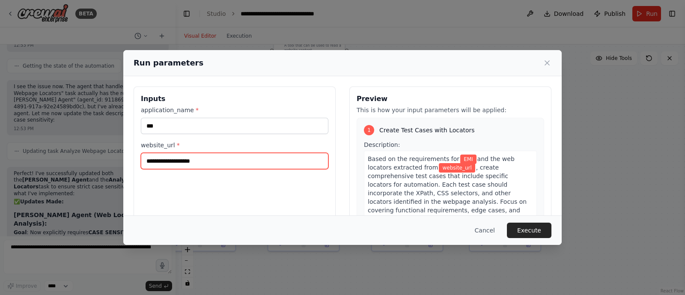
click at [199, 161] on input "website_url *" at bounding box center [235, 161] width 188 height 16
paste input "**********"
type input "**********"
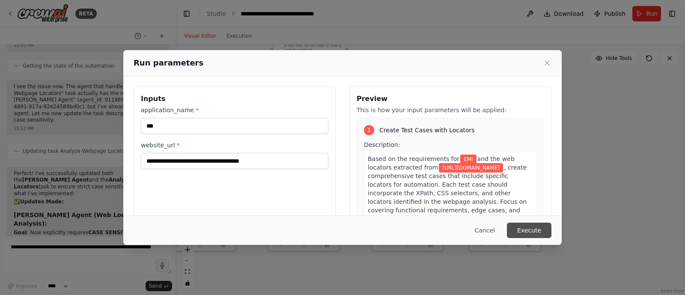
click at [528, 233] on button "Execute" at bounding box center [529, 230] width 45 height 15
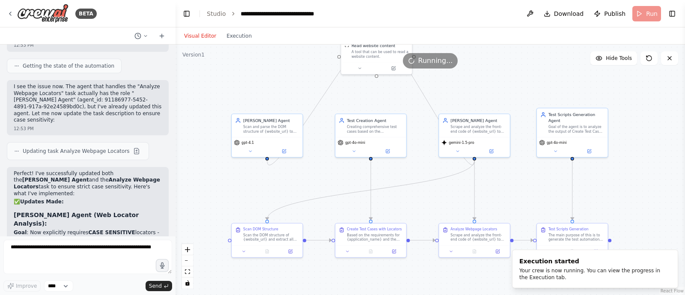
drag, startPoint x: 547, startPoint y: 209, endPoint x: 613, endPoint y: 213, distance: 66.1
click at [613, 213] on div ".deletable-edge-delete-btn { width: 20px; height: 20px; border: 0px solid #ffff…" at bounding box center [431, 170] width 510 height 251
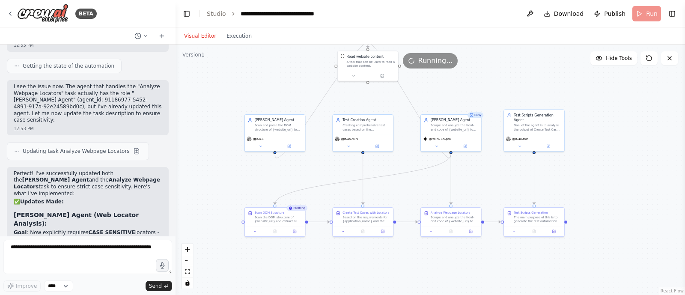
drag, startPoint x: 613, startPoint y: 213, endPoint x: 570, endPoint y: 200, distance: 45.1
click at [570, 200] on div ".deletable-edge-delete-btn { width: 20px; height: 20px; border: 0px solid #ffff…" at bounding box center [431, 170] width 510 height 251
click at [277, 233] on button at bounding box center [275, 230] width 21 height 6
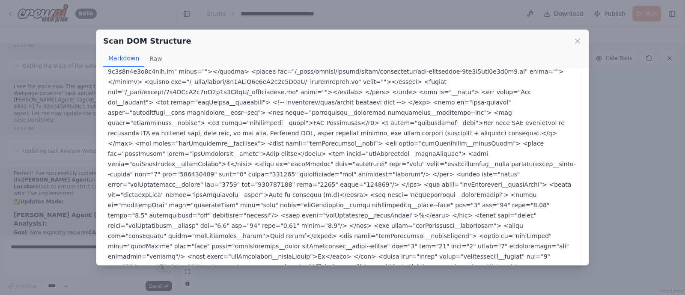
scroll to position [222, 0]
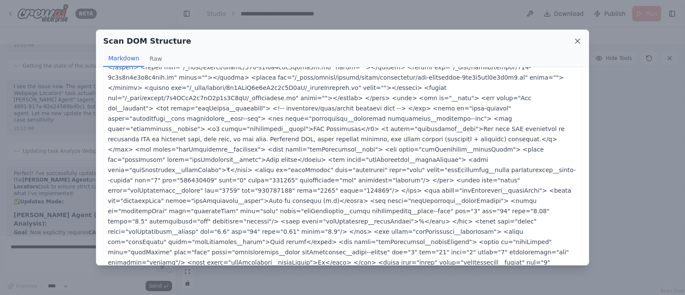
click at [576, 38] on icon at bounding box center [578, 41] width 9 height 9
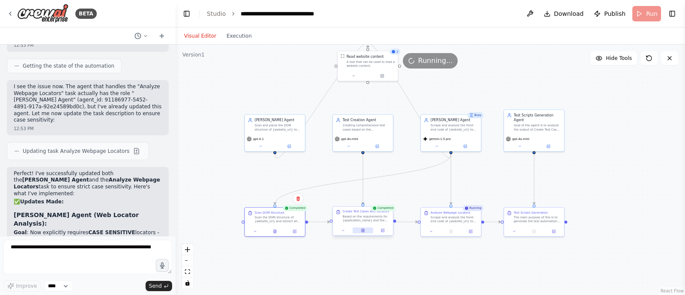
click at [363, 231] on icon at bounding box center [362, 231] width 1 height 0
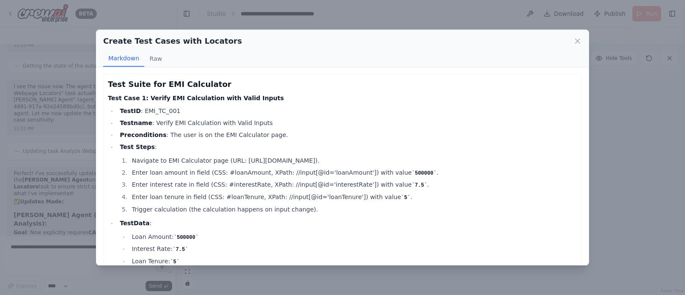
scroll to position [0, 0]
click at [578, 39] on icon at bounding box center [578, 41] width 9 height 9
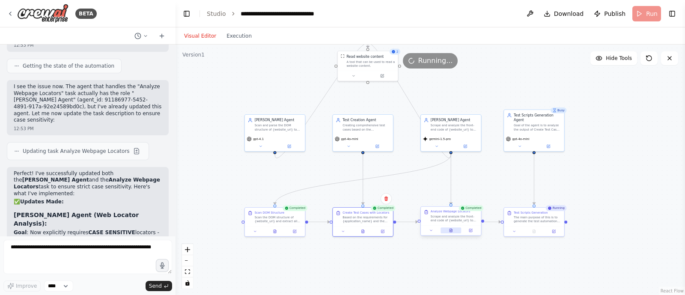
click at [453, 233] on button at bounding box center [451, 230] width 21 height 6
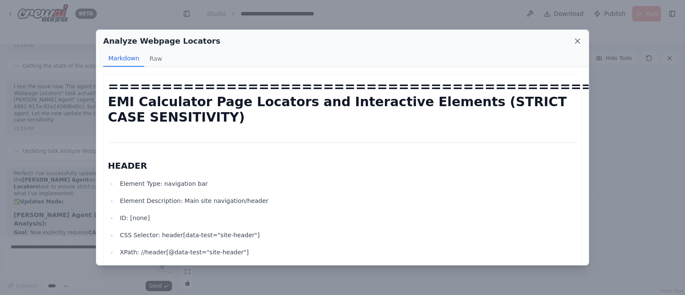
click at [579, 42] on icon at bounding box center [578, 41] width 4 height 4
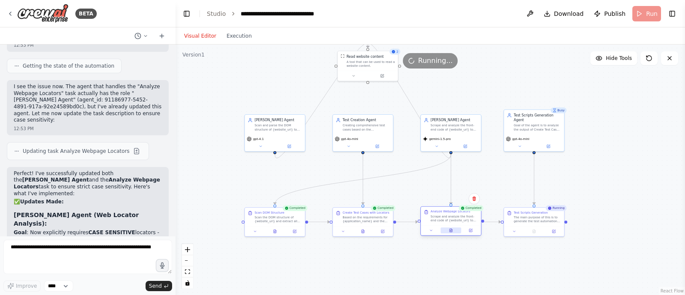
click at [452, 232] on icon at bounding box center [451, 230] width 3 height 3
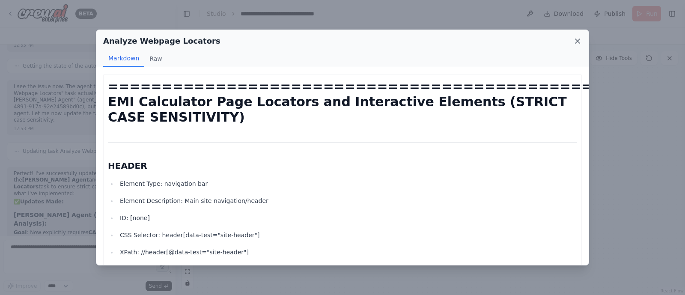
click at [578, 42] on icon at bounding box center [578, 41] width 9 height 9
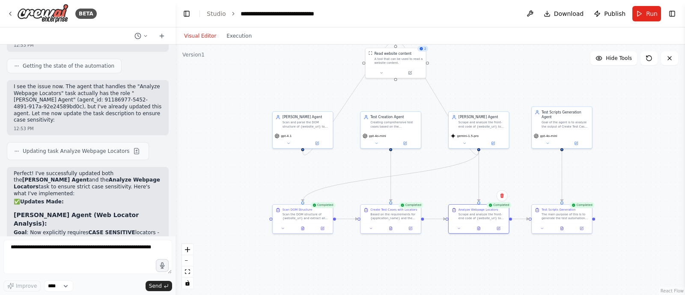
drag, startPoint x: 232, startPoint y: 97, endPoint x: 258, endPoint y: 94, distance: 26.3
click at [258, 94] on div ".deletable-edge-delete-btn { width: 20px; height: 20px; border: 0px solid #ffff…" at bounding box center [431, 170] width 510 height 251
click at [479, 225] on div at bounding box center [477, 227] width 60 height 10
click at [479, 226] on icon at bounding box center [478, 228] width 4 height 4
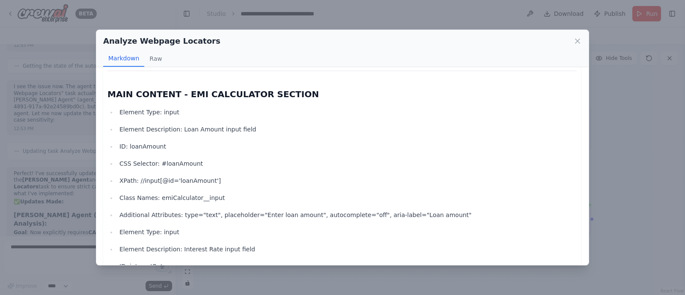
scroll to position [597, 0]
click at [578, 41] on icon at bounding box center [578, 41] width 4 height 4
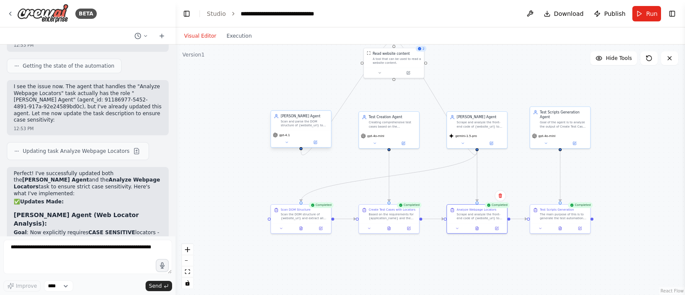
click at [299, 120] on div "Scan and parse the DOM structure of {website_url} to extract the complete HTML …" at bounding box center [305, 124] width 48 height 8
click at [325, 106] on button at bounding box center [324, 101] width 11 height 11
click at [304, 104] on button "Confirm" at bounding box center [300, 102] width 30 height 10
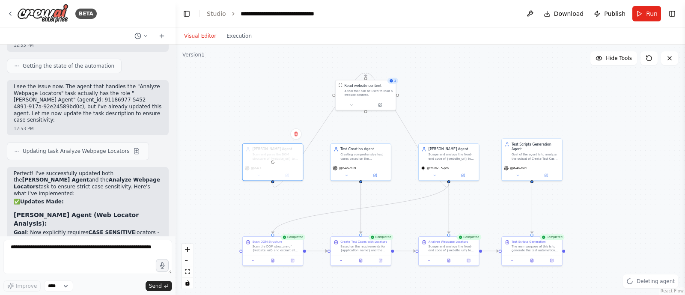
drag, startPoint x: 304, startPoint y: 79, endPoint x: 274, endPoint y: 108, distance: 41.8
click at [274, 108] on div ".deletable-edge-delete-btn { width: 20px; height: 20px; border: 0px solid #ffff…" at bounding box center [431, 170] width 510 height 251
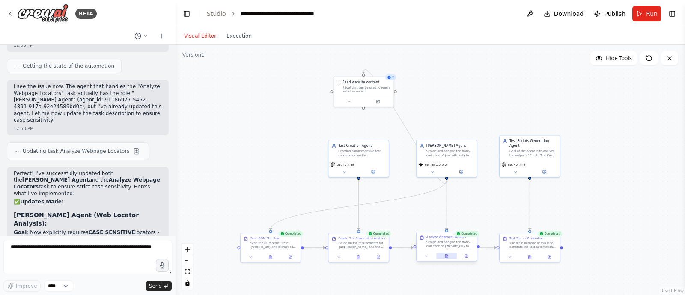
click at [449, 257] on button at bounding box center [447, 256] width 21 height 6
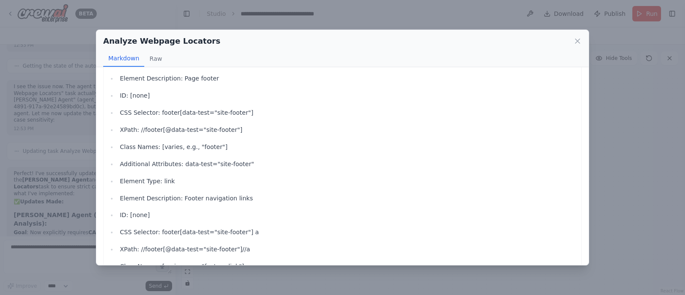
scroll to position [1735, 0]
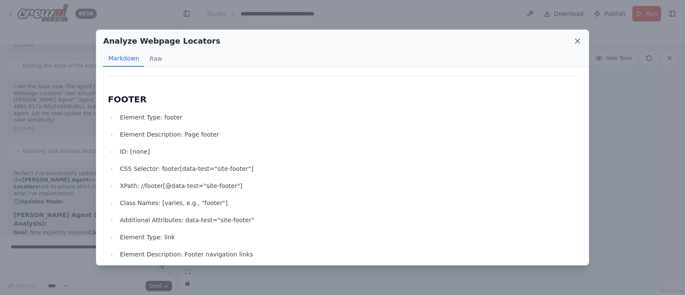
click at [576, 44] on icon at bounding box center [578, 41] width 9 height 9
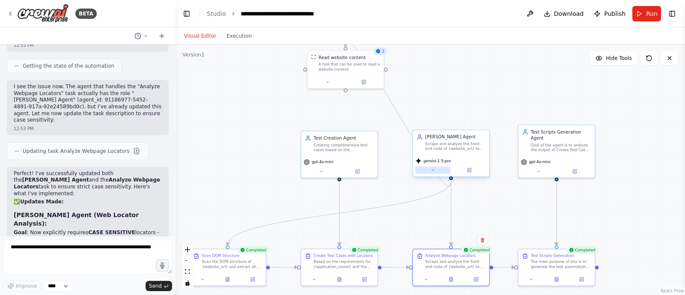
click at [437, 172] on button at bounding box center [433, 170] width 35 height 7
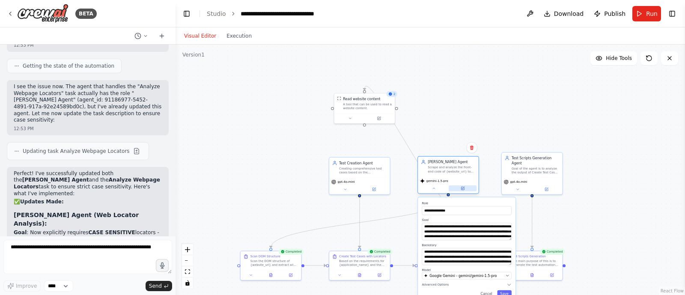
click at [464, 190] on icon at bounding box center [463, 188] width 4 height 4
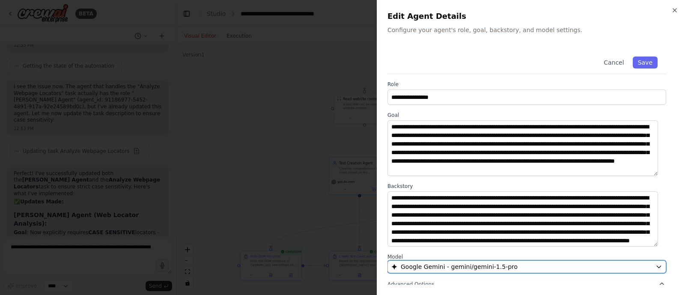
click at [453, 263] on span "Google Gemini - gemini/gemini-1.5-pro" at bounding box center [459, 267] width 117 height 9
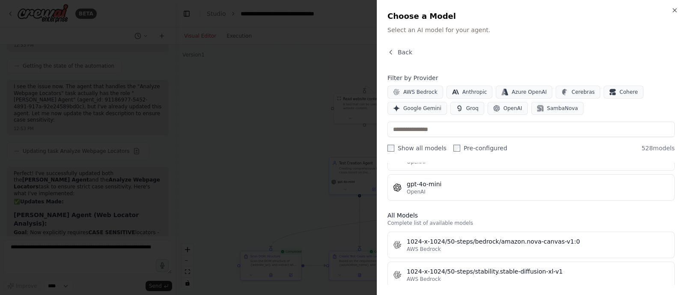
scroll to position [227, 0]
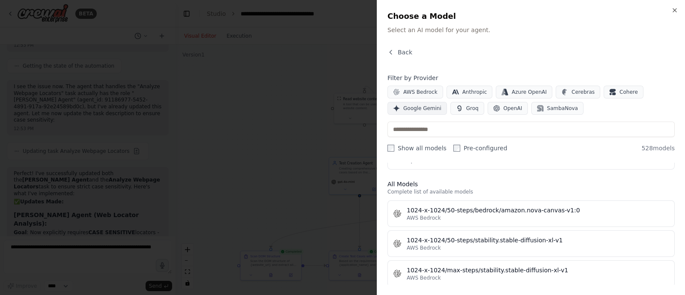
click at [416, 105] on span "Google Gemini" at bounding box center [423, 108] width 38 height 7
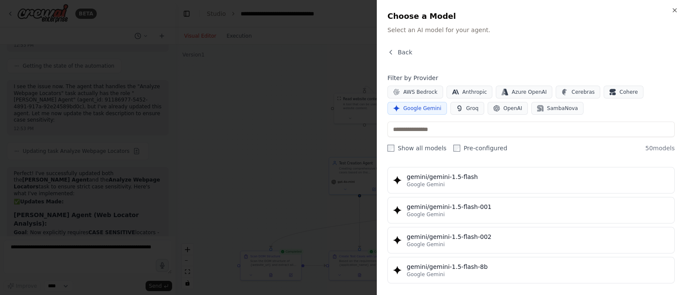
scroll to position [0, 0]
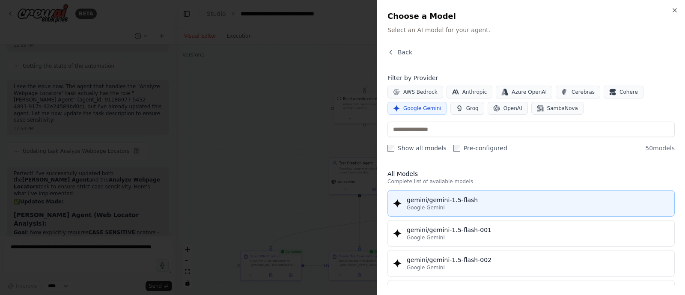
click at [464, 199] on div "gemini/gemini-1.5-flash" at bounding box center [538, 200] width 263 height 9
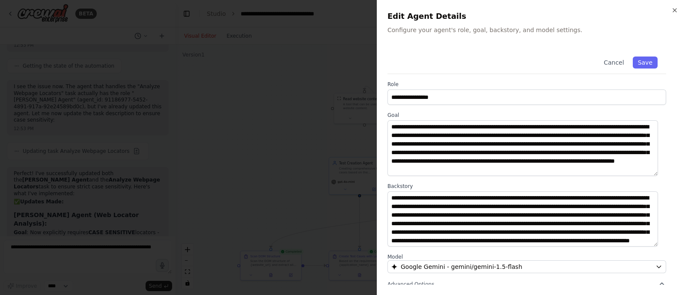
scroll to position [17, 0]
click at [638, 57] on button "Save" at bounding box center [645, 63] width 25 height 12
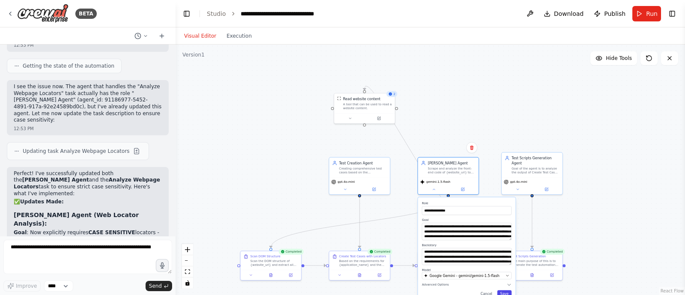
click at [510, 291] on button "Save" at bounding box center [504, 293] width 15 height 7
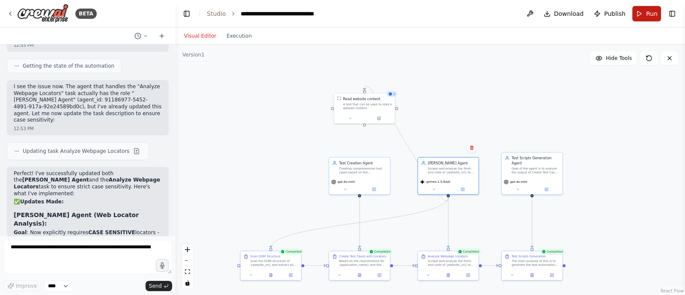
click at [649, 10] on span "Run" at bounding box center [652, 13] width 12 height 9
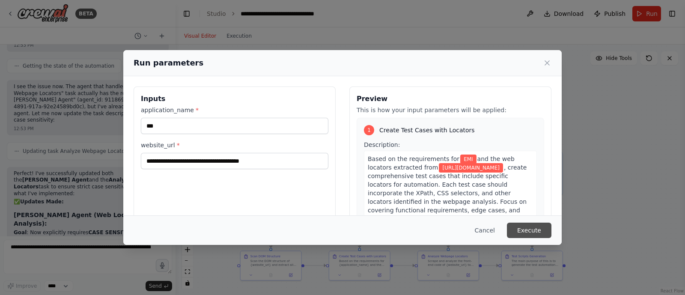
click at [531, 233] on button "Execute" at bounding box center [529, 230] width 45 height 15
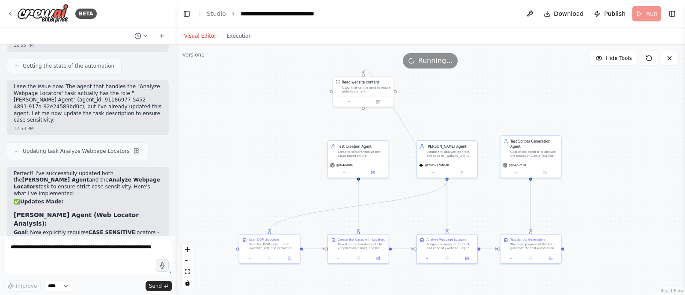
drag, startPoint x: 578, startPoint y: 103, endPoint x: 577, endPoint y: 87, distance: 16.8
click at [577, 87] on div ".deletable-edge-delete-btn { width: 20px; height: 20px; border: 0px solid #ffff…" at bounding box center [431, 170] width 510 height 251
click at [271, 258] on icon at bounding box center [270, 258] width 4 height 4
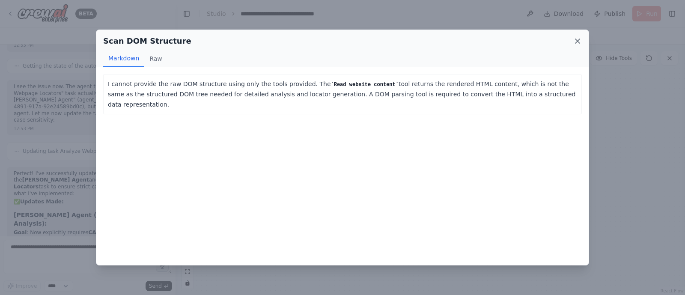
click at [575, 39] on icon at bounding box center [578, 41] width 9 height 9
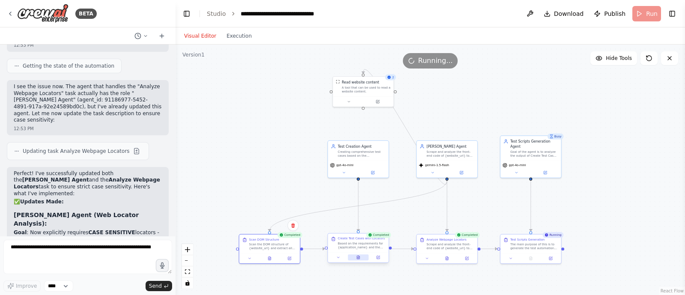
click at [356, 256] on button at bounding box center [358, 257] width 21 height 6
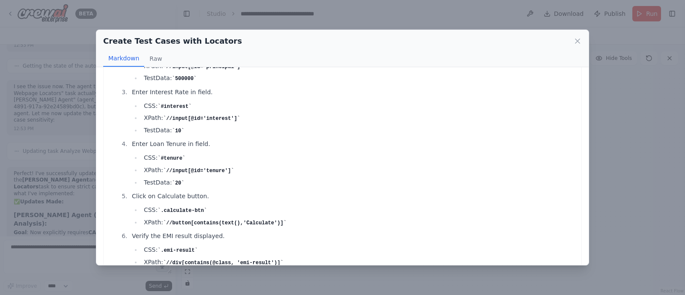
scroll to position [186, 0]
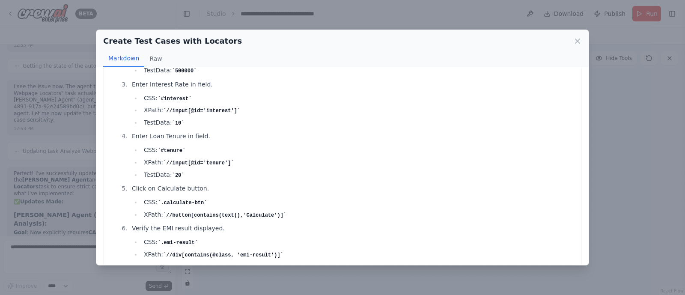
click at [573, 45] on div "Create Test Cases with Locators" at bounding box center [342, 41] width 479 height 12
click at [578, 40] on icon at bounding box center [578, 41] width 4 height 4
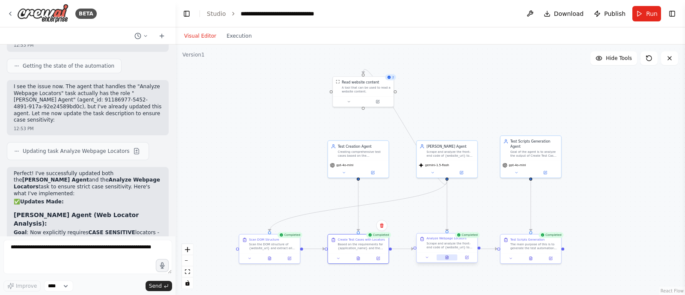
click at [446, 258] on icon at bounding box center [447, 258] width 4 height 4
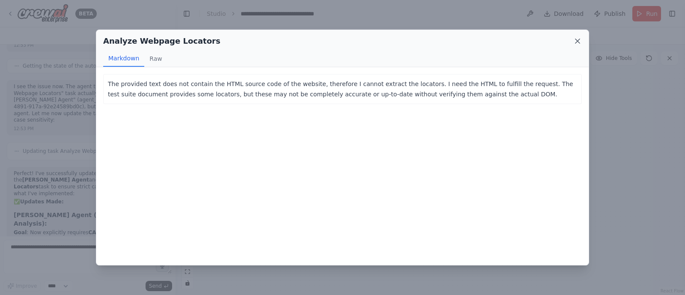
click at [581, 40] on icon at bounding box center [578, 41] width 9 height 9
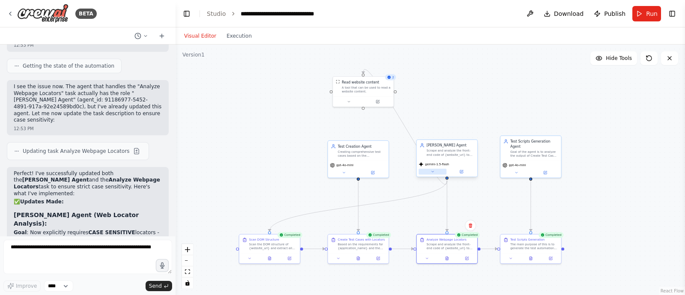
click at [434, 170] on icon at bounding box center [433, 172] width 4 height 4
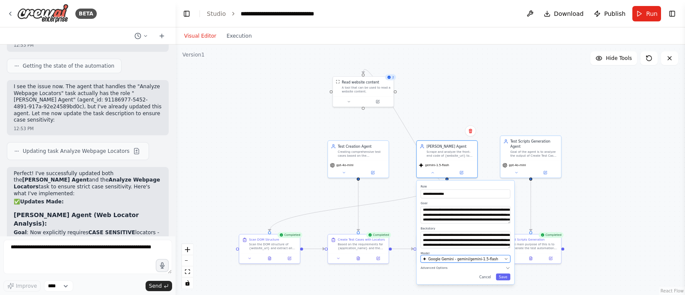
click at [444, 258] on span "Google Gemini - gemini/gemini-1.5-flash" at bounding box center [463, 259] width 70 height 5
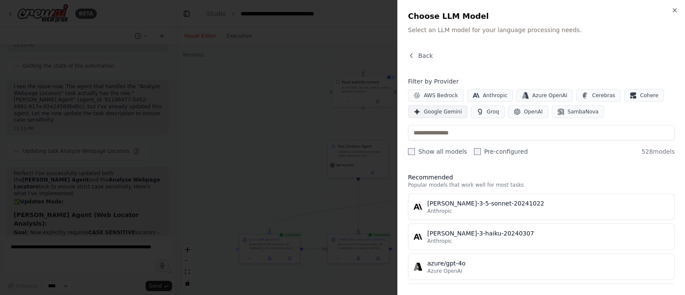
click at [450, 110] on span "Google Gemini" at bounding box center [443, 111] width 38 height 7
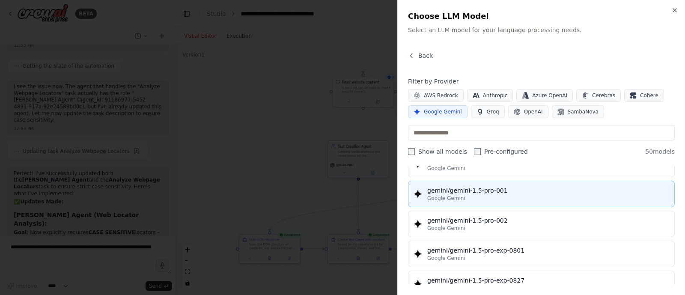
scroll to position [285, 0]
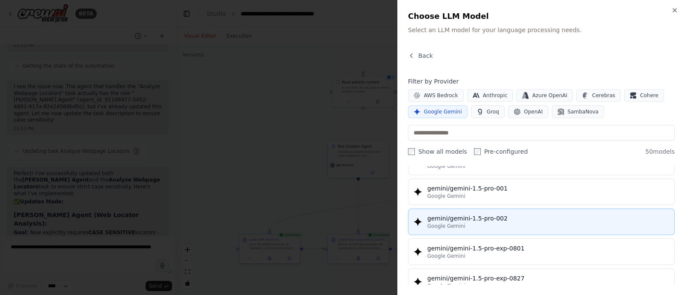
click at [493, 214] on div "gemini/gemini-1.5-pro-002" at bounding box center [549, 218] width 242 height 9
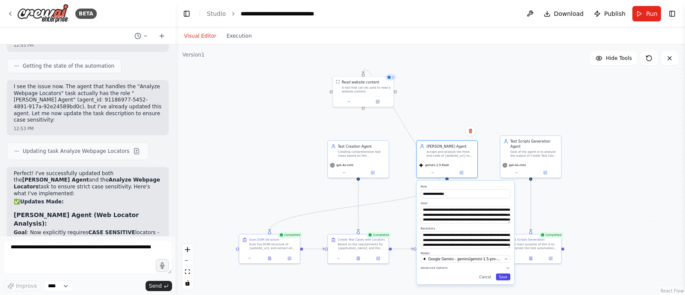
click at [506, 277] on button "Save" at bounding box center [503, 277] width 15 height 7
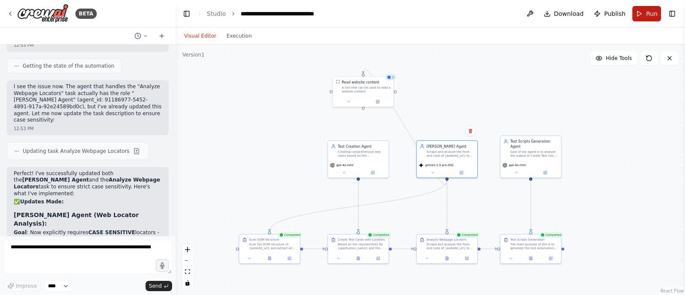
click at [652, 13] on span "Run" at bounding box center [652, 13] width 12 height 9
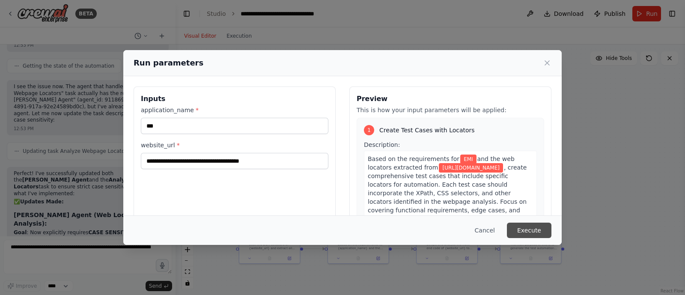
click at [527, 227] on button "Execute" at bounding box center [529, 230] width 45 height 15
